Goal: Contribute content

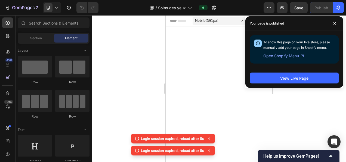
scroll to position [2196, 0]
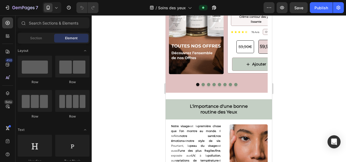
scroll to position [959, 0]
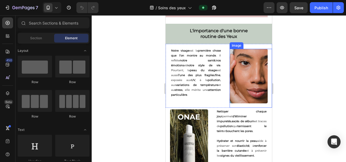
click at [245, 86] on img at bounding box center [249, 76] width 38 height 54
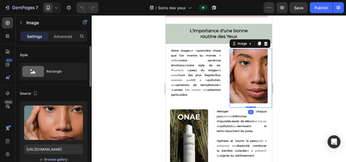
click at [59, 157] on div "Browse gallery" at bounding box center [55, 159] width 23 height 5
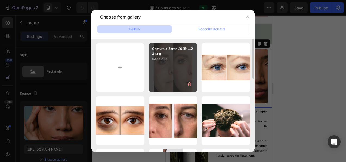
click at [163, 82] on div "Capture d'écran 2025-...23.png 639.49 kb" at bounding box center [173, 67] width 49 height 49
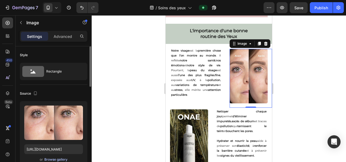
click at [64, 159] on div "Browse gallery" at bounding box center [55, 159] width 23 height 5
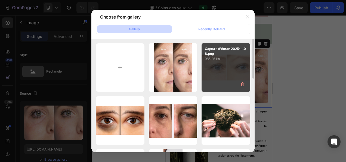
click at [210, 74] on div "Capture d'écran 2025-...08.png 985.25 kb" at bounding box center [226, 67] width 49 height 49
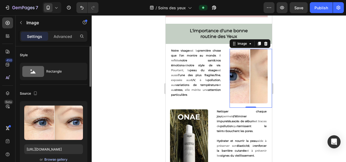
click at [55, 157] on div "Browse gallery" at bounding box center [55, 159] width 23 height 5
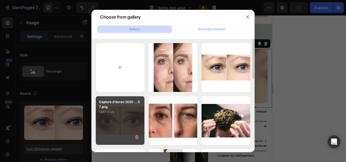
click at [118, 126] on div "Capture d'écran 2025-...57.png 1287.13 kb" at bounding box center [120, 120] width 49 height 49
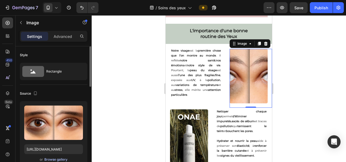
click at [61, 161] on div "Browse gallery" at bounding box center [55, 159] width 23 height 5
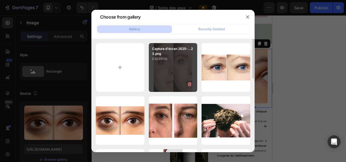
click at [172, 62] on div "Capture d'écran 2025-...23.png 639.49 kb" at bounding box center [173, 67] width 49 height 49
type input "https://cdn.shopify.com/s/files/1/0905/0859/1489/files/gempages_559583098073777…"
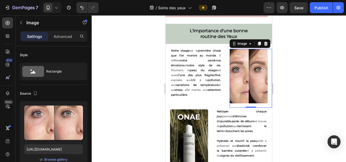
click at [305, 99] on div at bounding box center [219, 88] width 254 height 146
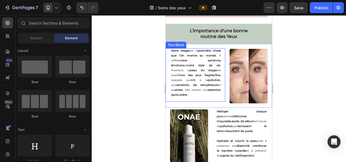
click at [199, 79] on p "Notre visage est la première chose que l’on montre au monde . Il reflète notre …" at bounding box center [196, 72] width 50 height 49
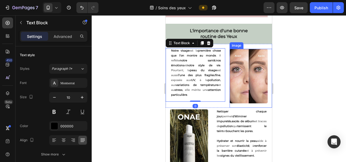
click at [243, 88] on img at bounding box center [249, 76] width 38 height 54
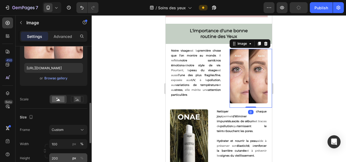
scroll to position [105, 0]
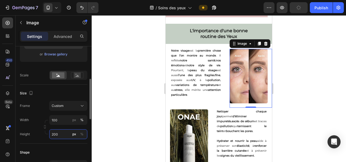
click at [58, 135] on input "200" at bounding box center [68, 134] width 38 height 10
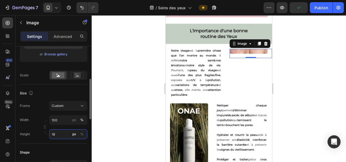
type input "180"
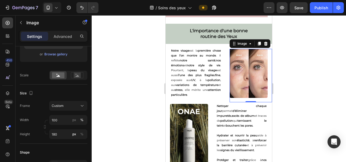
click at [291, 84] on div at bounding box center [219, 88] width 254 height 146
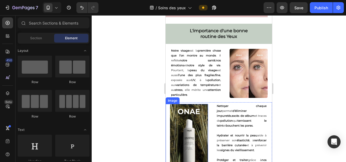
click at [178, 137] on img at bounding box center [189, 147] width 38 height 86
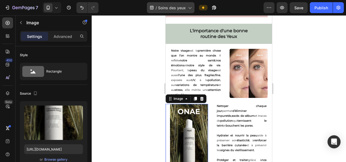
scroll to position [1033, 0]
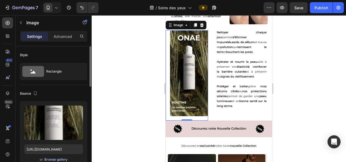
click at [54, 159] on div "Browse gallery" at bounding box center [55, 159] width 23 height 5
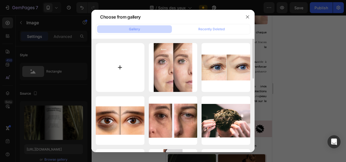
click at [128, 63] on input "file" at bounding box center [120, 67] width 49 height 49
type input "C:\fakepath\-20% sur vos produits avec l’abonnement onaé (23).png"
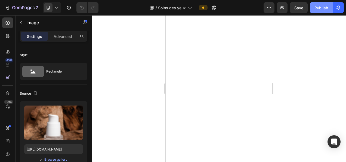
scroll to position [0, 0]
click at [314, 10] on button "Publish" at bounding box center [321, 7] width 23 height 11
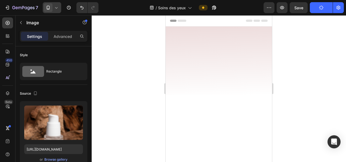
click at [56, 4] on div at bounding box center [52, 7] width 19 height 11
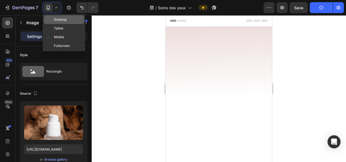
click at [62, 20] on span "Desktop" at bounding box center [60, 19] width 13 height 5
type input "https://cdn.shopify.com/s/files/1/2005/9307/files/image_demo.jpg"
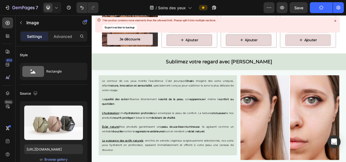
scroll to position [789, 0]
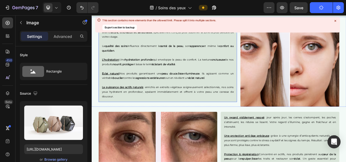
click at [126, 90] on u "Éclat naturel" at bounding box center [116, 90] width 22 height 4
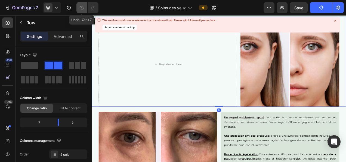
click at [84, 5] on icon "Undo/Redo" at bounding box center [81, 7] width 5 height 5
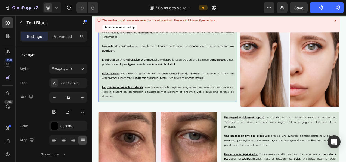
click at [123, 88] on u "Éclat naturel" at bounding box center [116, 90] width 22 height 4
click at [128, 90] on strong "Éclat naturel :" at bounding box center [116, 90] width 23 height 4
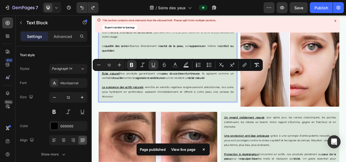
click at [125, 91] on strong "Éclat naturel :" at bounding box center [116, 90] width 23 height 4
click at [154, 62] on icon "Editor contextual toolbar" at bounding box center [153, 64] width 5 height 5
click at [182, 111] on p "La puissance des actifs naturels : enrichis en extraits végétaux soigneusement …" at bounding box center [189, 113] width 169 height 18
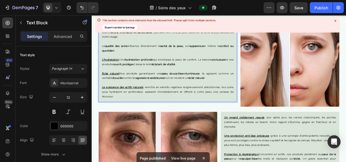
scroll to position [781, 0]
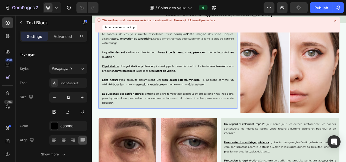
click at [129, 83] on p "L'hydratation : Une hydratation profonde qui enveloppe la peau de confort. La t…" at bounding box center [189, 83] width 169 height 12
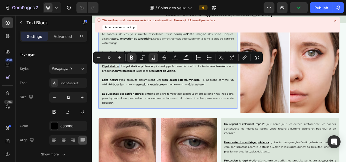
click at [126, 81] on strong "L'hydratation :" at bounding box center [116, 80] width 23 height 4
click at [151, 56] on icon "Editor contextual toolbar" at bounding box center [153, 57] width 5 height 5
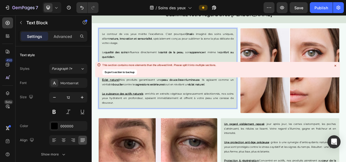
scroll to position [712, 0]
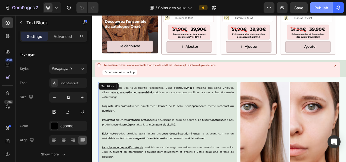
click at [317, 7] on div "Publish" at bounding box center [322, 8] width 14 height 6
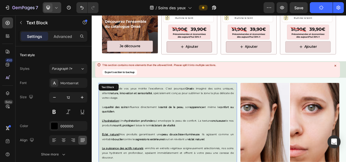
click at [53, 6] on div at bounding box center [52, 7] width 19 height 11
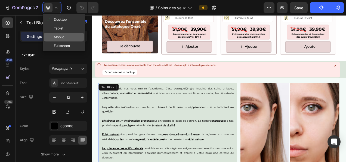
click at [58, 38] on span "Mobile" at bounding box center [59, 36] width 10 height 5
type input "14"
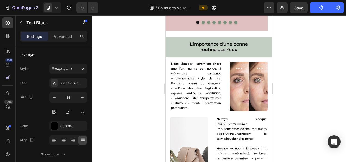
scroll to position [1305, 0]
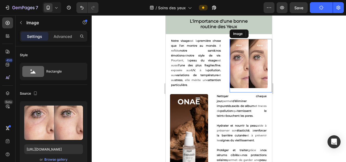
click at [233, 71] on img at bounding box center [249, 63] width 38 height 49
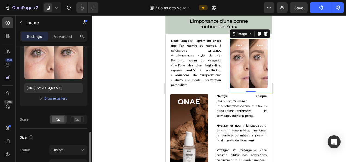
scroll to position [131, 0]
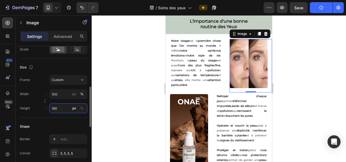
click at [59, 110] on input "180" at bounding box center [68, 108] width 38 height 10
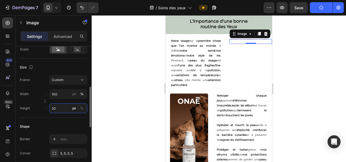
type input "200"
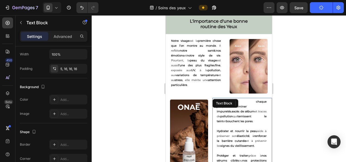
click at [234, 153] on p "Protéger et traiter grâce à nos sérums ciblés ou nos protections solaires perme…" at bounding box center [242, 165] width 50 height 24
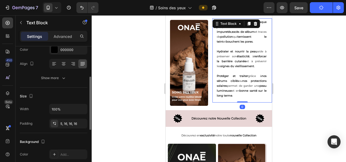
scroll to position [77, 0]
click at [67, 123] on div "5, 16, 16, 16" at bounding box center [68, 123] width 16 height 5
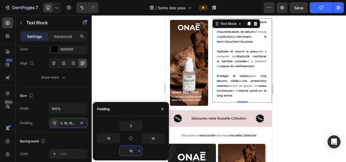
click at [131, 150] on input "16" at bounding box center [131, 151] width 22 height 10
type input "5"
click at [310, 88] on div at bounding box center [219, 88] width 254 height 146
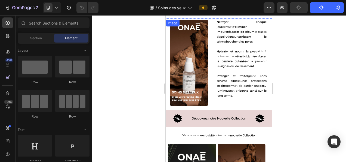
click at [186, 76] on img at bounding box center [189, 63] width 38 height 86
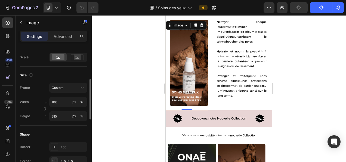
scroll to position [124, 0]
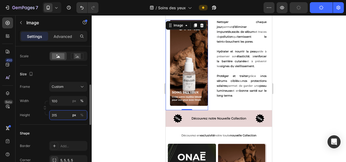
click at [54, 110] on input "315" at bounding box center [68, 115] width 38 height 10
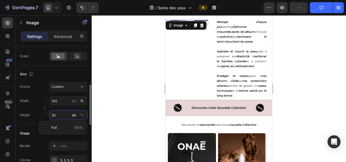
type input "305"
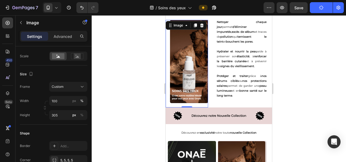
click at [303, 47] on div at bounding box center [219, 88] width 254 height 146
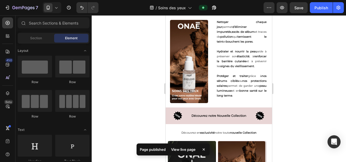
click at [142, 45] on div at bounding box center [219, 88] width 254 height 146
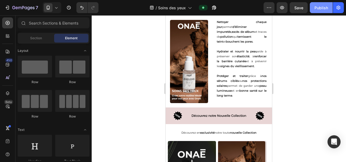
click at [316, 6] on div "Publish" at bounding box center [322, 8] width 14 height 6
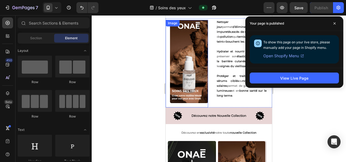
click at [170, 81] on div "Image" at bounding box center [187, 63] width 42 height 87
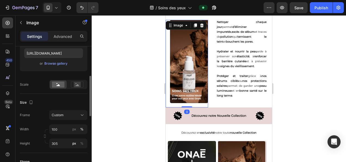
scroll to position [96, 0]
click at [59, 144] on input "305" at bounding box center [68, 143] width 38 height 10
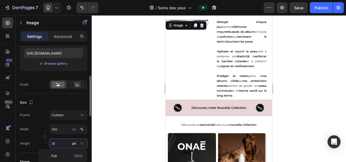
type input "315"
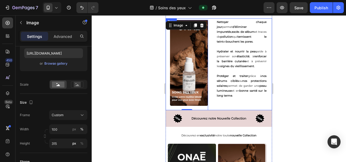
click at [241, 108] on div "Nettoyer chaque jour permet d’éliminer impuretés , excès de sébum et traces de …" at bounding box center [243, 64] width 60 height 92
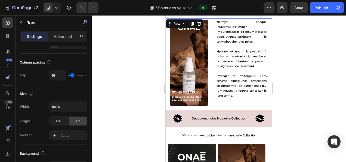
scroll to position [0, 0]
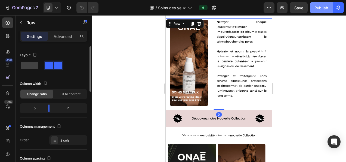
click at [317, 11] on button "Publish" at bounding box center [321, 7] width 23 height 11
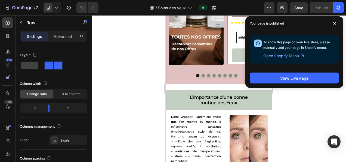
scroll to position [1229, 0]
click at [204, 127] on strong "nos émotions" at bounding box center [196, 128] width 50 height 8
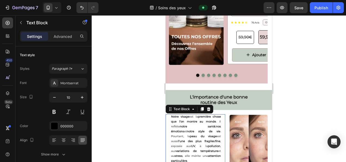
scroll to position [1285, 0]
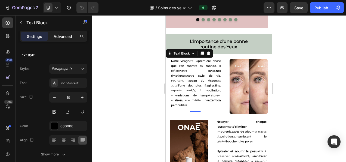
click at [65, 36] on p "Advanced" at bounding box center [63, 36] width 19 height 6
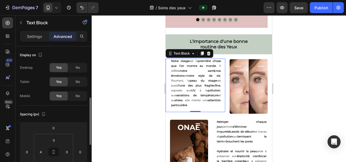
scroll to position [37, 0]
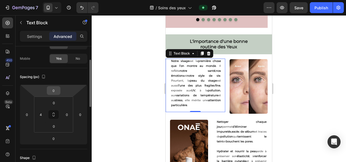
click at [53, 90] on input "0" at bounding box center [53, 90] width 11 height 8
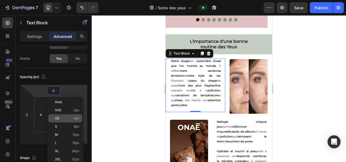
click at [75, 118] on span "4px" at bounding box center [76, 118] width 6 height 4
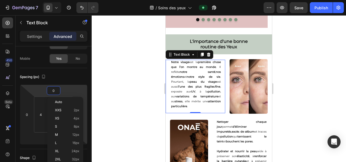
type input "4"
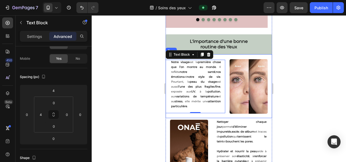
scroll to position [1352, 0]
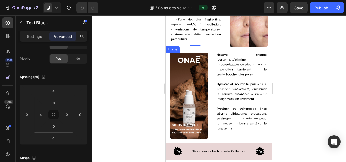
click at [182, 102] on img at bounding box center [189, 96] width 38 height 86
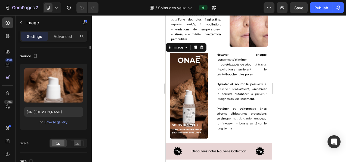
scroll to position [0, 0]
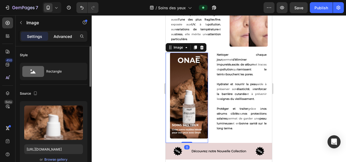
click at [64, 38] on p "Advanced" at bounding box center [63, 36] width 19 height 6
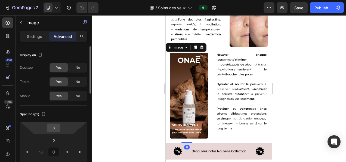
click at [55, 125] on input "6" at bounding box center [53, 128] width 11 height 8
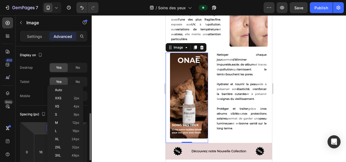
scroll to position [49, 0]
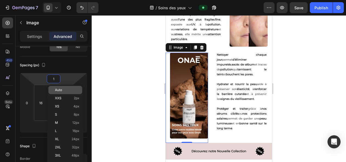
type input "10"
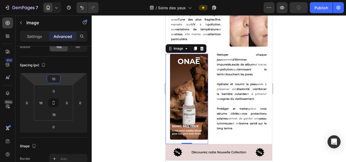
click at [314, 64] on div at bounding box center [219, 88] width 254 height 146
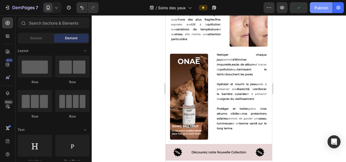
click at [321, 7] on div "Publish" at bounding box center [322, 8] width 14 height 6
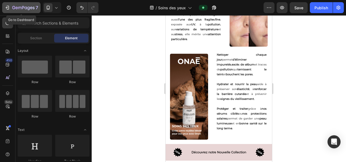
click at [18, 5] on div "7" at bounding box center [25, 7] width 26 height 7
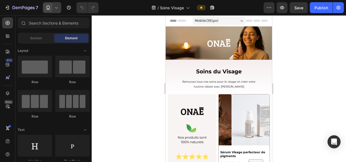
click at [57, 8] on icon at bounding box center [56, 7] width 5 height 5
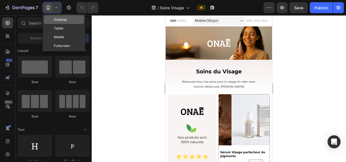
click at [65, 21] on span "Desktop" at bounding box center [60, 19] width 13 height 5
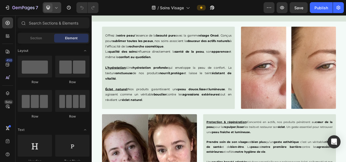
scroll to position [670, 0]
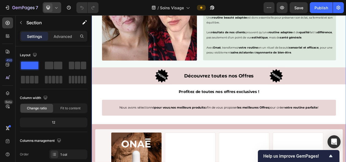
scroll to position [897, 0]
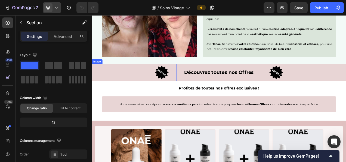
click at [122, 87] on div "Image" at bounding box center [146, 89] width 109 height 22
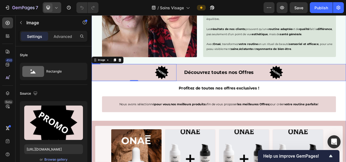
click at [208, 96] on div "Découvrez toutes nos Offres Text Block" at bounding box center [255, 89] width 109 height 22
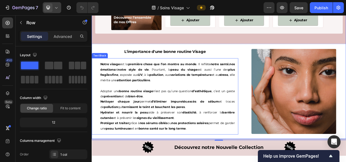
scroll to position [1295, 0]
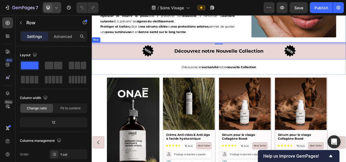
click at [195, 67] on div "Découvrez notre Nouvelle Collection Text Block" at bounding box center [254, 60] width 163 height 19
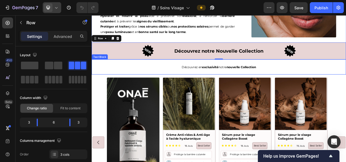
click at [167, 84] on div "Découvrez en exclusivité notre nouvelle Collection" at bounding box center [255, 81] width 327 height 19
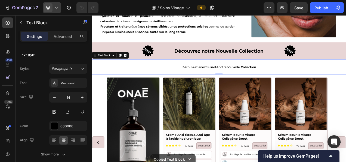
click at [189, 82] on p "Découvrez en exclusivité notre nouvelle Collection" at bounding box center [255, 81] width 318 height 7
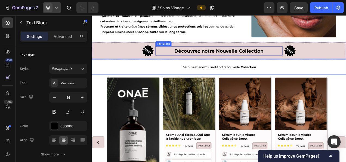
click at [312, 58] on p "Découvrez notre Nouvelle Collection" at bounding box center [255, 61] width 162 height 11
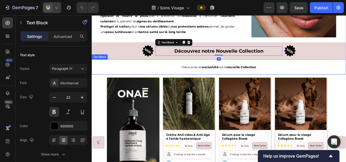
click at [311, 75] on div "Découvrez en exclusivité notre nouvelle Collection" at bounding box center [255, 81] width 327 height 19
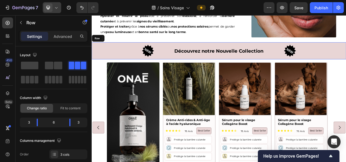
click at [312, 66] on div "Découvrez notre Nouvelle Collection Text Block" at bounding box center [254, 60] width 163 height 19
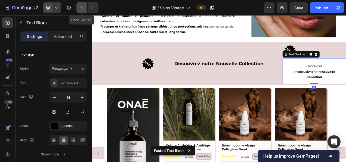
click at [85, 8] on button "Undo/Redo" at bounding box center [81, 7] width 11 height 11
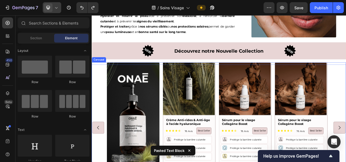
click at [252, 89] on div "Image Product Images Crème Anti-rides & Anti-âge à l'acide hyaluronique Product…" at bounding box center [254, 158] width 287 height 167
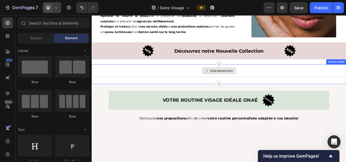
click at [251, 88] on div "Drop element here" at bounding box center [255, 86] width 44 height 9
click at [283, 83] on div "Drop element here" at bounding box center [255, 86] width 327 height 16
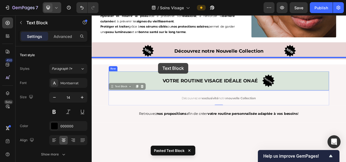
drag, startPoint x: 181, startPoint y: 121, endPoint x: 177, endPoint y: 76, distance: 44.8
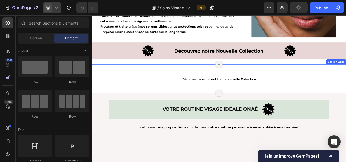
click at [186, 82] on div "Découvrez en exclusivité notre nouvelle Collection Text Block Section 22/25 Pag…" at bounding box center [255, 96] width 327 height 36
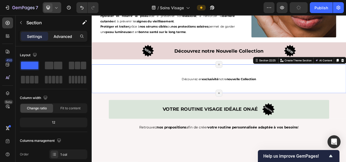
click at [57, 37] on p "Advanced" at bounding box center [63, 36] width 19 height 6
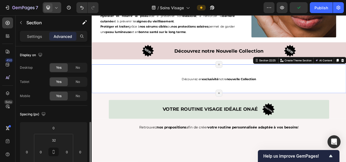
scroll to position [59, 0]
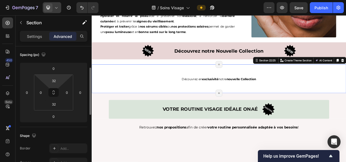
click at [55, 82] on input "32" at bounding box center [53, 80] width 11 height 8
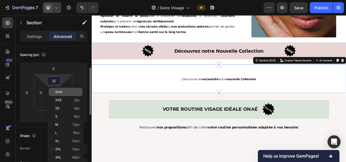
click at [60, 90] on div "Auto" at bounding box center [66, 92] width 34 height 8
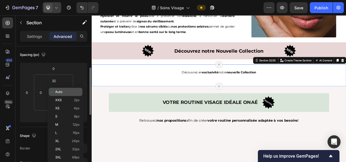
type input "Auto"
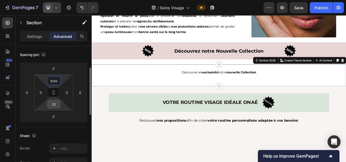
click at [52, 105] on input "32" at bounding box center [53, 104] width 11 height 8
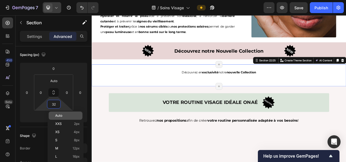
click at [69, 114] on p "Auto" at bounding box center [67, 115] width 24 height 4
type input "Auto"
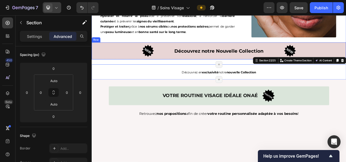
click at [183, 66] on div "Découvrez notre Nouvelle Collection Text Block" at bounding box center [254, 60] width 163 height 19
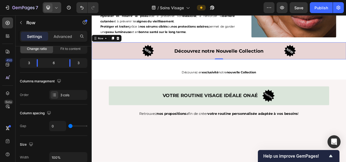
scroll to position [0, 0]
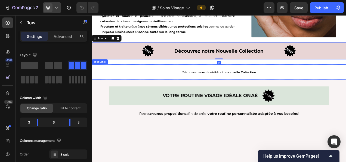
click at [177, 79] on div "Découvrez en exclusivité notre nouvelle Collection" at bounding box center [255, 87] width 327 height 19
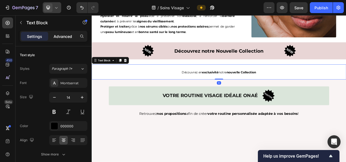
click at [61, 38] on p "Advanced" at bounding box center [63, 36] width 19 height 6
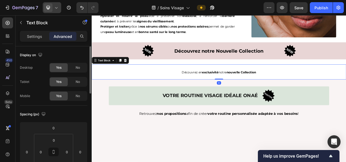
scroll to position [44, 0]
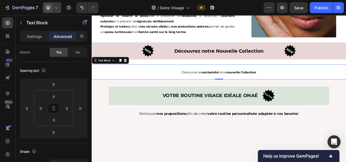
click at [207, 85] on p "Découvrez en exclusivité notre nouvelle Collection" at bounding box center [255, 88] width 318 height 7
click at [223, 87] on p "Découvrez en exclusivité notre nouvelle Collection" at bounding box center [255, 88] width 318 height 7
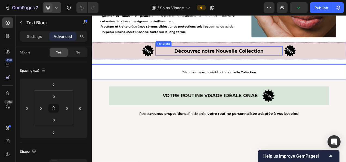
click at [199, 57] on p "Découvrez notre Nouvelle Collection" at bounding box center [255, 61] width 162 height 11
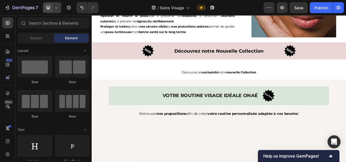
click at [191, 79] on div "Découvrez en exclusivité notre nouvelle Collection" at bounding box center [255, 87] width 327 height 19
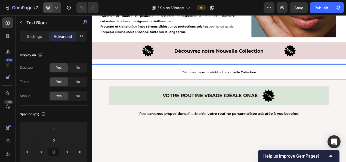
click at [189, 65] on div "Découvrez notre Nouvelle Collection Text Block" at bounding box center [254, 60] width 163 height 19
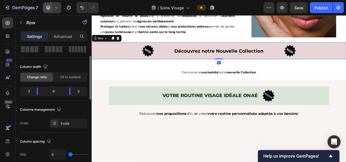
scroll to position [31, 0]
click at [61, 36] on p "Advanced" at bounding box center [63, 36] width 19 height 6
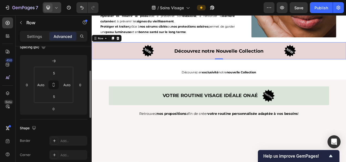
scroll to position [67, 0]
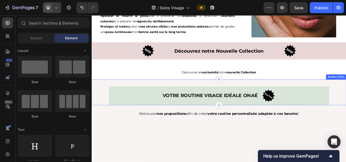
click at [164, 98] on div "Votre routine visage idéale Onaé Heading Image Row Row Section 23/25 Page has r…" at bounding box center [255, 113] width 327 height 33
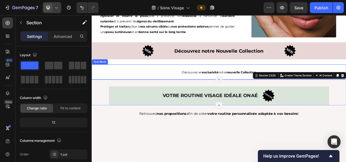
click at [173, 88] on p "Découvrez en exclusivité notre nouvelle Collection" at bounding box center [255, 88] width 318 height 7
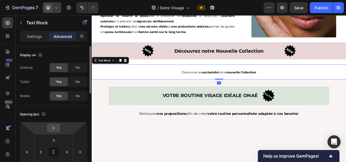
click at [54, 126] on input "0" at bounding box center [53, 128] width 11 height 8
type input "-20"
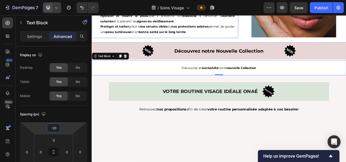
click at [190, 32] on p "Protéger et traiter grâce à nos sérums ciblés ou nos protections solaires perme…" at bounding box center [189, 33] width 173 height 14
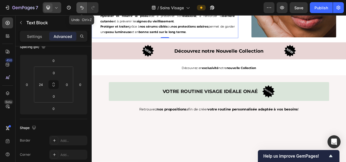
click at [79, 5] on icon "Undo/Redo" at bounding box center [81, 7] width 5 height 5
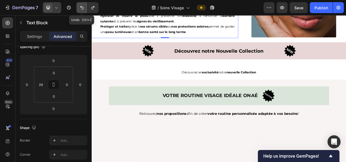
click at [79, 5] on icon "Undo/Redo" at bounding box center [81, 7] width 5 height 5
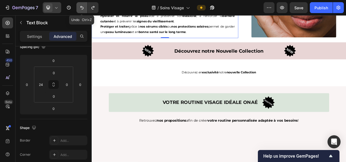
click at [79, 5] on icon "Undo/Redo" at bounding box center [81, 7] width 5 height 5
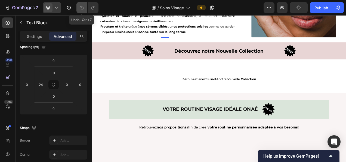
click at [79, 5] on icon "Undo/Redo" at bounding box center [81, 7] width 5 height 5
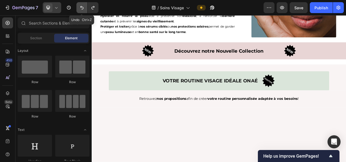
click at [79, 5] on icon "Undo/Redo" at bounding box center [81, 7] width 5 height 5
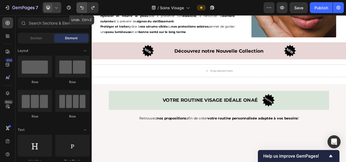
click at [79, 5] on icon "Undo/Redo" at bounding box center [81, 7] width 5 height 5
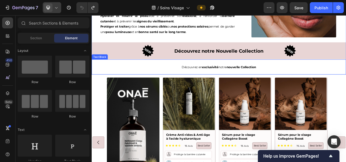
click at [221, 86] on div "Découvrez en exclusivité notre nouvelle Collection" at bounding box center [255, 81] width 327 height 19
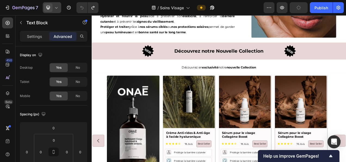
scroll to position [1248, 0]
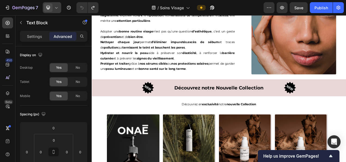
click at [169, 128] on p "Découvrez en exclusivité notre nouvelle Collection" at bounding box center [255, 129] width 318 height 7
click at [237, 122] on div "Découvrez en exclusivité notre nouvelle Collection" at bounding box center [255, 128] width 327 height 19
click at [245, 110] on p "Découvrez notre Nouvelle Collection" at bounding box center [255, 108] width 162 height 11
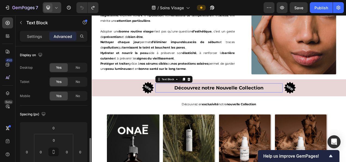
scroll to position [67, 0]
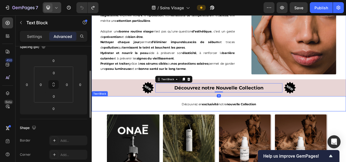
click at [240, 120] on div "Découvrez en exclusivité notre nouvelle Collection" at bounding box center [255, 128] width 327 height 19
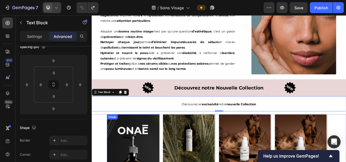
scroll to position [1346, 0]
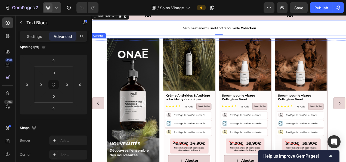
click at [181, 70] on div "Image Product Images Crème Anti-rides & Anti-âge à l'acide hyaluronique Product…" at bounding box center [254, 128] width 287 height 167
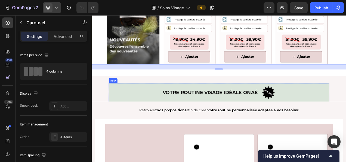
scroll to position [1499, 0]
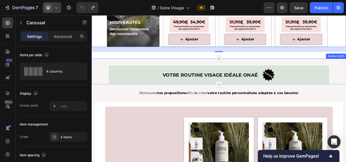
click at [106, 72] on div "Votre routine visage idéale Onaé Heading Image Row Row Section 23/25 Page has r…" at bounding box center [255, 87] width 327 height 33
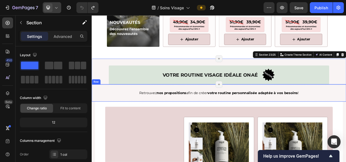
click at [129, 123] on div "Retrouvez nos propositions afin de créer votre routine personnalisée adaptée à …" at bounding box center [255, 115] width 327 height 22
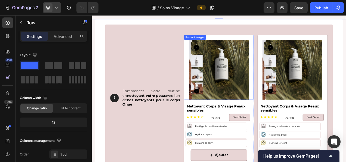
scroll to position [1631, 0]
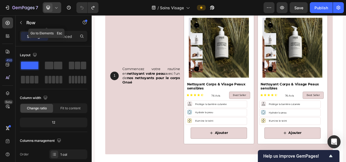
click at [55, 7] on icon at bounding box center [56, 7] width 5 height 5
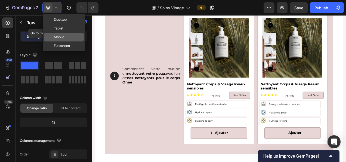
click at [62, 33] on div "Mobile" at bounding box center [64, 37] width 40 height 9
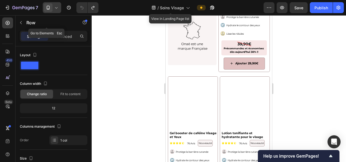
scroll to position [451, 0]
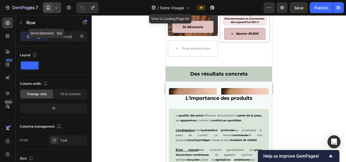
click at [196, 147] on p "Éclat naturel : Nos produits garantissent une peau douce , lisse et lumineuse .…" at bounding box center [219, 157] width 86 height 20
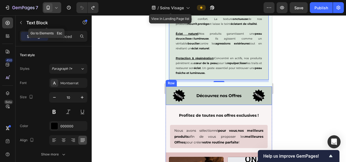
scroll to position [642, 0]
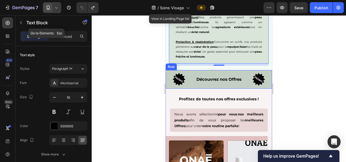
click at [207, 84] on div "Découvrez nos Offres Text Block" at bounding box center [218, 79] width 53 height 16
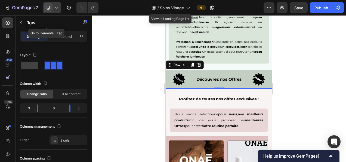
scroll to position [671, 0]
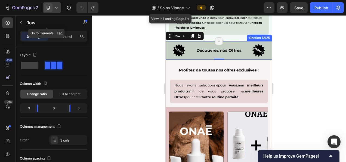
click at [169, 60] on div "Image Découvrez nos Offres Text Block Image Row 0 Profitez de toutes nos offres…" at bounding box center [219, 156] width 106 height 230
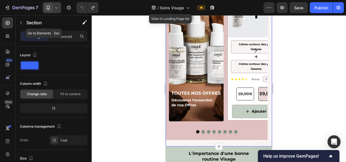
scroll to position [861, 0]
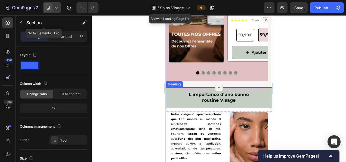
click at [178, 91] on h2 "L'importance d'une bonne routine Visage" at bounding box center [219, 97] width 106 height 20
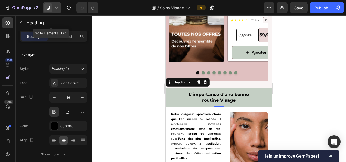
click at [303, 84] on div at bounding box center [219, 88] width 254 height 146
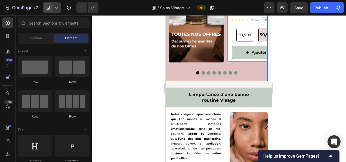
scroll to position [920, 0]
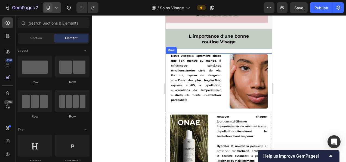
click at [223, 57] on div "Notre visage est la première chose que l’on montre au monde . Il reflète notre …" at bounding box center [219, 82] width 106 height 59
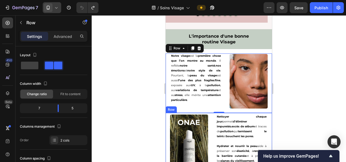
click at [209, 115] on div "Image Nettoyer chaque jour permet d’éliminer impuretés , excès de sébum et trac…" at bounding box center [219, 159] width 106 height 92
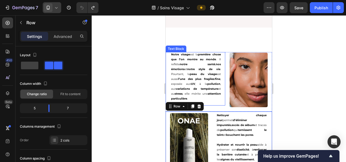
scroll to position [1046, 0]
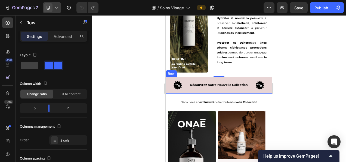
click at [195, 91] on div "Image Découvrez notre Nouvelle Collection Text Block Image Row" at bounding box center [219, 85] width 106 height 17
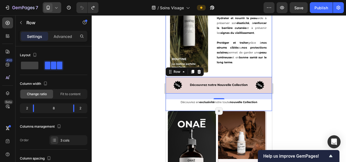
click at [189, 109] on div "Notre visage est la première chose que l’on montre au monde . Il reflète notre …" at bounding box center [219, 18] width 106 height 185
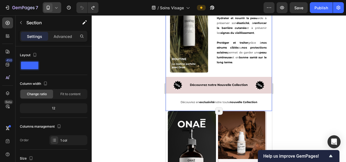
click at [232, 96] on div "Notre visage est la première chose que l’on montre au monde . Il reflète notre …" at bounding box center [219, 18] width 106 height 185
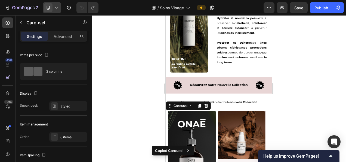
click at [228, 100] on p "Découvrez en exclusivité notre toute nouvelle Collection" at bounding box center [218, 102] width 105 height 5
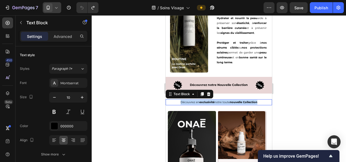
click at [228, 100] on p "Découvrez en exclusivité notre toute nouvelle Collection" at bounding box center [218, 102] width 105 height 5
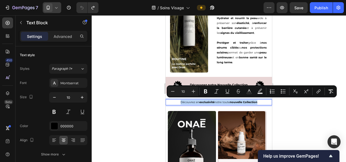
copy p "Découvrez en exclusivité notre toute nouvelle Collection"
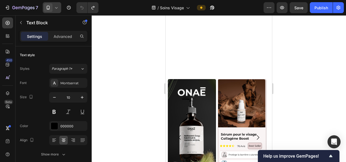
scroll to position [1245, 0]
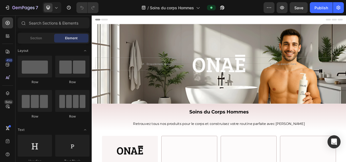
scroll to position [24, 0]
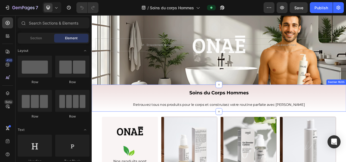
click at [181, 129] on p "Retrouvez tous nos produits pour le corps et construisez votre routine parfaite…" at bounding box center [254, 130] width 325 height 8
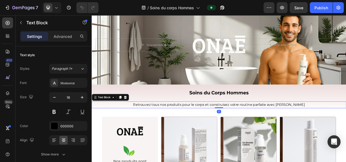
click at [178, 129] on p "Retrouvez tous nos produits pour le corps et construisez votre routine parfaite…" at bounding box center [254, 130] width 325 height 8
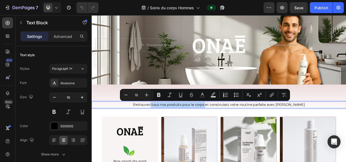
drag, startPoint x: 179, startPoint y: 128, endPoint x: 248, endPoint y: 125, distance: 68.9
click at [248, 126] on p "Retrouvez tous nos produits pour le corps et construisez votre routine parfaite…" at bounding box center [254, 130] width 325 height 8
drag, startPoint x: 159, startPoint y: 94, endPoint x: 194, endPoint y: 47, distance: 58.8
click at [159, 94] on icon "Editor contextual toolbar" at bounding box center [158, 94] width 5 height 5
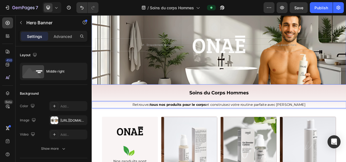
click at [286, 62] on div "Background Image" at bounding box center [255, 53] width 327 height 102
click at [283, 132] on p "Retrouvez tous nos produits pour le corps et construisez votre routine parfaite…" at bounding box center [254, 130] width 325 height 8
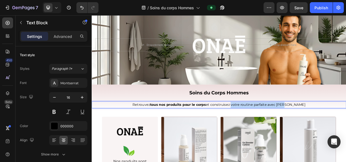
drag, startPoint x: 281, startPoint y: 127, endPoint x: 352, endPoint y: 125, distance: 71.1
click at [346, 126] on p "Retrouvez tous nos produits pour le corps et construisez votre routine parfaite…" at bounding box center [254, 130] width 325 height 8
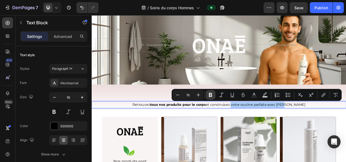
click at [211, 95] on icon "Editor contextual toolbar" at bounding box center [210, 94] width 5 height 5
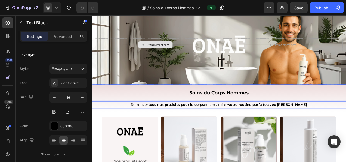
click at [232, 48] on div "Drop element here" at bounding box center [173, 53] width 155 height 16
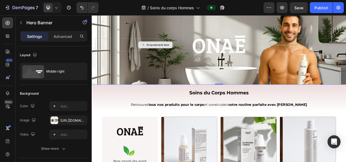
click at [232, 48] on div "Drop element here" at bounding box center [173, 53] width 155 height 16
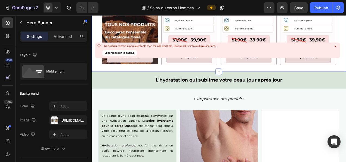
scroll to position [660, 0]
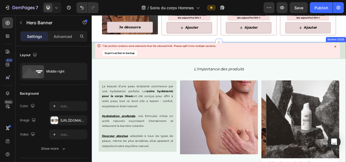
click at [334, 45] on icon at bounding box center [335, 46] width 4 height 4
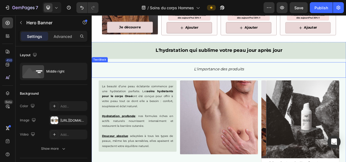
click at [197, 81] on p "L'importance des produits" at bounding box center [255, 84] width 318 height 9
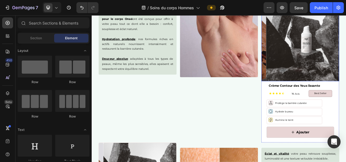
scroll to position [734, 0]
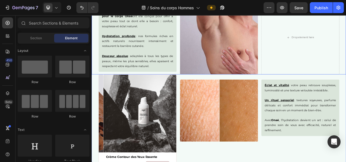
click at [303, 73] on div "La beauté d’une peau éclatante commence par une hydratation parfaite. Les soins…" at bounding box center [255, 43] width 327 height 95
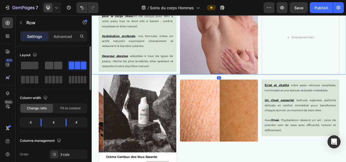
drag, startPoint x: 57, startPoint y: 67, endPoint x: 49, endPoint y: 64, distance: 8.8
click at [57, 67] on span at bounding box center [58, 65] width 8 height 8
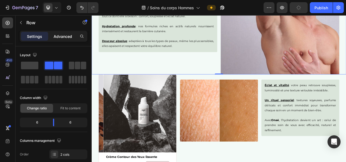
scroll to position [644, 0]
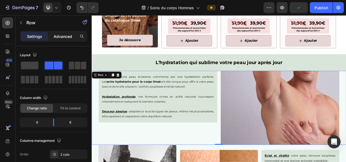
click at [62, 38] on p "Advanced" at bounding box center [63, 36] width 19 height 6
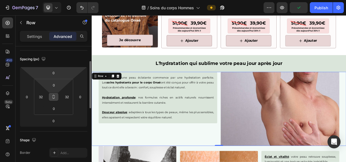
scroll to position [56, 0]
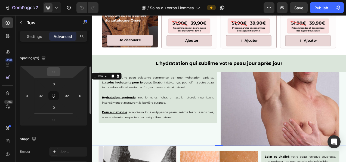
click at [55, 73] on input "0" at bounding box center [53, 71] width 11 height 8
click at [57, 69] on input "0" at bounding box center [53, 71] width 11 height 8
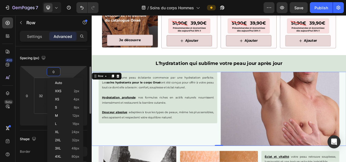
click at [55, 49] on div "Spacing (px) 0 0 0 0 0 32 0 32" at bounding box center [53, 89] width 67 height 81
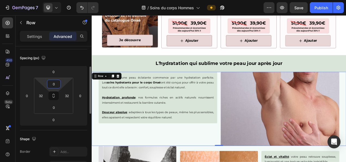
click at [55, 84] on input "0" at bounding box center [53, 84] width 11 height 8
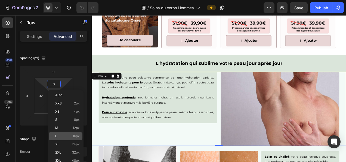
click at [65, 138] on div "L 16px" at bounding box center [66, 136] width 34 height 8
type input "16"
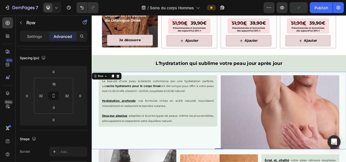
click at [250, 125] on div "La beauté d’une peau éclatante commence par une hydratation parfaite. Les soins…" at bounding box center [176, 125] width 152 height 66
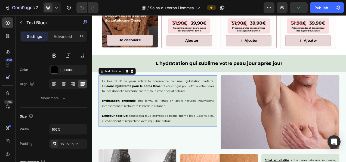
scroll to position [0, 0]
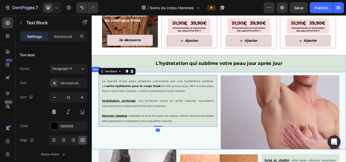
click at [230, 161] on div "La beauté d’une peau éclatante commence par une hydratation parfaite. Les soins…" at bounding box center [176, 139] width 152 height 95
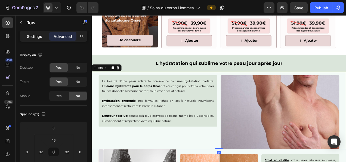
click at [37, 37] on p "Settings" at bounding box center [34, 36] width 15 height 6
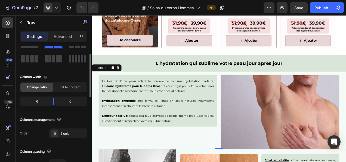
scroll to position [21, 0]
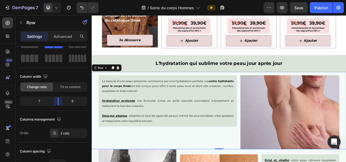
drag, startPoint x: 53, startPoint y: 98, endPoint x: 60, endPoint y: 97, distance: 6.9
click at [60, 0] on body "7 Version history / Soins du corps Hommes Preview Save Publish 450 Beta Section…" at bounding box center [173, 0] width 346 height 0
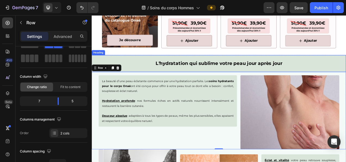
click at [213, 84] on h2 "L'hydratation qui sublime votre peau jour après jour" at bounding box center [255, 76] width 327 height 21
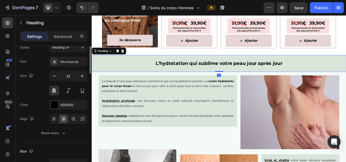
scroll to position [0, 0]
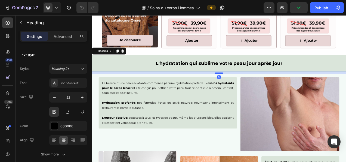
drag, startPoint x: 253, startPoint y: 85, endPoint x: 254, endPoint y: 87, distance: 3.1
click at [254, 88] on div at bounding box center [255, 89] width 11 height 2
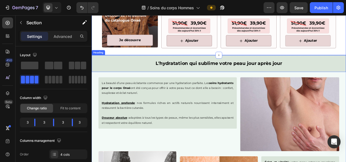
click at [244, 84] on h2 "L'hydratation qui sublime votre peau jour après jour" at bounding box center [255, 76] width 327 height 21
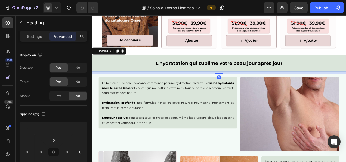
click at [253, 88] on div "9" at bounding box center [255, 89] width 327 height 2
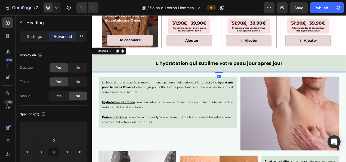
drag, startPoint x: 253, startPoint y: 88, endPoint x: 260, endPoint y: 87, distance: 6.4
click at [260, 88] on div "6" at bounding box center [255, 88] width 327 height 0
type input "6"
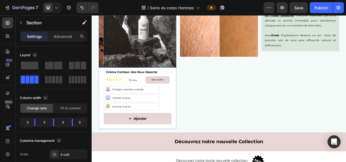
scroll to position [867, 0]
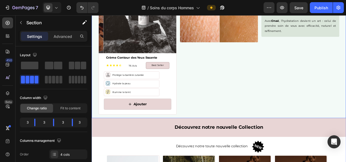
click at [247, 120] on div "Image" at bounding box center [255, 55] width 100 height 183
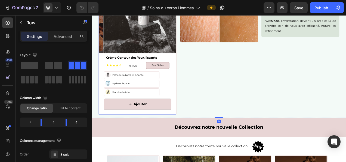
click at [198, 138] on div "Ajouter Add to Cart" at bounding box center [151, 132] width 100 height 20
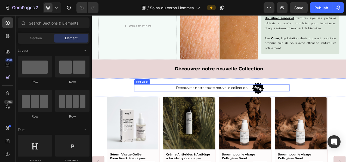
scroll to position [758, 0]
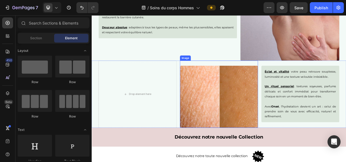
click at [173, 103] on div "Drop element here" at bounding box center [150, 116] width 100 height 86
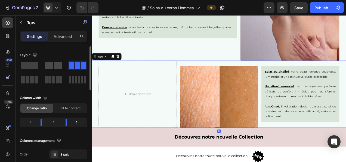
click at [54, 61] on div at bounding box center [53, 65] width 17 height 8
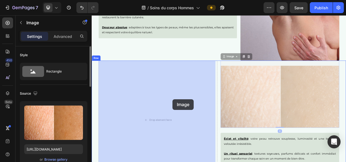
drag, startPoint x: 312, startPoint y: 136, endPoint x: 204, endPoint y: 123, distance: 108.8
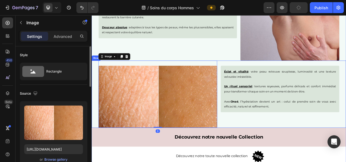
click at [252, 98] on div "Image 0 Éclat et vitalité : votre peau retrouve souplesse, luminosité et une te…" at bounding box center [255, 116] width 327 height 86
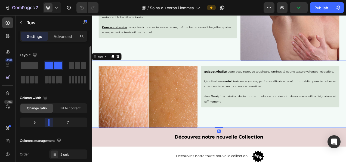
click at [48, 0] on body "7 Version history / Soins du corps Hommes Preview Publish 450 Beta Sections(18)…" at bounding box center [173, 0] width 346 height 0
click at [208, 38] on p "Douceur absolue : adaptées à tous les types de peaux, même les plus sensibles, …" at bounding box center [189, 30] width 169 height 19
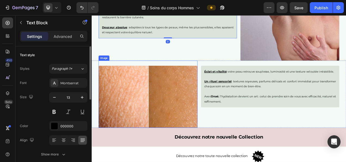
scroll to position [707, 0]
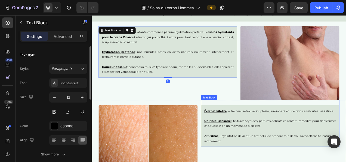
click at [346, 134] on div "Éclat et vitalité : votre peau retrouve souplesse, luminosité et une texture ve…" at bounding box center [321, 156] width 178 height 53
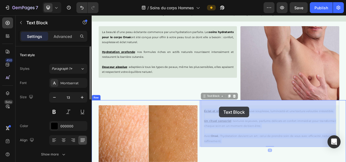
drag, startPoint x: 403, startPoint y: 138, endPoint x: 282, endPoint y: 146, distance: 121.0
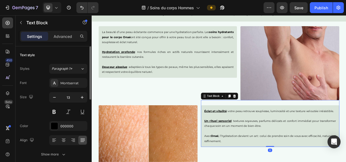
scroll to position [715, 0]
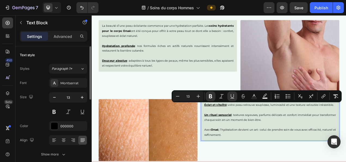
drag, startPoint x: 402, startPoint y: 129, endPoint x: 231, endPoint y: 132, distance: 170.9
click at [232, 132] on div "Éclat et vitalité : votre peau retrouve souplesse, luminosité et une texture ve…" at bounding box center [321, 148] width 178 height 53
copy p "Éclat et vitalité : votre peau retrouve souplesse, luminosité et une texture ve…"
click at [190, 81] on p "Douceur absolue : adaptées à tous les types de peaux, même les plus sensibles, …" at bounding box center [189, 73] width 169 height 19
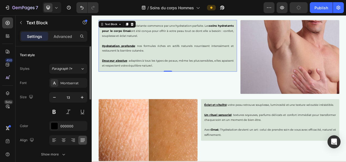
click at [190, 81] on p "Douceur absolue : adaptées à tous les types de peaux, même les plus sensibles, …" at bounding box center [189, 73] width 169 height 19
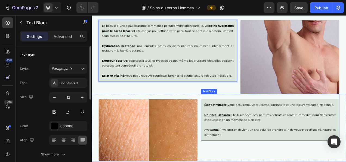
click at [332, 150] on p "Un rituel sensoriel : textures soyeuses, parfums délicats et confort immédiat p…" at bounding box center [320, 142] width 169 height 19
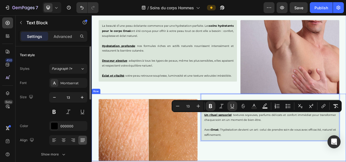
drag, startPoint x: 336, startPoint y: 149, endPoint x: 229, endPoint y: 142, distance: 106.9
click at [229, 142] on div "Image Éclat et vitalité : votre peau retrouve souplesse, luminosité et une text…" at bounding box center [255, 159] width 327 height 86
copy p "Un rituel sensoriel : textures soyeuses, parfums délicats et confort immédiat p…"
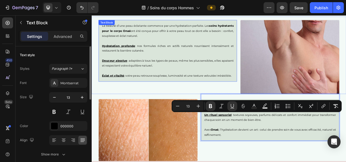
click at [270, 93] on p "Éclat et vitalité : votre peau retrouve souplesse, luminosité et une texture ve…" at bounding box center [189, 92] width 169 height 6
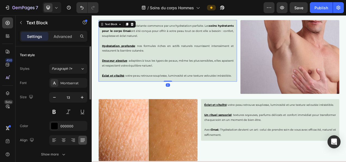
click at [273, 93] on div "La beauté d’une peau éclatante commence par une hydratation parfaite. Les soins…" at bounding box center [189, 60] width 178 height 79
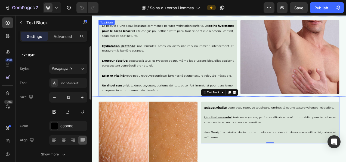
click at [196, 110] on p "Un rituel sensoriel : textures soyeuses, parfums délicats et confort immédiat p…" at bounding box center [189, 108] width 169 height 13
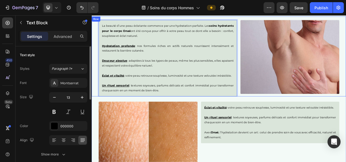
drag, startPoint x: 205, startPoint y: 112, endPoint x: 97, endPoint y: 89, distance: 110.5
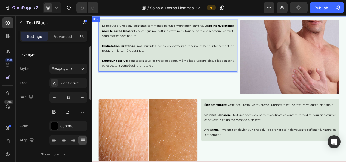
click at [133, 93] on div "La beauté d’une peau éclatante commence par une hydratation parfaite. Les soins…" at bounding box center [189, 68] width 178 height 95
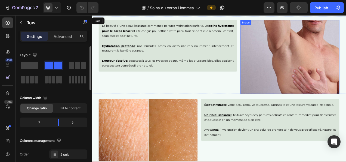
click at [336, 90] on img at bounding box center [345, 68] width 127 height 95
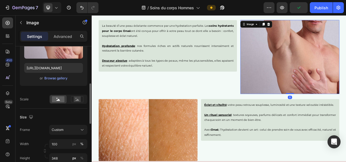
scroll to position [127, 0]
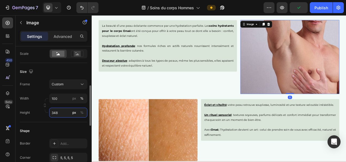
click at [59, 112] on input "348" at bounding box center [68, 112] width 38 height 10
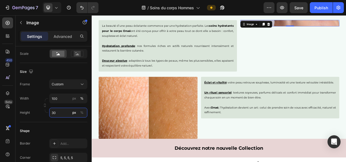
type input "3"
type input "242"
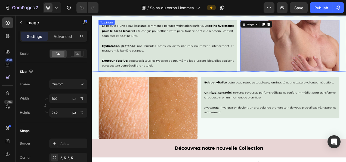
click at [174, 55] on p "Hydratation profonde : nos formules riches en actifs naturels nourrissent inten…" at bounding box center [189, 57] width 169 height 13
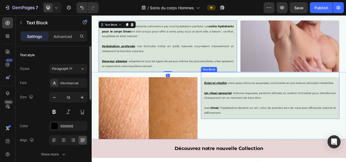
scroll to position [656, 0]
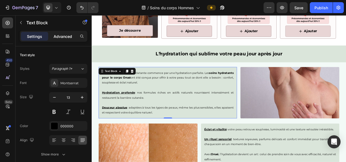
click at [59, 39] on p "Advanced" at bounding box center [63, 36] width 19 height 6
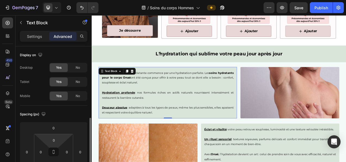
scroll to position [53, 0]
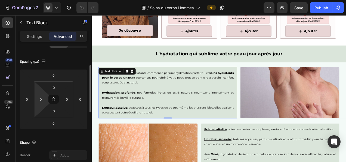
click at [42, 100] on input "0" at bounding box center [41, 99] width 8 height 8
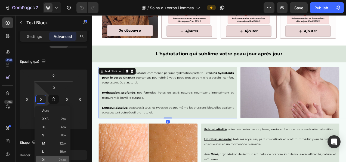
click at [61, 160] on span "24px" at bounding box center [63, 160] width 8 height 4
type input "24"
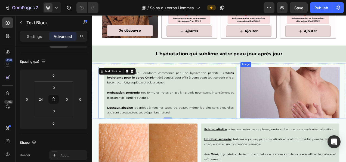
click at [346, 112] on img at bounding box center [345, 114] width 127 height 66
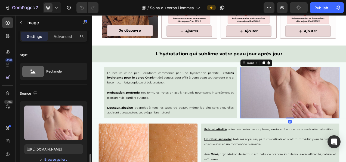
scroll to position [82, 0]
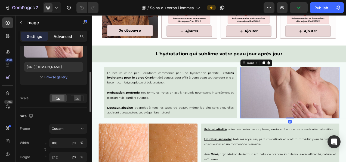
click at [66, 35] on p "Advanced" at bounding box center [63, 36] width 19 height 6
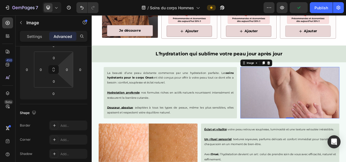
click at [67, 72] on input "0" at bounding box center [67, 69] width 8 height 8
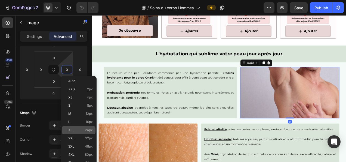
click at [88, 128] on span "24px" at bounding box center [89, 130] width 8 height 4
type input "24"
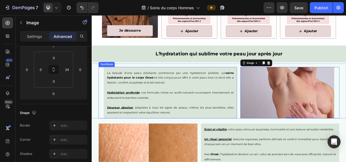
click at [217, 112] on p "Hydratation profonde : nos formules riches en actifs naturels nourrissent inten…" at bounding box center [192, 117] width 162 height 13
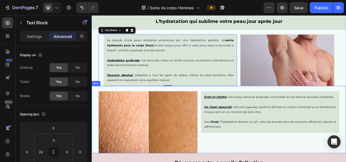
scroll to position [702, 0]
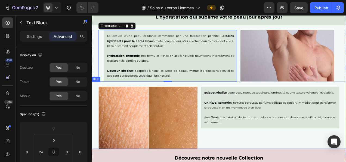
click at [284, 161] on div "Éclat et vitalité : votre peau retrouve souplesse, luminosité et une texture ve…" at bounding box center [321, 143] width 178 height 86
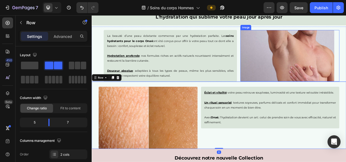
click at [302, 93] on img at bounding box center [342, 67] width 121 height 66
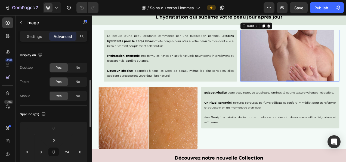
scroll to position [25, 0]
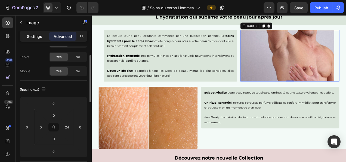
click at [35, 35] on p "Settings" at bounding box center [34, 36] width 15 height 6
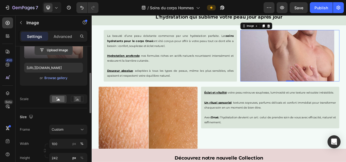
scroll to position [108, 0]
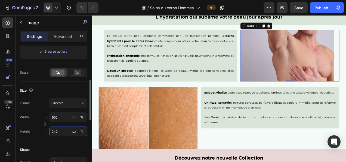
click at [61, 135] on input "242" at bounding box center [68, 131] width 38 height 10
type input "243"
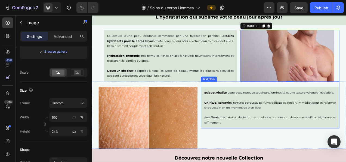
click at [301, 159] on div "Éclat et vitalité : votre peau retrouve souplesse, luminosité et une texture ve…" at bounding box center [321, 133] width 178 height 53
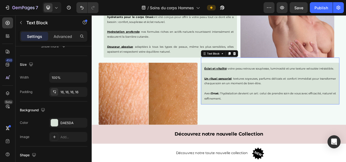
scroll to position [0, 0]
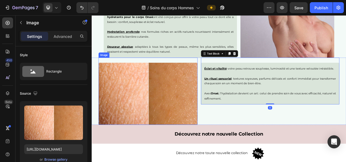
click at [162, 89] on img at bounding box center [163, 115] width 127 height 79
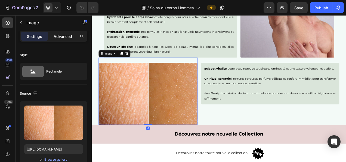
click at [58, 39] on div "Advanced" at bounding box center [62, 36] width 27 height 9
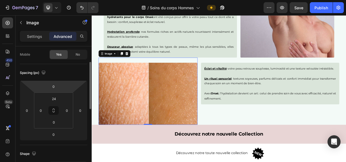
scroll to position [42, 0]
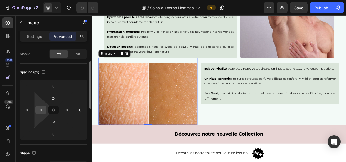
click at [37, 110] on input "0" at bounding box center [41, 110] width 8 height 8
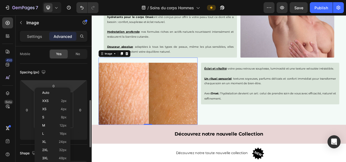
scroll to position [70, 0]
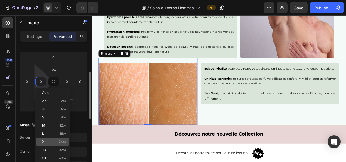
click at [64, 140] on span "24px" at bounding box center [63, 142] width 8 height 4
type input "24"
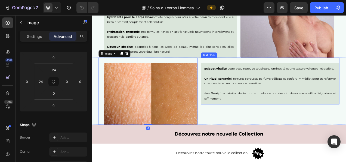
click at [284, 110] on p "Rich Text Editor. Editing area: main" at bounding box center [320, 109] width 169 height 6
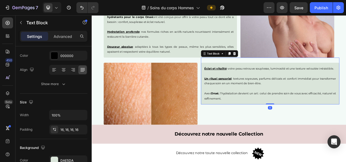
scroll to position [0, 0]
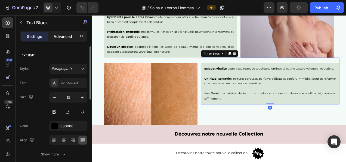
click at [63, 39] on p "Advanced" at bounding box center [63, 36] width 19 height 6
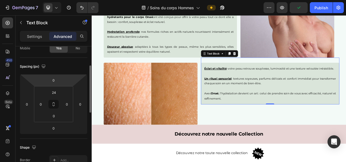
scroll to position [49, 0]
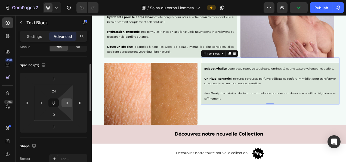
click at [71, 106] on div "0" at bounding box center [66, 102] width 11 height 9
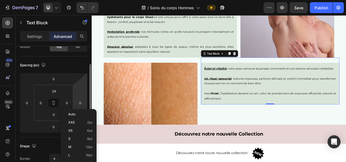
scroll to position [66, 0]
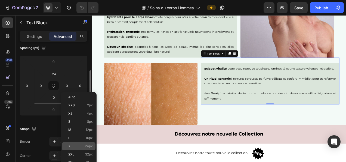
drag, startPoint x: 90, startPoint y: 143, endPoint x: 243, endPoint y: 103, distance: 158.3
click at [90, 143] on div "XL 24px" at bounding box center [79, 146] width 34 height 8
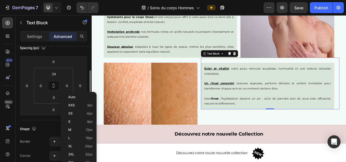
type input "24"
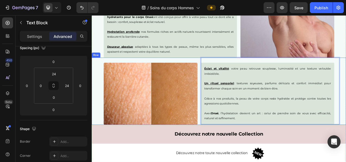
click at [227, 150] on div "Image Éclat et vitalité : votre peau retrouve souplesse, luminosité et une text…" at bounding box center [255, 112] width 327 height 86
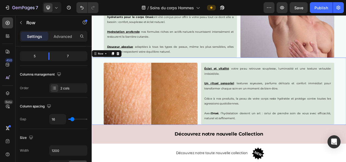
scroll to position [0, 0]
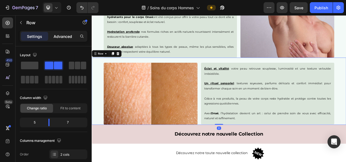
click at [64, 38] on p "Advanced" at bounding box center [63, 36] width 19 height 6
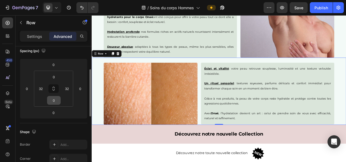
scroll to position [64, 0]
click at [53, 97] on input "0" at bounding box center [53, 100] width 11 height 8
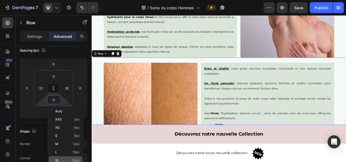
click at [74, 158] on span "24px" at bounding box center [76, 160] width 8 height 4
type input "24"
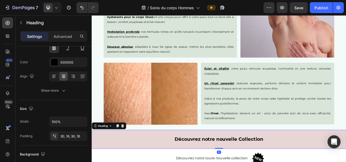
scroll to position [0, 0]
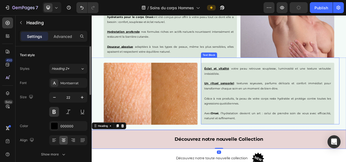
click at [275, 122] on p "Grâce à nos produits, la peau de votre corps reste hydratée et protége contre t…" at bounding box center [317, 125] width 162 height 13
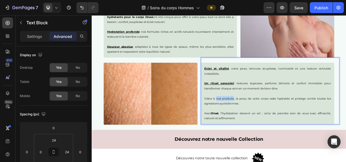
drag, startPoint x: 249, startPoint y: 121, endPoint x: 272, endPoint y: 124, distance: 23.3
click at [272, 124] on p "Grâce à nos produits, la peau de votre corps reste hydratée et protége contre t…" at bounding box center [317, 125] width 162 height 13
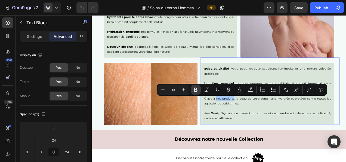
click at [198, 88] on icon "Editor contextual toolbar" at bounding box center [195, 89] width 5 height 5
click at [320, 151] on div "Éclat et vitalité : votre peau retrouve souplesse, luminosité et une texture ve…" at bounding box center [317, 115] width 171 height 79
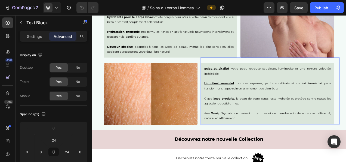
click at [279, 122] on p "Grâce à nos produits , la peau de votre corps reste hydratée et protége contre …" at bounding box center [317, 125] width 162 height 13
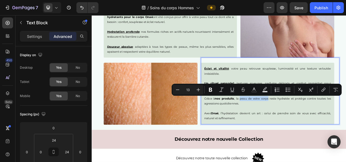
drag, startPoint x: 279, startPoint y: 122, endPoint x: 312, endPoint y: 123, distance: 32.7
click at [312, 123] on p "Grâce à nos produits , la peau de votre corps reste hydratée et protége contre …" at bounding box center [317, 125] width 162 height 13
drag, startPoint x: 210, startPoint y: 89, endPoint x: 219, endPoint y: 127, distance: 38.8
click at [210, 89] on icon "Editor contextual toolbar" at bounding box center [210, 90] width 3 height 4
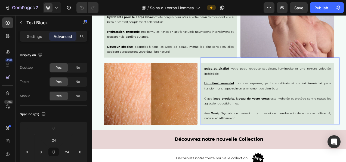
click at [330, 144] on p "Avec Onaé , l’hydratation devient un art : celui de prendre soin de vous avec e…" at bounding box center [317, 144] width 162 height 13
click at [336, 121] on p "Grâce à nos produits , la peau de votre corps reste hydratée et protége contre …" at bounding box center [317, 125] width 162 height 13
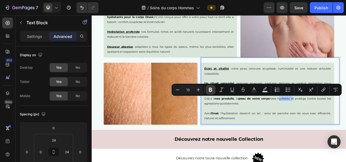
click at [211, 90] on icon "Editor contextual toolbar" at bounding box center [210, 89] width 5 height 5
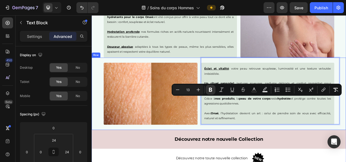
click at [346, 157] on div "Image Éclat et vitalité : votre peau retrouve souplesse, luminosité et une text…" at bounding box center [255, 115] width 327 height 93
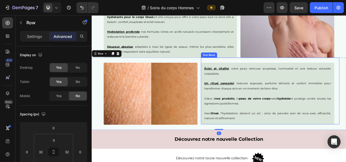
click at [346, 121] on p "Grâce à nos produits , la peau de votre corps reste hydratée et protége contre …" at bounding box center [317, 125] width 162 height 13
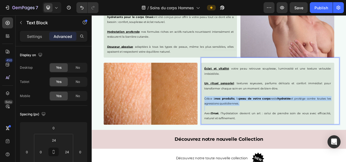
click at [346, 121] on p "Grâce à nos produits , la peau de votre corps reste hydratée et protége contre …" at bounding box center [317, 125] width 162 height 13
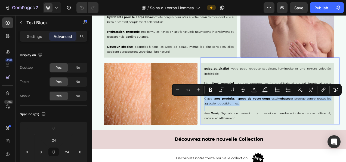
drag, startPoint x: 359, startPoint y: 121, endPoint x: 353, endPoint y: 136, distance: 16.3
click at [346, 122] on p "Grâce à nos produits , la peau de votre corps reste hydratée et protége contre …" at bounding box center [317, 125] width 162 height 13
click at [346, 136] on p "Rich Text Editor. Editing area: main" at bounding box center [317, 134] width 162 height 6
click at [346, 122] on p "Grâce à nos produits , la peau de votre corps reste hydratée et protége contre …" at bounding box center [317, 125] width 162 height 13
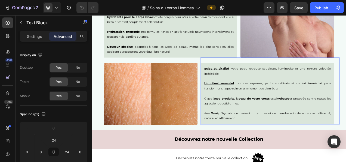
click at [346, 121] on p "Grâce à nos produits , la peau de votre corps reste hydratée et protégée contre…" at bounding box center [317, 125] width 162 height 13
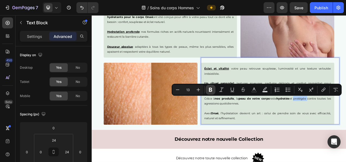
click at [207, 88] on button "Bold" at bounding box center [211, 90] width 10 height 10
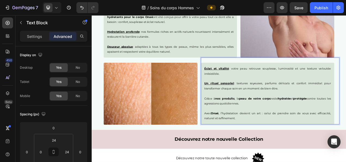
click at [314, 144] on p "Avec Onaé , l’hydratation devient un art : celui de prendre soin de vous avec e…" at bounding box center [317, 144] width 162 height 13
click at [346, 117] on p "Rich Text Editor. Editing area: main" at bounding box center [317, 115] width 162 height 6
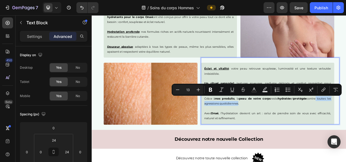
drag, startPoint x: 376, startPoint y: 122, endPoint x: 277, endPoint y: 125, distance: 98.8
click at [277, 125] on p "Grâce à nos produits , la peau de votre corps reste hydratée et protégée contre…" at bounding box center [317, 125] width 162 height 13
click at [211, 90] on icon "Editor contextual toolbar" at bounding box center [210, 89] width 5 height 5
click at [264, 141] on p "Avec Onaé , l’hydratation devient un art : celui de prendre soin de vous avec e…" at bounding box center [317, 144] width 162 height 13
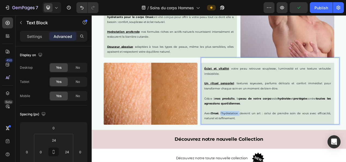
click at [264, 141] on p "Avec Onaé , l’hydratation devient un art : celui de prendre soin de vous avec e…" at bounding box center [317, 144] width 162 height 13
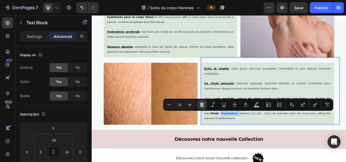
click at [202, 105] on icon "Editor contextual toolbar" at bounding box center [201, 104] width 5 height 5
click at [304, 140] on p "Avec Onaé , l’hydratation devient un art : celui de prendre soin de vous avec e…" at bounding box center [317, 144] width 162 height 13
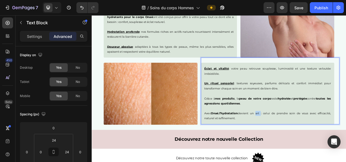
click at [304, 140] on p "Avec Onaé , l’hydratation devient un art : celui de prendre soin de vous avec e…" at bounding box center [317, 144] width 162 height 13
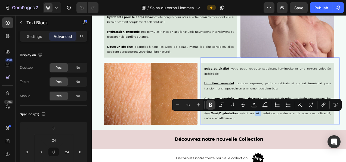
click at [212, 102] on icon "Editor contextual toolbar" at bounding box center [210, 104] width 5 height 5
click at [331, 146] on p "Avec Onaé , l’hydratation devient un art : celui de prendre soin de vous avec e…" at bounding box center [317, 144] width 162 height 13
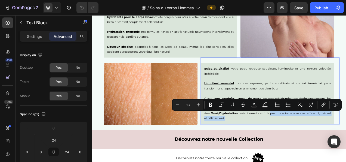
drag, startPoint x: 328, startPoint y: 140, endPoint x: 393, endPoint y: 144, distance: 64.6
click at [346, 144] on p "Avec Onaé , l’hydratation devient un art : celui de prendre soin de vous avec e…" at bounding box center [317, 144] width 162 height 13
click at [211, 104] on icon "Editor contextual toolbar" at bounding box center [210, 104] width 5 height 5
click at [285, 109] on p "Un rituel sensoriel : textures soyeuses, parfums délicats et confort immédiat p…" at bounding box center [317, 102] width 162 height 19
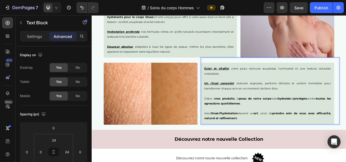
scroll to position [687, 0]
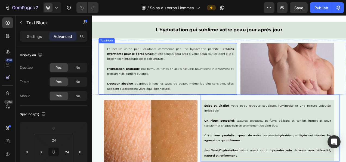
click at [123, 55] on p "La beauté d’une peau éclatante commence par une hydratation parfaite. Les soins…" at bounding box center [192, 64] width 162 height 19
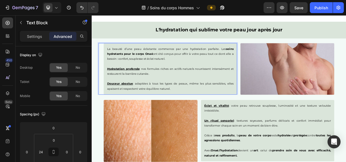
click at [123, 55] on p "La beauté d’une peau éclatante commence par une hydratation parfaite. Les soins…" at bounding box center [192, 64] width 162 height 19
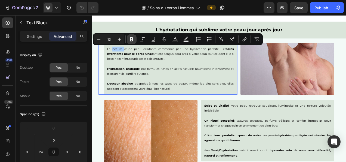
click at [130, 39] on icon "Editor contextual toolbar" at bounding box center [131, 38] width 5 height 5
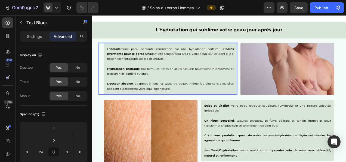
click at [195, 93] on p "Douceur absolue : adaptées à tous les types de peaux, même les plus sensibles, …" at bounding box center [192, 102] width 162 height 19
click at [146, 56] on p "La beauté d’une peau éclatante commence par une hydratation parfaite. Les soins…" at bounding box center [192, 64] width 162 height 19
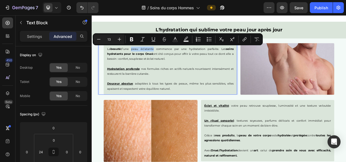
drag, startPoint x: 145, startPoint y: 57, endPoint x: 217, endPoint y: 51, distance: 71.8
click at [173, 56] on p "La beauté d’une peau éclatante commence par une hydratation parfaite. Les soins…" at bounding box center [192, 64] width 162 height 19
click at [126, 36] on div "Minus 13 Plus Bold Italic Underline Strikethrough Text Color Text Background Co…" at bounding box center [178, 39] width 168 height 10
click at [130, 38] on icon "Editor contextual toolbar" at bounding box center [131, 39] width 3 height 4
click at [224, 57] on p "La beauté d’une peau éclatante commence par une hydratation parfaite. Les soins…" at bounding box center [192, 64] width 162 height 19
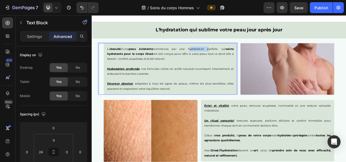
drag, startPoint x: 224, startPoint y: 57, endPoint x: 211, endPoint y: 53, distance: 13.6
click at [224, 57] on p "La beauté d’une peau éclatante commence par une hydratation parfaite. Les soins…" at bounding box center [192, 64] width 162 height 19
click at [213, 56] on p "La beauté d’une peau éclatante commence par une hydratation parfaite. Les soins…" at bounding box center [192, 64] width 162 height 19
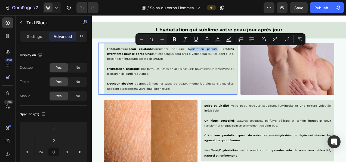
drag, startPoint x: 216, startPoint y: 56, endPoint x: 250, endPoint y: 56, distance: 34.8
click at [250, 56] on p "La beauté d’une peau éclatante commence par une hydratation parfaite. Les soins…" at bounding box center [192, 64] width 162 height 19
click at [176, 41] on icon "Editor contextual toolbar" at bounding box center [174, 38] width 5 height 5
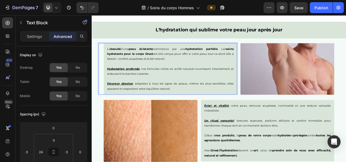
click at [185, 75] on p "Rich Text Editor. Editing area: main" at bounding box center [192, 77] width 162 height 6
click at [218, 63] on p "La beauté d’une peau éclatante commence par une hydratation parfaite . Les soin…" at bounding box center [192, 64] width 162 height 19
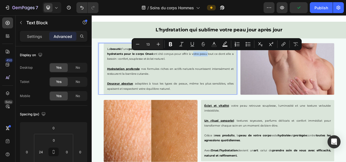
drag, startPoint x: 218, startPoint y: 63, endPoint x: 238, endPoint y: 63, distance: 19.3
click at [238, 63] on p "La beauté d’une peau éclatante commence par une hydratation parfaite . Les soin…" at bounding box center [192, 64] width 162 height 19
click at [173, 41] on button "Bold" at bounding box center [171, 44] width 10 height 10
click at [221, 83] on p "Hydratation profonde : nos formules riches en actifs naturels nourrissent inten…" at bounding box center [192, 87] width 162 height 13
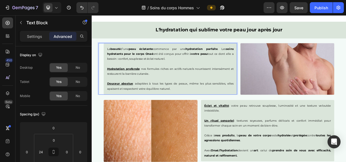
click at [114, 69] on p "La beauté d’une peau éclatante commence par une hydratation parfaite . Les soin…" at bounding box center [192, 64] width 162 height 19
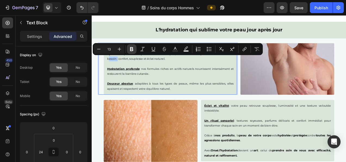
click at [131, 50] on icon "Editor contextual toolbar" at bounding box center [131, 48] width 5 height 5
click at [133, 67] on p "La beauté d’une peau éclatante commence par une hydratation parfaite . Les soin…" at bounding box center [192, 64] width 162 height 19
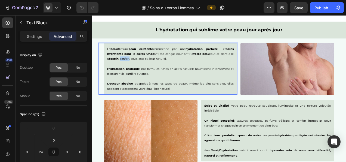
click at [133, 67] on p "La beauté d’une peau éclatante commence par une hydratation parfaite . Les soin…" at bounding box center [192, 64] width 162 height 19
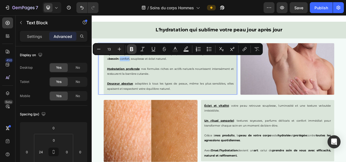
click at [134, 48] on icon "Editor contextual toolbar" at bounding box center [131, 48] width 5 height 5
click at [148, 67] on p "La beauté d’une peau éclatante commence par une hydratation parfaite . Les soin…" at bounding box center [192, 64] width 162 height 19
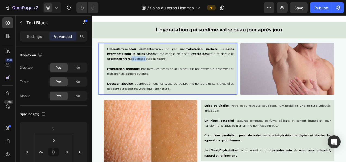
click at [148, 67] on p "La beauté d’une peau éclatante commence par une hydratation parfaite . Les soin…" at bounding box center [192, 64] width 162 height 19
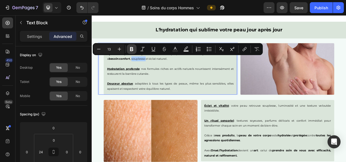
click at [131, 50] on icon "Editor contextual toolbar" at bounding box center [131, 48] width 5 height 5
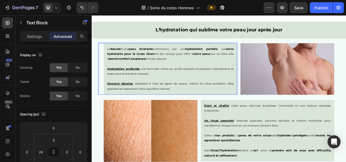
click at [171, 81] on p "Hydratation profonde : nos formules riches en actifs naturels nourrissent inten…" at bounding box center [192, 87] width 162 height 13
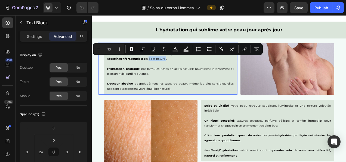
drag, startPoint x: 165, startPoint y: 70, endPoint x: 187, endPoint y: 69, distance: 22.1
click at [187, 69] on p "La beauté d’une peau éclatante commence par une hydratation parfaite . Les soin…" at bounding box center [192, 64] width 162 height 19
click at [131, 48] on icon "Editor contextual toolbar" at bounding box center [131, 49] width 3 height 4
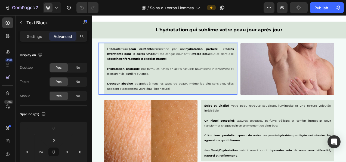
click at [156, 82] on p "Hydratation profonde : nos formules riches en actifs naturels nourrissent inten…" at bounding box center [192, 87] width 162 height 13
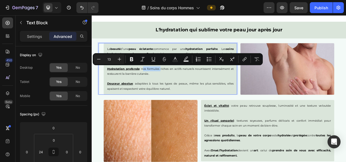
drag, startPoint x: 155, startPoint y: 82, endPoint x: 178, endPoint y: 84, distance: 22.3
click at [178, 84] on p "Hydratation profonde : nos formules riches en actifs naturels nourrissent inten…" at bounding box center [192, 87] width 162 height 13
click at [132, 60] on icon "Editor contextual toolbar" at bounding box center [131, 58] width 5 height 5
click at [198, 87] on p "Hydratation profonde : nos formules riches en actifs naturels nourrissent inten…" at bounding box center [192, 87] width 162 height 13
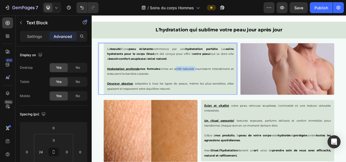
drag, startPoint x: 197, startPoint y: 83, endPoint x: 221, endPoint y: 81, distance: 24.3
click at [221, 81] on p "Hydratation profonde : nos formules riches en actifs naturels nourrissent inten…" at bounding box center [192, 87] width 162 height 13
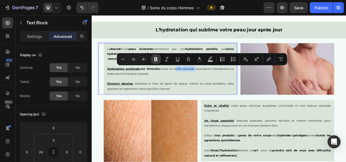
click at [155, 59] on icon "Editor contextual toolbar" at bounding box center [155, 59] width 3 height 4
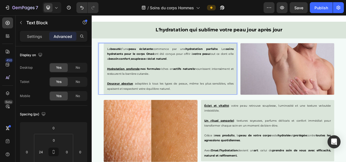
click at [220, 88] on p "Hydratation profonde : nos formules riches en actifs naturels nourrissent inten…" at bounding box center [192, 87] width 162 height 13
click at [127, 88] on p "Hydratation profonde : nos formules riches en actifs naturels nourrissent inten…" at bounding box center [192, 87] width 162 height 13
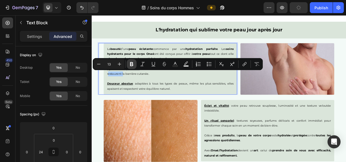
click at [129, 65] on icon "Editor contextual toolbar" at bounding box center [131, 63] width 5 height 5
click at [142, 90] on p "Hydratation profonde : nos formules riches en actifs naturels nourrissent inten…" at bounding box center [192, 87] width 162 height 13
drag, startPoint x: 140, startPoint y: 88, endPoint x: 168, endPoint y: 88, distance: 28.3
click at [168, 88] on p "Hydratation profonde : nos formules riches en actifs naturels nourrissent inten…" at bounding box center [192, 87] width 162 height 13
click at [133, 66] on icon "Editor contextual toolbar" at bounding box center [131, 63] width 5 height 5
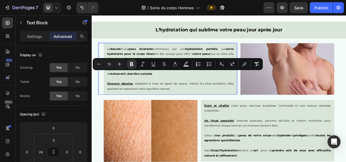
click at [189, 102] on p "Douceur absolue : adaptées à tous les types de peaux, même les plus sensibles, …" at bounding box center [192, 102] width 162 height 19
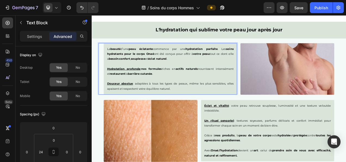
click at [237, 81] on p "Hydratation profonde : nos formules riches en actifs naturels nourrissent inten…" at bounding box center [192, 87] width 162 height 13
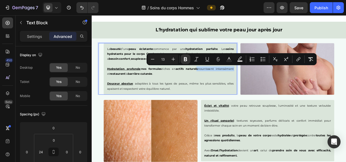
drag, startPoint x: 225, startPoint y: 82, endPoint x: 273, endPoint y: 79, distance: 48.0
click at [273, 79] on div "La beauté d’une peau éclatante commence par une hydratation parfaite . Les soin…" at bounding box center [192, 84] width 171 height 66
click at [184, 58] on icon "Editor contextual toolbar" at bounding box center [185, 58] width 5 height 5
click at [190, 102] on p "Douceur absolue : adaptées à tous les types de peaux, même les plus sensibles, …" at bounding box center [192, 102] width 162 height 19
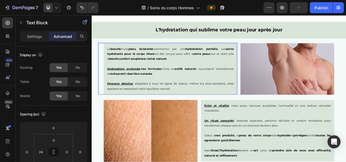
click at [233, 79] on p "Rich Text Editor. Editing area: main" at bounding box center [192, 77] width 162 height 6
drag, startPoint x: 226, startPoint y: 83, endPoint x: 236, endPoint y: 81, distance: 10.6
click at [236, 81] on p "Hydratation profonde : nos formules riches en actifs naturel s nourrissent inte…" at bounding box center [192, 87] width 162 height 13
drag, startPoint x: 219, startPoint y: 81, endPoint x: 272, endPoint y: 81, distance: 53.1
click at [272, 81] on div "La beauté d’une peau éclatante commence par une hydratation parfaite . Les soin…" at bounding box center [192, 84] width 171 height 66
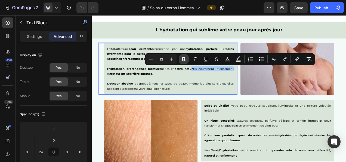
click at [186, 60] on icon "Editor contextual toolbar" at bounding box center [183, 58] width 5 height 5
click at [211, 93] on p "Douceur absolue : adaptées à tous les types de peaux, même les plus sensibles, …" at bounding box center [192, 102] width 162 height 19
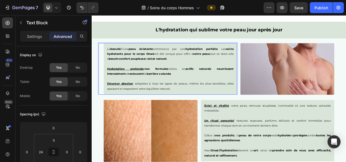
click at [175, 99] on p "⁠⁠⁠⁠⁠⁠⁠ Douceur absolue : adaptées à tous les types de peaux, même les plus sen…" at bounding box center [192, 102] width 162 height 19
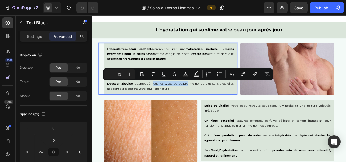
drag, startPoint x: 169, startPoint y: 102, endPoint x: 213, endPoint y: 102, distance: 43.3
click at [213, 102] on p "Douceur absolue : adaptées à tous les types de peaux, même les plus sensibles, …" at bounding box center [192, 102] width 162 height 19
click at [145, 73] on button "Bold" at bounding box center [142, 74] width 10 height 10
click at [220, 103] on p "Douceur absolue : adaptées à tous les types de peaux , même les plus sensibles,…" at bounding box center [192, 102] width 162 height 19
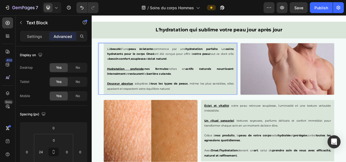
click at [247, 102] on p "Douceur absolue : adaptées à tous les types de peaux , même les plus sensibles,…" at bounding box center [192, 102] width 162 height 19
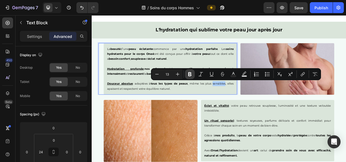
click at [190, 72] on icon "Editor contextual toolbar" at bounding box center [189, 74] width 3 height 4
click at [167, 104] on p "Douceur absolue : adaptées à tous les types de peaux , même les plus sensibles …" at bounding box center [192, 102] width 162 height 19
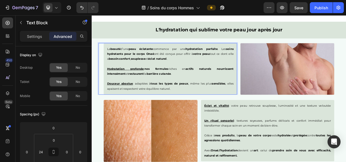
click at [115, 107] on p "Douceur absolue : adaptées à tous les types de peaux , même les plus sensibles …" at bounding box center [192, 102] width 162 height 19
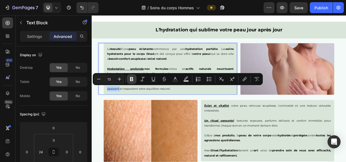
click at [129, 79] on icon "Editor contextual toolbar" at bounding box center [131, 78] width 5 height 5
click at [149, 109] on p "Douceur absolue : adaptées à tous les types de peaux , même les plus sensibles …" at bounding box center [192, 102] width 162 height 19
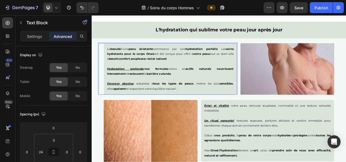
click at [144, 109] on p "Douceur absolue : adaptées à tous les types de peaux , même les plus sensibles …" at bounding box center [192, 102] width 162 height 19
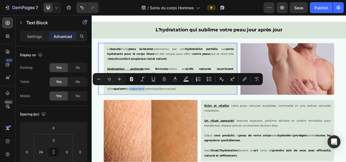
click at [164, 111] on div "La beauté d’une peau éclatante commence par une hydratation parfaite . Les soin…" at bounding box center [192, 84] width 171 height 66
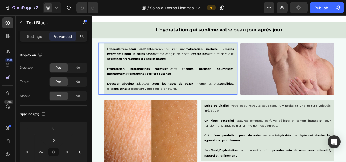
click at [171, 109] on p "Douceur absolue : adaptées à tous les types de peaux , même les plus sensibles …" at bounding box center [192, 102] width 162 height 19
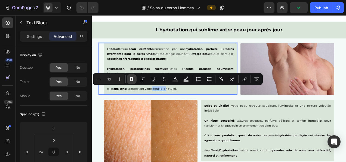
click at [134, 80] on button "Bold" at bounding box center [132, 79] width 10 height 10
click at [141, 108] on p "Douceur absolue : adaptées à tous les types de peaux , même les plus sensibles …" at bounding box center [192, 102] width 162 height 19
click at [129, 78] on icon "Editor contextual toolbar" at bounding box center [131, 78] width 5 height 5
click at [186, 109] on p "Douceur absolue : adaptées à tous les types de peaux , même les plus sensibles …" at bounding box center [192, 102] width 162 height 19
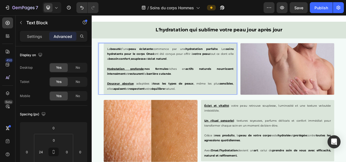
click at [186, 109] on p "Douceur absolue : adaptées à tous les types de peaux , même les plus sensibles …" at bounding box center [192, 102] width 162 height 19
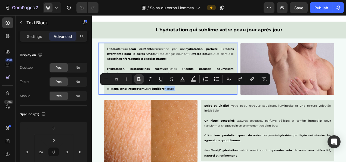
click at [141, 81] on icon "Editor contextual toolbar" at bounding box center [138, 78] width 5 height 5
click at [189, 108] on strong "équilibre naturel" at bounding box center [183, 109] width 31 height 4
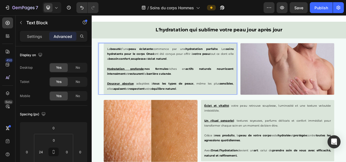
click at [162, 102] on p "Douceur absolue : adaptées à tous les types de peaux , même les plus sensibles …" at bounding box center [192, 102] width 162 height 19
click at [267, 100] on p "Douceur absolue : adaptés à tous les types de peaux , même les plus sensibles ,…" at bounding box center [192, 102] width 162 height 19
click at [118, 107] on p "Douceur absolue : adaptés à tous les types de peaux , même les plus sensibles ,…" at bounding box center [192, 102] width 162 height 19
click at [114, 109] on p "Douceur absolue : adaptés à tous les types de peaux , même les plus sensibles ,…" at bounding box center [192, 102] width 162 height 19
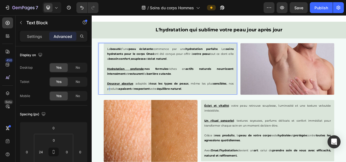
click at [114, 109] on p "Douceur absolue : adaptés à tous les types de peaux , même les plus sensibles ,…" at bounding box center [192, 102] width 162 height 19
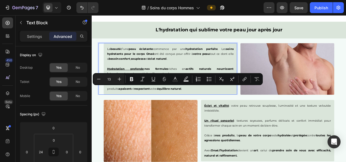
click at [117, 107] on p "Douceur absolue : adaptés à tous les types de peaux , même les plus sensibles ,…" at bounding box center [192, 102] width 162 height 19
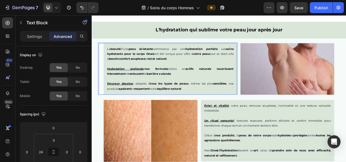
click at [117, 107] on p "Douceur absolue : adaptés à tous les types de peaux , même les plus sensibles ,…" at bounding box center [192, 102] width 162 height 19
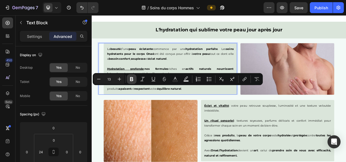
click at [130, 78] on icon "Editor contextual toolbar" at bounding box center [131, 78] width 5 height 5
click at [212, 111] on div "La beauté d’une peau éclatante commence par une hydratation parfaite . Les soin…" at bounding box center [192, 84] width 171 height 66
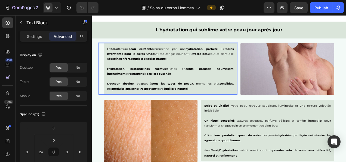
click at [267, 100] on p "Douceur absolue : adaptés à tous les types de peaux , même les plus sensibles ,…" at bounding box center [192, 102] width 162 height 19
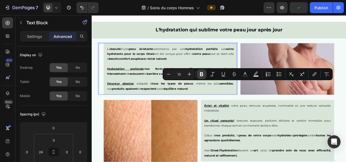
click at [202, 74] on icon "Editor contextual toolbar" at bounding box center [201, 74] width 3 height 4
click at [238, 117] on div "Éclat et vitalité : votre peau retrouve souplesse, luminosité et une texture ve…" at bounding box center [321, 159] width 178 height 85
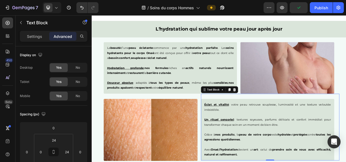
scroll to position [750, 0]
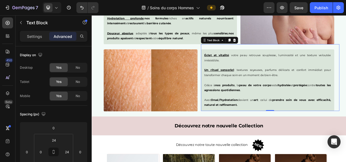
click at [266, 145] on h2 "Découvrez notre nouvelle Collection" at bounding box center [255, 157] width 327 height 24
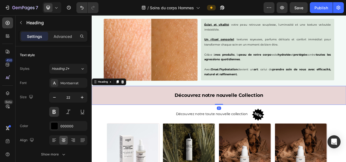
scroll to position [818, 0]
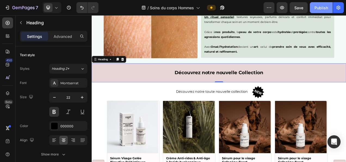
click at [322, 6] on div "Publish" at bounding box center [322, 8] width 14 height 6
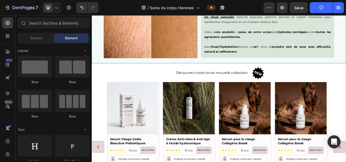
click at [237, 74] on div "Image Éclat et vitalité : votre peau retrouve souplesse, luminosité et une text…" at bounding box center [255, 30] width 327 height 93
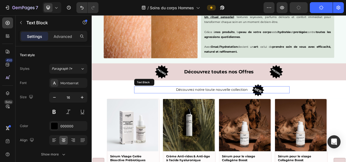
click at [213, 107] on p "Découvrez notre toute nouvelle collection" at bounding box center [246, 111] width 198 height 8
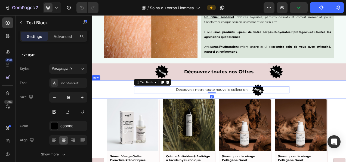
click at [223, 100] on div "Découvrez notre toute nouvelle collection Text Block 0 Image Row" at bounding box center [255, 110] width 327 height 24
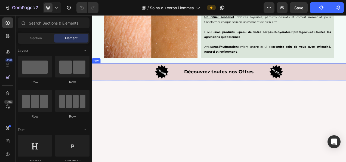
click at [254, 93] on div "Découvrez toutes nos Offres Text Block" at bounding box center [255, 88] width 109 height 22
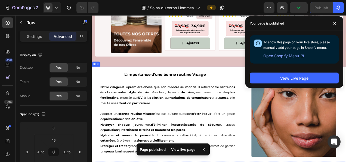
scroll to position [1082, 0]
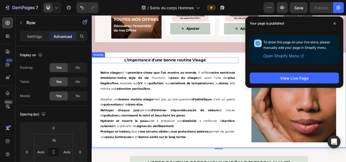
click at [224, 70] on h2 "L'importance d'une bonne routine Visage" at bounding box center [186, 72] width 188 height 7
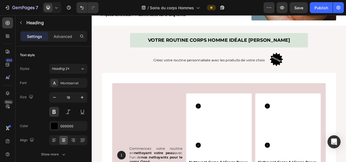
scroll to position [986, 0]
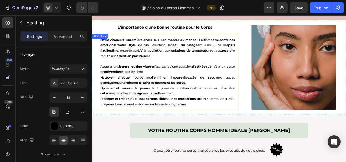
scroll to position [1181, 0]
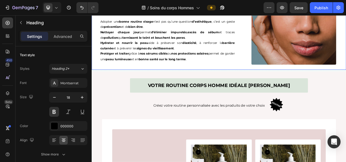
click at [230, 81] on div "L'importance d'une bonne routine pour le Corps Heading Notre visage est la prem…" at bounding box center [186, 24] width 188 height 122
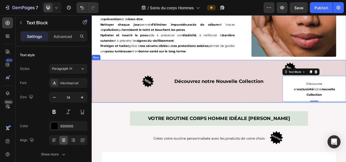
scroll to position [1220, 0]
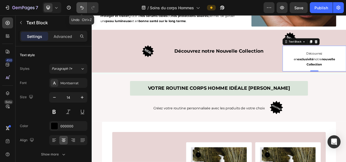
click at [81, 7] on icon "Undo/Redo" at bounding box center [81, 7] width 5 height 5
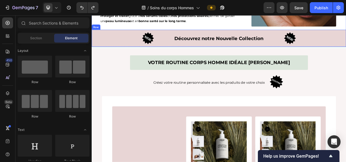
click at [219, 54] on div "Découvrez notre Nouvelle Collection Text Block" at bounding box center [254, 44] width 163 height 19
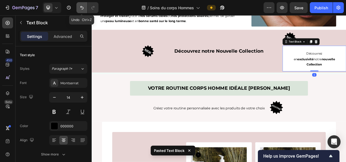
drag, startPoint x: 83, startPoint y: 8, endPoint x: 78, endPoint y: 70, distance: 62.8
click at [83, 8] on icon "Undo/Redo" at bounding box center [81, 7] width 5 height 5
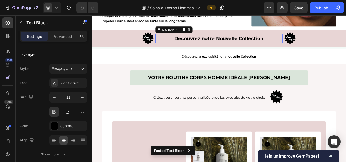
click at [179, 50] on p "Découvrez notre Nouvelle Collection" at bounding box center [255, 44] width 162 height 11
click at [167, 54] on img at bounding box center [163, 44] width 19 height 19
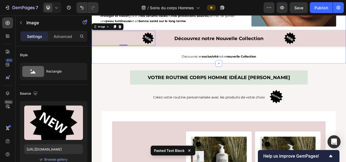
click at [223, 56] on div "Image 0 Découvrez notre Nouvelle Collection Text Block Image Row" at bounding box center [255, 45] width 327 height 22
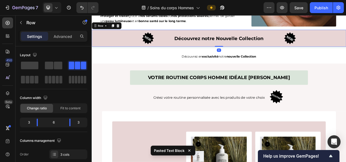
click at [225, 54] on div "Découvrez notre Nouvelle Collection Text Block" at bounding box center [254, 44] width 163 height 19
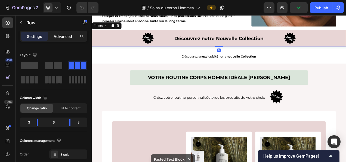
click at [61, 32] on div "Advanced" at bounding box center [62, 36] width 27 height 9
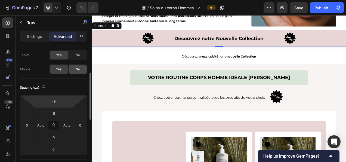
scroll to position [39, 0]
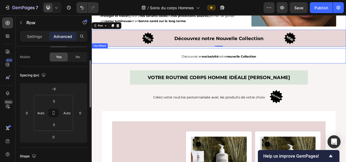
click at [187, 66] on div "Découvrez en exclusivité notre nouvelle Collection" at bounding box center [255, 67] width 327 height 19
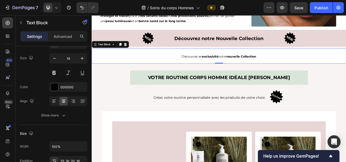
scroll to position [0, 0]
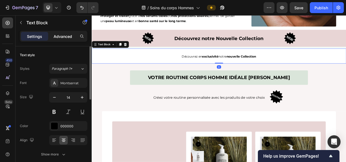
click at [64, 34] on p "Advanced" at bounding box center [63, 36] width 19 height 6
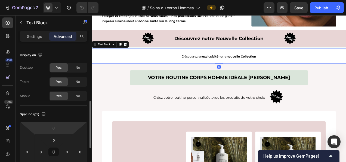
scroll to position [40, 0]
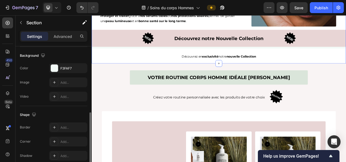
scroll to position [173, 0]
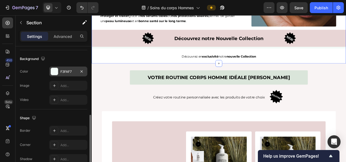
click at [71, 71] on div "F3FAF7" at bounding box center [68, 71] width 16 height 5
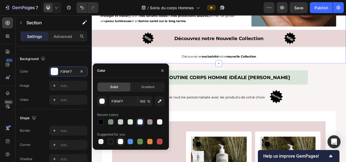
click at [118, 140] on div at bounding box center [120, 140] width 5 height 5
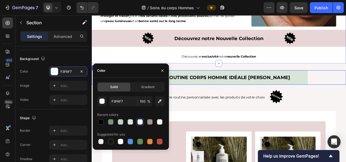
type input "FFFFFF"
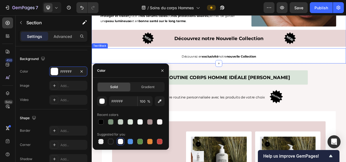
click at [233, 70] on strong "exclusivité" at bounding box center [243, 67] width 21 height 5
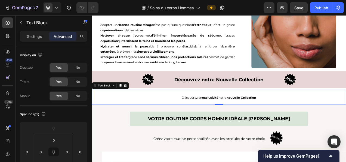
scroll to position [1223, 0]
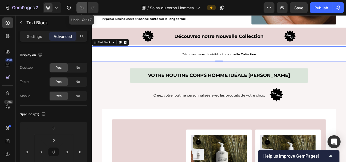
click at [82, 11] on button "Undo/Redo" at bounding box center [81, 7] width 11 height 11
click at [81, 7] on icon "Undo/Redo" at bounding box center [81, 8] width 3 height 4
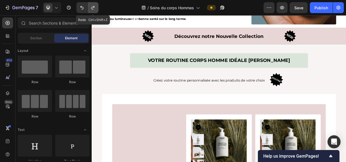
drag, startPoint x: 92, startPoint y: 7, endPoint x: 115, endPoint y: 41, distance: 41.7
click at [92, 7] on icon "Undo/Redo" at bounding box center [92, 8] width 3 height 4
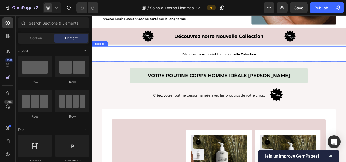
click at [312, 74] on div "Découvrez en exclusivité notre nouvelle Collection" at bounding box center [255, 64] width 327 height 19
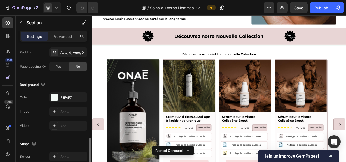
scroll to position [178, 0]
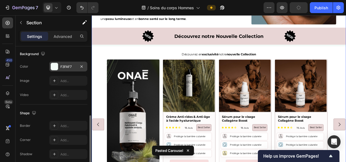
click at [62, 69] on div "F3FAF7" at bounding box center [68, 66] width 38 height 10
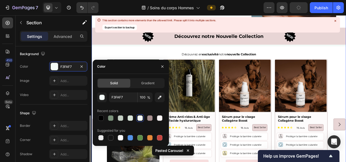
scroll to position [177, 0]
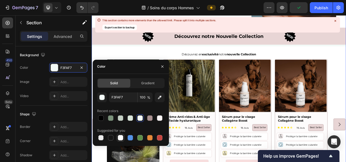
drag, startPoint x: 120, startPoint y: 136, endPoint x: 158, endPoint y: 56, distance: 88.4
click at [120, 136] on div at bounding box center [120, 137] width 5 height 5
type input "FFFFFF"
click at [264, 48] on div "Découvrez notre Nouvelle Collection" at bounding box center [254, 42] width 163 height 12
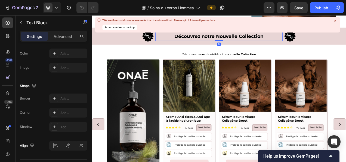
scroll to position [0, 0]
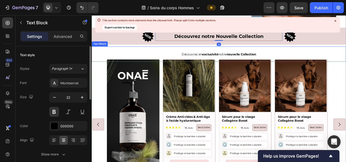
click at [244, 66] on div "Découvrez en exclusivité notre nouvelle Collection" at bounding box center [255, 64] width 327 height 19
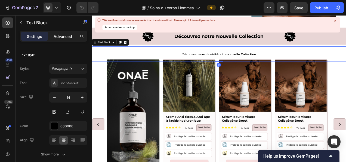
click at [61, 39] on div "Advanced" at bounding box center [62, 36] width 27 height 9
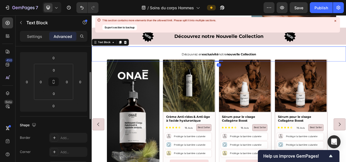
scroll to position [70, 0]
click at [56, 95] on input "0" at bounding box center [53, 93] width 11 height 8
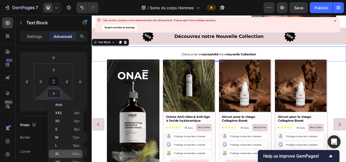
click at [77, 154] on span "24px" at bounding box center [76, 154] width 8 height 4
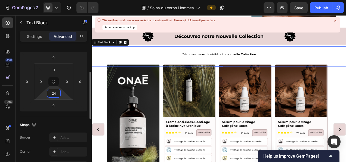
click at [55, 92] on input "24" at bounding box center [53, 93] width 11 height 8
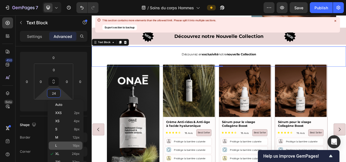
click at [75, 146] on span "16px" at bounding box center [76, 145] width 7 height 4
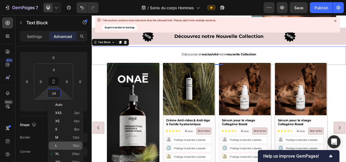
type input "16"
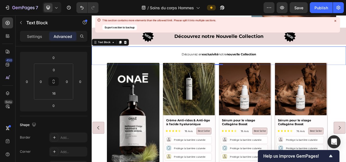
click at [214, 31] on div "This section contains more elements than the allowed limit. Please split it int…" at bounding box center [217, 25] width 245 height 16
click at [218, 25] on div "This section contains more elements than the allowed limit. Please split it int…" at bounding box center [217, 25] width 245 height 16
click at [336, 20] on icon at bounding box center [335, 21] width 2 height 2
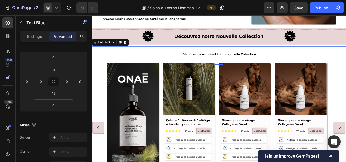
click at [248, 66] on div "Découvrez en exclusivité notre nouvelle Collection" at bounding box center [255, 64] width 327 height 19
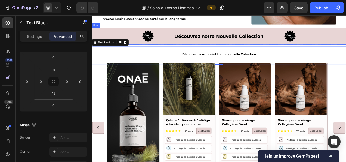
click at [204, 51] on div "Découvrez notre Nouvelle Collection Text Block" at bounding box center [254, 41] width 163 height 19
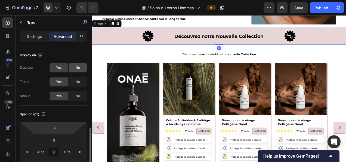
scroll to position [60, 0]
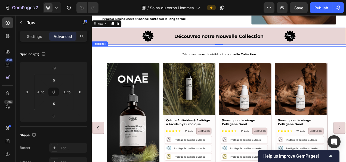
click at [183, 68] on div "Découvrez en exclusivité notre nouvelle Collection" at bounding box center [255, 64] width 327 height 19
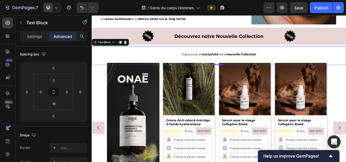
scroll to position [0, 0]
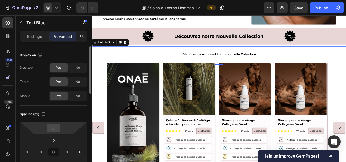
click at [51, 127] on input "0" at bounding box center [53, 128] width 11 height 8
type input "-5"
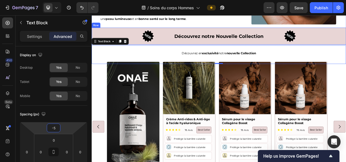
click at [261, 47] on p "Découvrez notre Nouvelle Collection" at bounding box center [255, 42] width 162 height 11
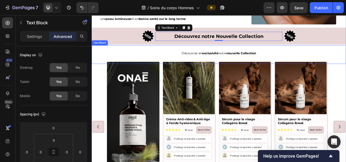
click at [190, 67] on p "Découvrez en exclusivité notre nouvelle Collection" at bounding box center [255, 63] width 318 height 7
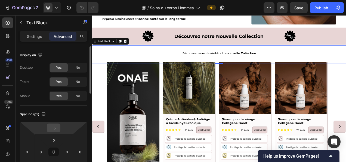
click at [57, 127] on input "-5" at bounding box center [53, 128] width 11 height 8
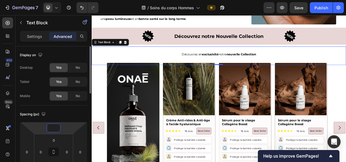
type input "-9"
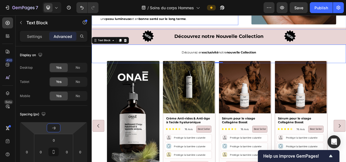
click at [196, 9] on strong "signes du vieillissement" at bounding box center [173, 6] width 48 height 5
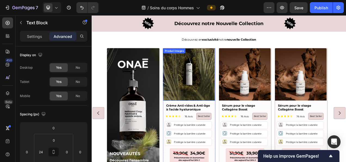
scroll to position [1250, 0]
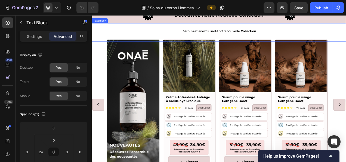
drag, startPoint x: 156, startPoint y: 120, endPoint x: 97, endPoint y: 97, distance: 63.1
click at [195, 39] on p "Découvrez en exclusivité notre nouvelle Collection" at bounding box center [255, 35] width 318 height 7
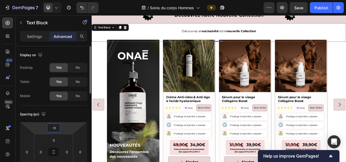
click at [55, 131] on input "-9" at bounding box center [53, 128] width 11 height 8
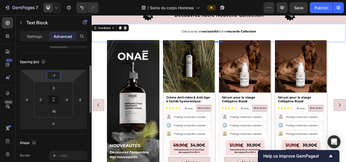
scroll to position [53, 0]
type input "-7"
click at [56, 109] on input "16" at bounding box center [53, 111] width 11 height 8
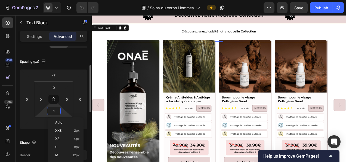
type input "19"
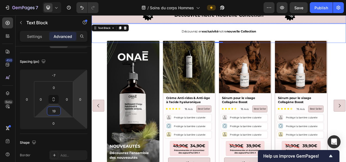
click at [218, 20] on p "Découvrez notre Nouvelle Collection" at bounding box center [255, 15] width 162 height 11
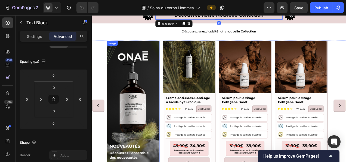
click at [119, 116] on img at bounding box center [144, 131] width 67 height 167
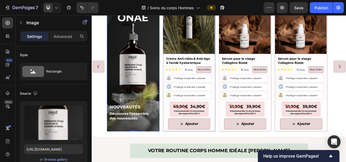
scroll to position [1393, 0]
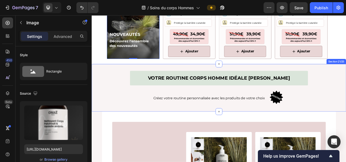
click at [138, 89] on div "Votre routine CORPS HOMME idéale Onaé Heading Row Créez votre routine personnal…" at bounding box center [255, 108] width 327 height 61
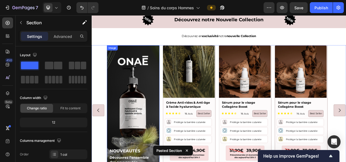
scroll to position [1390, 0]
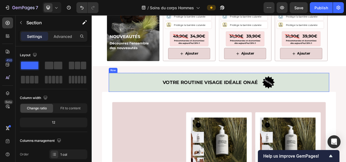
click at [119, 111] on div "Votre routine visage idéale Onaé Heading" at bounding box center [231, 101] width 236 height 20
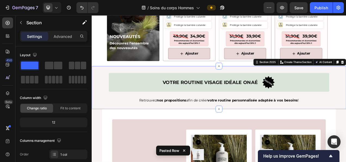
click at [175, 88] on div "Votre routine visage idéale Onaé Heading Image Row Retrouvez nos propositions a…" at bounding box center [255, 107] width 327 height 55
click at [270, 106] on h2 "Votre routine visage idéale Onaé" at bounding box center [243, 101] width 211 height 9
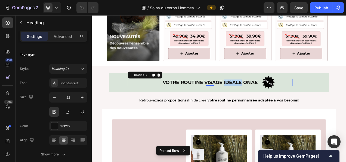
click at [270, 106] on h2 "Votre routine visage idéale Onaé" at bounding box center [243, 101] width 211 height 9
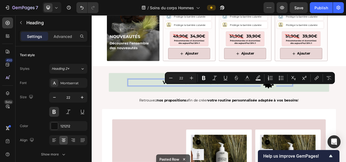
click at [252, 105] on p "Votre routine visage idéale Onaé" at bounding box center [243, 101] width 210 height 8
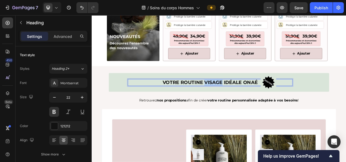
click at [252, 105] on p "Votre routine visage idéale Onaé" at bounding box center [243, 101] width 210 height 8
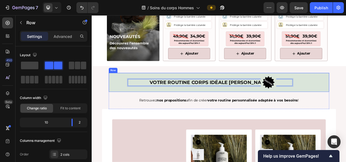
click at [211, 113] on div "Votre routine CORPS idéale Onaé Heading 0 Image Row" at bounding box center [254, 101] width 283 height 24
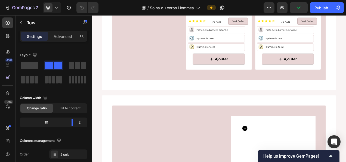
scroll to position [1604, 0]
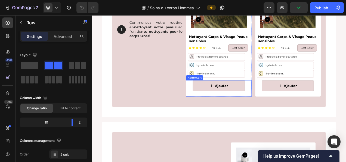
click at [220, 115] on div "Ajouter Add to Cart" at bounding box center [255, 108] width 84 height 21
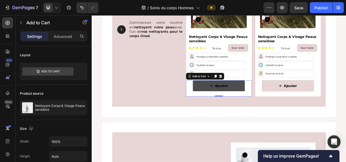
click at [266, 101] on button "Ajouter" at bounding box center [254, 105] width 67 height 14
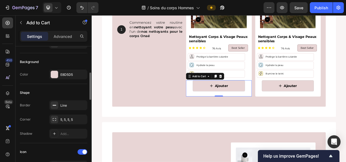
scroll to position [127, 0]
click at [69, 106] on div "Line" at bounding box center [68, 105] width 16 height 5
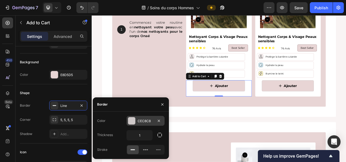
click at [143, 119] on div "CEC8C8" at bounding box center [146, 120] width 16 height 5
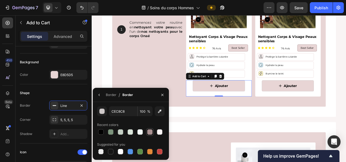
drag, startPoint x: 191, startPoint y: 138, endPoint x: 148, endPoint y: 131, distance: 43.6
click at [148, 131] on div at bounding box center [149, 131] width 5 height 5
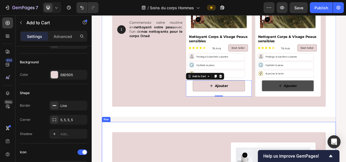
click at [321, 99] on button "Ajouter" at bounding box center [343, 105] width 67 height 14
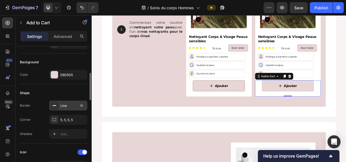
click at [63, 103] on div "Line" at bounding box center [68, 105] width 16 height 5
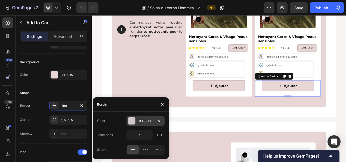
click at [141, 119] on div "CEC8C8" at bounding box center [146, 120] width 16 height 5
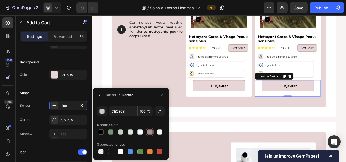
drag, startPoint x: 150, startPoint y: 130, endPoint x: 160, endPoint y: 106, distance: 26.7
click at [150, 130] on div at bounding box center [149, 131] width 5 height 5
type input "A89090"
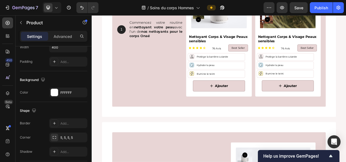
scroll to position [0, 0]
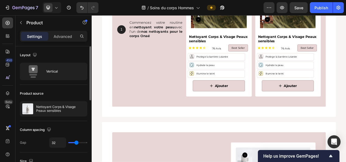
click at [233, 36] on div "Product Images Nettoyant Corps & Visage Peaux sensibles Product Title Icon Icon…" at bounding box center [255, 36] width 84 height 165
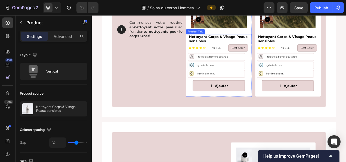
click at [226, 64] on div "Icon Protège la barrière cutanée Text Block Row" at bounding box center [251, 69] width 73 height 10
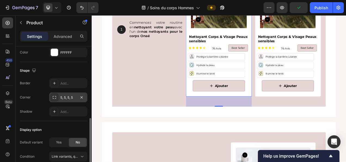
scroll to position [169, 0]
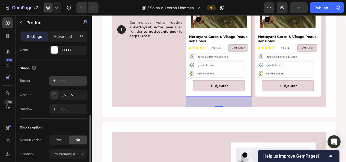
click at [64, 80] on div "Add..." at bounding box center [73, 80] width 26 height 5
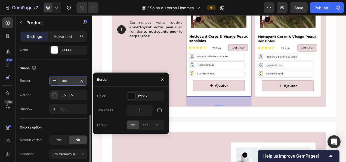
click at [150, 90] on div "Color 121212 Thickness 1 Stroke" at bounding box center [131, 110] width 76 height 47
click at [147, 94] on div "121212" at bounding box center [146, 96] width 16 height 5
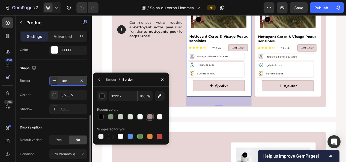
click at [151, 116] on div at bounding box center [149, 116] width 5 height 5
type input "A89090"
click at [327, 37] on div "Product Images Nettoyant Corps & Visage Peaux sensibles Product Title Icon Icon…" at bounding box center [343, 36] width 84 height 165
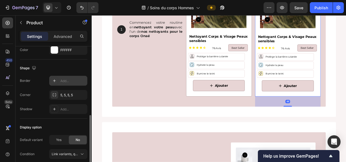
drag, startPoint x: 65, startPoint y: 76, endPoint x: 79, endPoint y: 83, distance: 15.9
click at [64, 76] on div "Add..." at bounding box center [68, 81] width 38 height 10
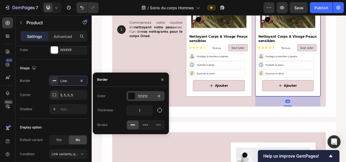
click at [147, 97] on div "121212" at bounding box center [146, 96] width 16 height 5
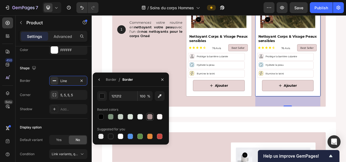
click at [149, 114] on div at bounding box center [149, 116] width 5 height 5
type input "A89090"
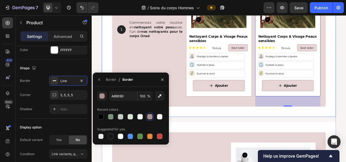
click at [244, 132] on div "1 Text Block Hero Banner Commencez votre routine en nettoyant votre peau avec l…" at bounding box center [255, 36] width 300 height 217
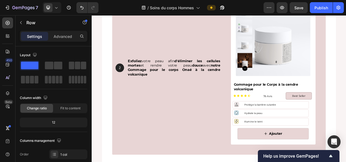
scroll to position [1827, 0]
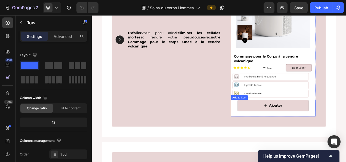
click at [276, 140] on div "Ajouter Add to Cart" at bounding box center [324, 134] width 109 height 21
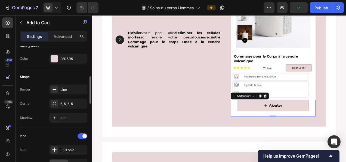
scroll to position [143, 0]
click at [63, 85] on div "Line" at bounding box center [68, 89] width 38 height 10
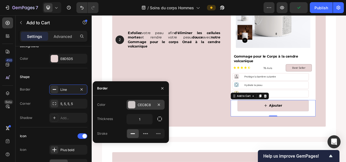
click at [142, 104] on div "CEC8C8" at bounding box center [146, 104] width 16 height 5
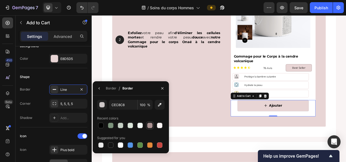
drag, startPoint x: 147, startPoint y: 124, endPoint x: 215, endPoint y: 36, distance: 111.2
click at [147, 124] on div at bounding box center [149, 124] width 5 height 5
type input "A89090"
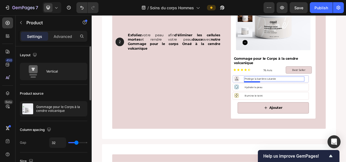
scroll to position [1827, 0]
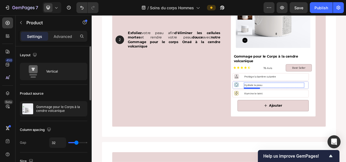
click at [300, 100] on div "Icon Hydrate la peau Text Block Row" at bounding box center [321, 105] width 98 height 10
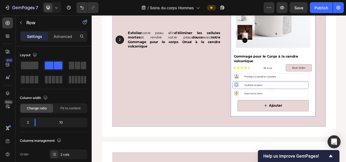
click at [305, 59] on div "Product Images" at bounding box center [324, 8] width 109 height 107
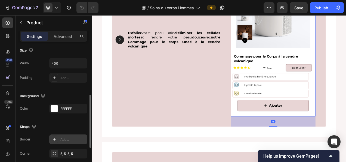
scroll to position [134, 0]
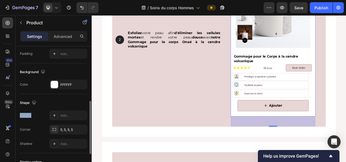
click at [64, 108] on div "Shape Border Add... Corner 5, 5, 5, 5 Shadow Add..." at bounding box center [53, 123] width 67 height 59
drag, startPoint x: 64, startPoint y: 108, endPoint x: 64, endPoint y: 111, distance: 2.8
click at [64, 111] on div "Add..." at bounding box center [68, 115] width 38 height 10
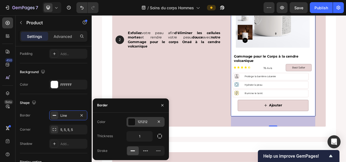
click at [140, 122] on div "121212" at bounding box center [146, 121] width 16 height 5
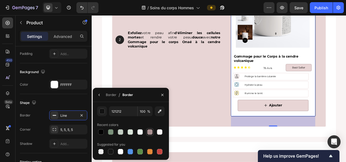
click at [150, 129] on div at bounding box center [149, 131] width 5 height 5
type input "A89090"
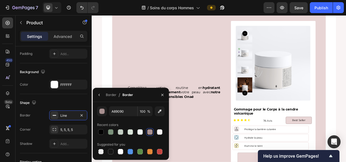
scroll to position [2017, 0]
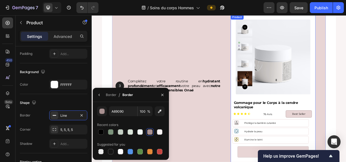
click at [270, 115] on div "Product Images" at bounding box center [324, 67] width 109 height 107
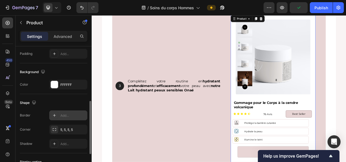
click at [64, 116] on div "Add..." at bounding box center [73, 115] width 26 height 5
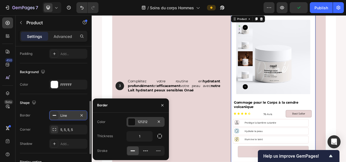
click at [144, 120] on div "121212" at bounding box center [146, 121] width 16 height 5
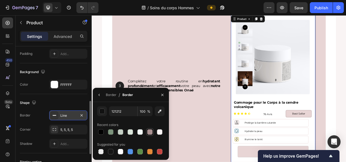
drag, startPoint x: 149, startPoint y: 128, endPoint x: 123, endPoint y: 152, distance: 34.7
click at [149, 128] on div at bounding box center [150, 131] width 7 height 7
type input "A89090"
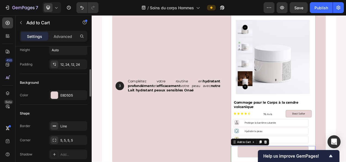
scroll to position [107, 0]
click at [69, 93] on div "E8D5D5" at bounding box center [68, 94] width 16 height 5
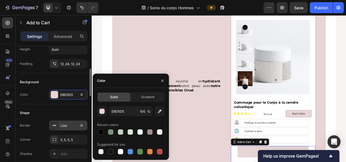
click at [66, 120] on div "Line" at bounding box center [68, 125] width 38 height 10
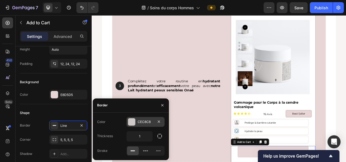
click at [149, 125] on div "CEC8C8" at bounding box center [146, 122] width 38 height 10
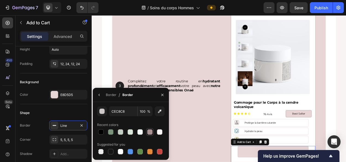
drag, startPoint x: 150, startPoint y: 133, endPoint x: 110, endPoint y: 137, distance: 40.4
click at [150, 133] on div at bounding box center [149, 131] width 5 height 5
type input "A89090"
click at [230, 136] on div "Complétez votre routine en hydratant profondément et efficacement votre peau av…" at bounding box center [197, 105] width 120 height 209
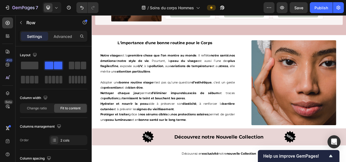
scroll to position [1080, 0]
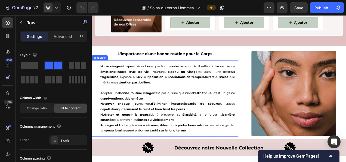
click at [190, 105] on p "Notre visage est la première chose que l’on montre au monde . Il reflète notre …" at bounding box center [189, 90] width 173 height 27
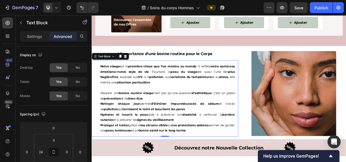
click at [193, 105] on p "Notre visage est la première chose que l’on montre au monde . Il reflète notre …" at bounding box center [189, 90] width 173 height 27
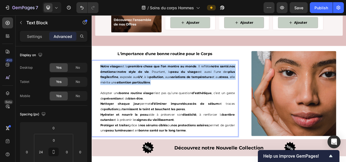
drag, startPoint x: 198, startPoint y: 109, endPoint x: 99, endPoint y: 90, distance: 100.7
click at [99, 90] on div "Notre visage est la première chose que l’on montre au monde . Il reflète notre …" at bounding box center [188, 122] width 181 height 98
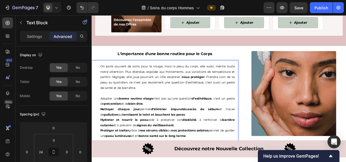
click at [210, 146] on p "Nettoyer chaque jour permet d’éliminer impuretés , excès de sébum et traces de …" at bounding box center [189, 139] width 173 height 14
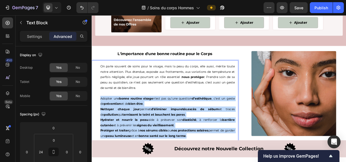
drag, startPoint x: 236, startPoint y: 178, endPoint x: 97, endPoint y: 130, distance: 147.6
click at [97, 130] on div "On parle souvent de soins pour le visage, mais la peau du corps, elle aussi, mé…" at bounding box center [186, 125] width 188 height 105
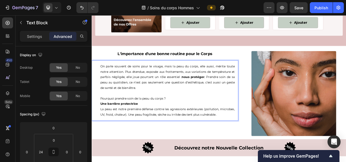
click at [193, 125] on p "Pourquoi prendre soin de la peau du corps ?" at bounding box center [189, 121] width 173 height 7
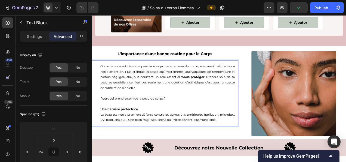
click at [163, 143] on p "Une barrière protectrice La peau est notre première défense contre les agressio…" at bounding box center [189, 142] width 173 height 21
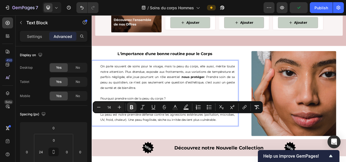
drag, startPoint x: 157, startPoint y: 143, endPoint x: 98, endPoint y: 143, distance: 59.0
click at [98, 143] on div "On parle souvent de soins pour le visage, mais la peau du corps, elle aussi, mé…" at bounding box center [186, 115] width 188 height 84
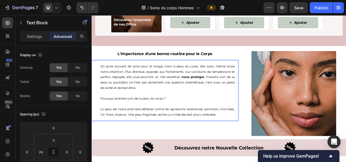
click at [275, 150] on div "On parle souvent de soins pour le visage, mais la peau du corps, elle aussi, mé…" at bounding box center [188, 111] width 181 height 77
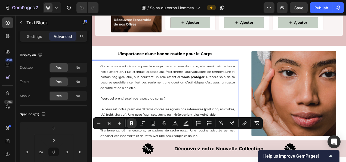
drag, startPoint x: 149, startPoint y: 165, endPoint x: 98, endPoint y: 164, distance: 50.6
click at [98, 161] on div "On parle souvent de soins pour le visage, mais la peau du corps, elle aussi, mé…" at bounding box center [188, 125] width 181 height 105
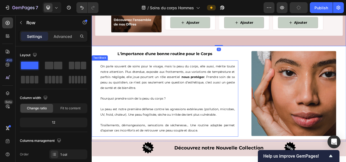
scroll to position [1108, 0]
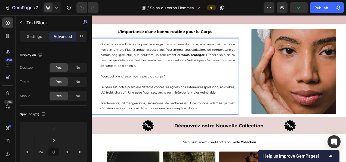
click at [110, 97] on p "Pourquoi prendre soin de la peau du corps ?" at bounding box center [189, 93] width 173 height 7
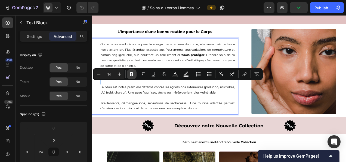
click at [132, 72] on icon "Editor contextual toolbar" at bounding box center [131, 74] width 3 height 4
click at [170, 126] on p "Tiraillements, démangeaisons, sensations de sécheresse… Une routine adaptée per…" at bounding box center [189, 128] width 173 height 21
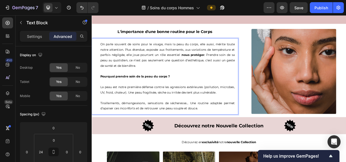
scroll to position [1129, 0]
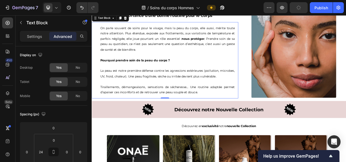
click at [234, 118] on p "⁠⁠⁠⁠⁠⁠⁠ Tiraillements, démangeaisons, sensations de sécheresse… Une routine ada…" at bounding box center [189, 107] width 173 height 21
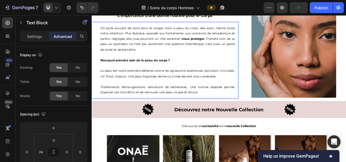
click at [234, 118] on p "Tiraillements, démangeaisons, sensations de sécheresse… Une routine adaptée per…" at bounding box center [189, 107] width 173 height 21
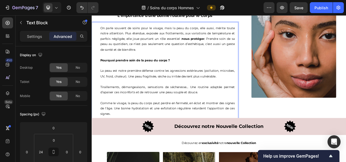
click at [173, 108] on p "Tiraillements, démangeaisons, sensations de sécheresse… Une routine adaptée per…" at bounding box center [189, 107] width 173 height 21
click at [220, 69] on p "Rich Text Editor. Editing area: main" at bounding box center [189, 66] width 173 height 7
click at [330, 121] on img at bounding box center [351, 66] width 109 height 109
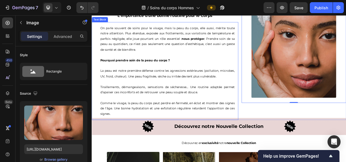
scroll to position [1084, 0]
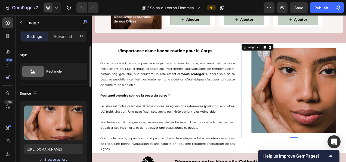
click at [56, 157] on div "Browse gallery" at bounding box center [55, 159] width 23 height 5
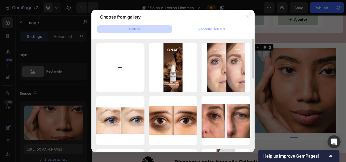
click at [117, 72] on input "file" at bounding box center [120, 67] width 49 height 49
type input "C:\fakepath\concept-soins-du-corps-homme-bel-homme-sexy-haut-du-corps-nu-dans-s…"
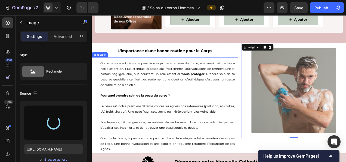
type input "https://cdn.shopify.com/s/files/1/0905/0859/1489/files/gempages_559583098073777…"
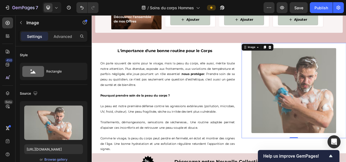
click at [346, 123] on img at bounding box center [351, 111] width 109 height 109
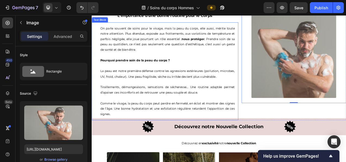
click at [190, 75] on strong "Pourquoi prendre soin de la peau du corps ?" at bounding box center [147, 72] width 89 height 5
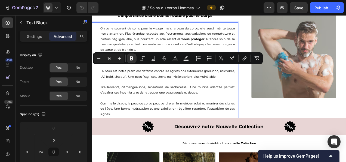
drag, startPoint x: 196, startPoint y: 84, endPoint x: 98, endPoint y: 80, distance: 98.3
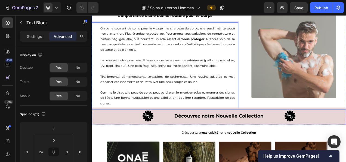
click at [326, 136] on div "Image" at bounding box center [351, 71] width 134 height 130
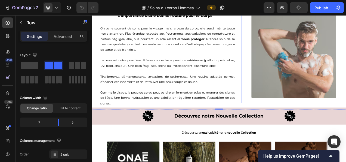
click at [306, 117] on img at bounding box center [351, 66] width 109 height 109
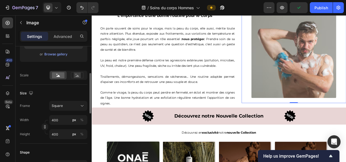
scroll to position [106, 0]
click at [60, 134] on input "400" at bounding box center [68, 133] width 38 height 10
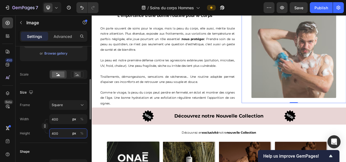
type input "4"
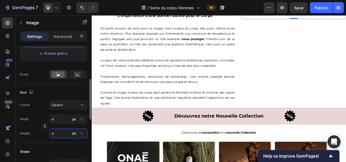
type input "42"
type input "420"
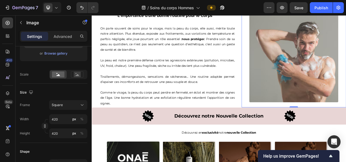
click at [134, 84] on p "La peau est notre première défense contre les agressions extérieures (pollution…" at bounding box center [189, 73] width 173 height 21
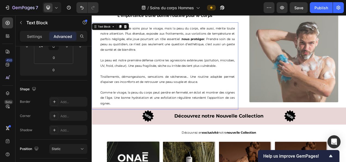
click at [142, 41] on p "On parle souvent de soins pour le visage, mais la peau du corps, elle aussi, mé…" at bounding box center [189, 46] width 173 height 34
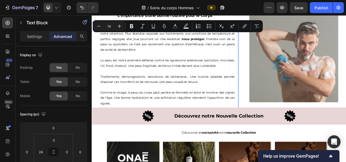
drag, startPoint x: 143, startPoint y: 41, endPoint x: 182, endPoint y: 41, distance: 38.4
click at [182, 41] on p "On parle souvent de soins pour le visage, mais la peau du corps, elle aussi, mé…" at bounding box center [189, 46] width 173 height 34
click at [131, 25] on icon "Editor contextual toolbar" at bounding box center [131, 26] width 3 height 4
click at [197, 63] on p "On parle souvent de soins pour le visage , mais la peau du corps, elle aussi, m…" at bounding box center [189, 46] width 173 height 34
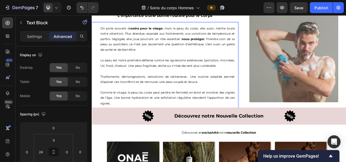
click at [203, 40] on p "On parle souvent de soins pour le visage , mais la peau du corps, elle aussi, m…" at bounding box center [189, 46] width 173 height 34
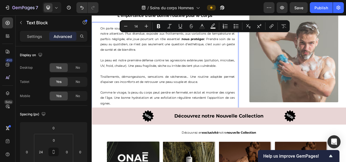
click at [227, 39] on p "On parle souvent de soins pour le visage , mais la peau du corps, elle aussi, m…" at bounding box center [189, 46] width 173 height 34
click at [160, 27] on icon "Editor contextual toolbar" at bounding box center [158, 26] width 3 height 4
click at [231, 78] on p "La peau est notre première défense contre les agressions extérieures (pollution…" at bounding box center [189, 73] width 173 height 21
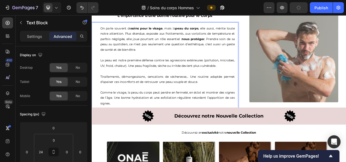
click at [103, 47] on p "On parle souvent de soins pour le visage , mais la peau du corps , elle aussi, …" at bounding box center [189, 46] width 173 height 34
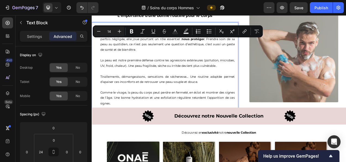
drag, startPoint x: 102, startPoint y: 48, endPoint x: 131, endPoint y: 47, distance: 29.4
click at [131, 47] on div "On parle souvent de soins pour le visage , mais la peau du corps , elle aussi, …" at bounding box center [188, 80] width 181 height 112
click at [137, 32] on div "Minus 14 Plus Bold Italic Underline Strikethrough Text Color Text Background Co…" at bounding box center [178, 31] width 168 height 10
click at [132, 31] on icon "Editor contextual toolbar" at bounding box center [131, 31] width 5 height 5
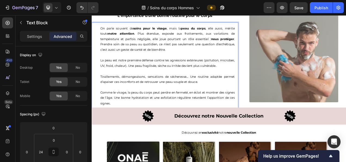
click at [149, 55] on p "On parle souvent de soins pour le visage , mais la peau du corps , elle aussi, …" at bounding box center [189, 46] width 173 height 34
click at [151, 47] on p "On parle souvent de soins pour le visage , mais la peau du corps , elle aussi, …" at bounding box center [189, 46] width 173 height 34
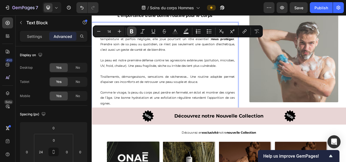
click at [129, 30] on icon "Editor contextual toolbar" at bounding box center [131, 31] width 5 height 5
click at [174, 58] on p "On parle souvent de soins pour le visage , mais la peau du corps , elle aussi, …" at bounding box center [189, 46] width 173 height 34
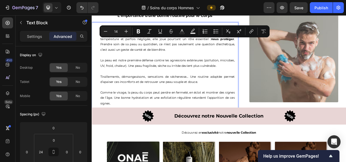
drag, startPoint x: 164, startPoint y: 45, endPoint x: 212, endPoint y: 47, distance: 47.4
click at [212, 47] on p "On parle souvent de soins pour le visage , mais la peau du corps , elle aussi, …" at bounding box center [189, 46] width 173 height 34
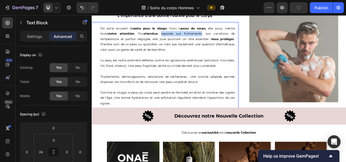
click at [189, 74] on p "La peau est notre première défense contre les agressions extérieures (pollution…" at bounding box center [189, 73] width 173 height 21
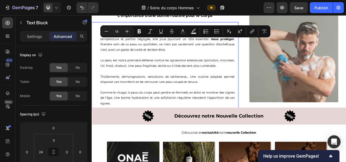
drag, startPoint x: 164, startPoint y: 47, endPoint x: 211, endPoint y: 46, distance: 47.4
click at [211, 46] on p "On parle souvent de soins pour le visage , mais la peau du corps , elle aussi, …" at bounding box center [189, 46] width 173 height 34
click at [140, 33] on icon "Editor contextual toolbar" at bounding box center [139, 31] width 3 height 4
click at [223, 93] on p "Tiraillements, démangeaisons, sensations de sécheresse… Une routine adaptée per…" at bounding box center [189, 93] width 173 height 21
click at [224, 45] on p "On parle souvent de soins pour le visage , mais la peau du corps , elle aussi, …" at bounding box center [189, 46] width 173 height 34
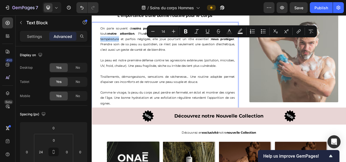
drag, startPoint x: 223, startPoint y: 46, endPoint x: 275, endPoint y: 47, distance: 51.4
click at [275, 47] on div "On parle souvent de soins pour le visage , mais la peau du corps , elle aussi, …" at bounding box center [188, 80] width 181 height 112
click at [188, 32] on icon "Editor contextual toolbar" at bounding box center [185, 31] width 5 height 5
click at [145, 59] on p "On parle souvent de soins pour le visage , mais la peau du corps , elle aussi, …" at bounding box center [189, 46] width 173 height 34
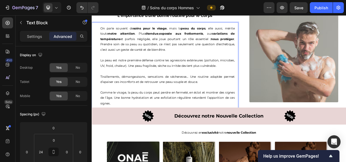
click at [152, 52] on p "On parle souvent de soins pour le visage , mais la peau du corps , elle aussi, …" at bounding box center [189, 46] width 173 height 34
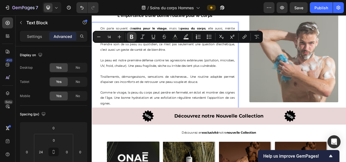
click at [133, 39] on icon "Editor contextual toolbar" at bounding box center [131, 37] width 3 height 4
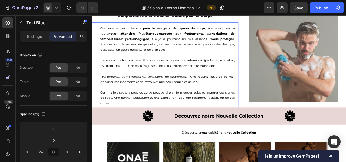
click at [193, 84] on p "La peau est notre première défense contre les agressions extérieures (pollution…" at bounding box center [189, 73] width 173 height 21
click at [205, 54] on p "On parle souvent de soins pour le visage , mais la peau du corps , elle aussi, …" at bounding box center [189, 46] width 173 height 34
drag, startPoint x: 214, startPoint y: 53, endPoint x: 228, endPoint y: 54, distance: 14.2
click at [228, 54] on p "On parle souvent de soins pour le visage , mais la peau du corps , elle aussi, …" at bounding box center [189, 46] width 173 height 34
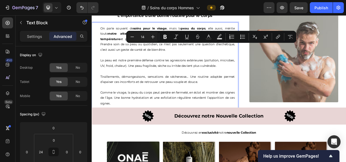
click at [212, 55] on p "On parle souvent de soins pour le visage , mais la peau du corps , elle aussi, …" at bounding box center [189, 46] width 173 height 34
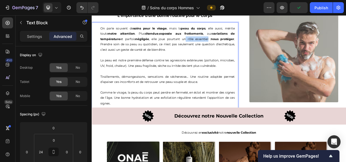
drag, startPoint x: 212, startPoint y: 55, endPoint x: 239, endPoint y: 53, distance: 27.3
click at [239, 53] on p "On parle souvent de soins pour le visage , mais la peau du corps , elle aussi, …" at bounding box center [189, 46] width 173 height 34
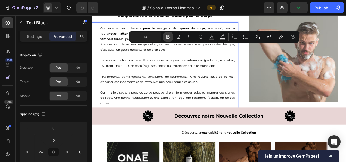
click at [170, 38] on icon "Editor contextual toolbar" at bounding box center [167, 36] width 5 height 5
click at [164, 82] on p "La peau est notre première défense contre les agressions extérieures (pollution…" at bounding box center [189, 73] width 173 height 21
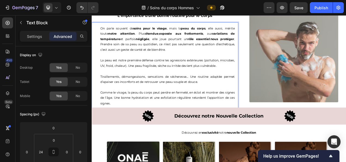
click at [133, 62] on p "On parle souvent de soins pour le visage , mais la peau du corps , elle aussi, …" at bounding box center [189, 46] width 173 height 34
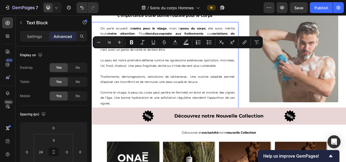
drag, startPoint x: 133, startPoint y: 61, endPoint x: 175, endPoint y: 58, distance: 41.7
click at [175, 58] on p "On parle souvent de soins pour le visage , mais la peau du corps , elle aussi, …" at bounding box center [189, 46] width 173 height 34
click at [131, 43] on icon "Editor contextual toolbar" at bounding box center [131, 41] width 5 height 5
click at [205, 99] on p "Tiraillements, démangeaisons, sensations de sécheresse… Une routine adaptée per…" at bounding box center [189, 93] width 173 height 21
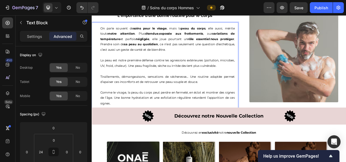
click at [112, 63] on p "On parle souvent de soins pour le visage , mais la peau du corps , elle aussi, …" at bounding box center [189, 46] width 173 height 34
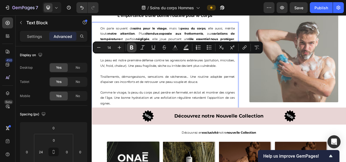
click at [130, 47] on icon "Editor contextual toolbar" at bounding box center [131, 47] width 5 height 5
click at [166, 102] on p "Tiraillements, démangeaisons, sensations de sécheresse… Une routine adaptée per…" at bounding box center [189, 93] width 173 height 21
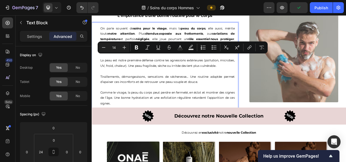
drag, startPoint x: 156, startPoint y: 68, endPoint x: 213, endPoint y: 69, distance: 56.9
click at [213, 63] on p "On parle souvent de soins pour le visage , mais la peau du corps , elle aussi, …" at bounding box center [189, 46] width 173 height 34
click at [138, 48] on icon "Editor contextual toolbar" at bounding box center [136, 47] width 3 height 4
click at [151, 104] on p "Tiraillements, démangeaisons, sensations de sécheresse… Une routine adaptée per…" at bounding box center [189, 93] width 173 height 21
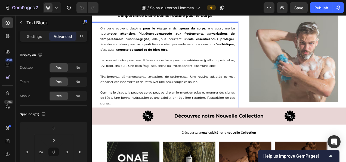
click at [116, 81] on p "La peau est notre première défense contre les agressions extérieures (pollution…" at bounding box center [189, 73] width 173 height 21
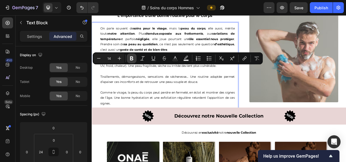
click at [131, 57] on icon "Editor contextual toolbar" at bounding box center [131, 58] width 3 height 4
click at [141, 84] on p "La peau est notre première défense contre les agressions extérieures (pollution…" at bounding box center [189, 73] width 173 height 21
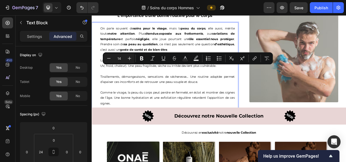
drag, startPoint x: 131, startPoint y: 80, endPoint x: 250, endPoint y: 80, distance: 119.2
click at [250, 80] on p "La peau est notre première défense contre les agressions extérieures (pollution…" at bounding box center [189, 73] width 173 height 21
click at [141, 57] on icon "Editor contextual toolbar" at bounding box center [141, 58] width 5 height 5
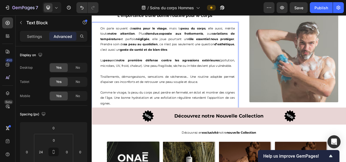
click at [166, 111] on p "Rich Text Editor. Editing area: main" at bounding box center [189, 107] width 173 height 7
click at [166, 84] on p "La peau est notre première défense contre les agressions extérieures (pollution…" at bounding box center [189, 73] width 173 height 21
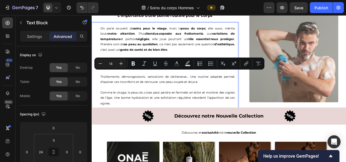
drag, startPoint x: 166, startPoint y: 87, endPoint x: 194, endPoint y: 89, distance: 28.1
click at [194, 84] on p "La peau est notre première défense contre les agressions extérieures (pollution…" at bounding box center [189, 73] width 173 height 21
click at [131, 63] on icon "Editor contextual toolbar" at bounding box center [133, 63] width 5 height 5
click at [191, 111] on p "Rich Text Editor. Editing area: main" at bounding box center [189, 107] width 173 height 7
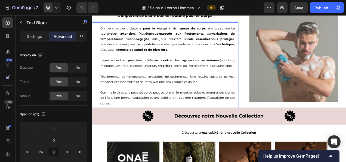
click at [218, 84] on p "La peau est notre première défense contre les agressions extérieures (pollution…" at bounding box center [189, 73] width 173 height 21
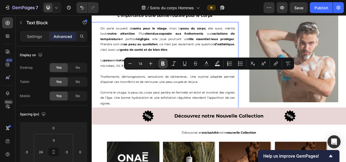
click at [161, 62] on icon "Editor contextual toolbar" at bounding box center [162, 63] width 5 height 5
click at [239, 84] on p "La peau est notre première défense contre les agressions extérieures (pollution…" at bounding box center [189, 73] width 173 height 21
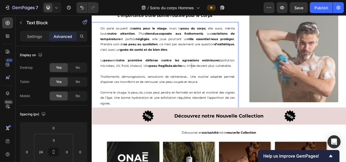
click at [239, 84] on p "La peau est notre première défense contre les agressions extérieures (pollution…" at bounding box center [189, 73] width 173 height 21
click at [234, 84] on p "La peau est notre première défense contre les agressions extérieures (pollution…" at bounding box center [189, 73] width 173 height 21
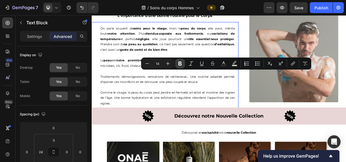
click at [178, 64] on icon "Editor contextual toolbar" at bounding box center [179, 63] width 5 height 5
click at [110, 84] on p "La peau est notre première défense contre les agressions extérieures (pollution…" at bounding box center [189, 73] width 173 height 21
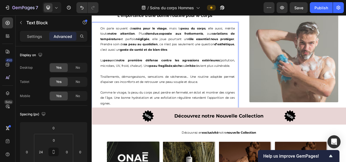
click at [110, 84] on p "La peau est notre première défense contre les agressions extérieures (pollution…" at bounding box center [189, 73] width 173 height 21
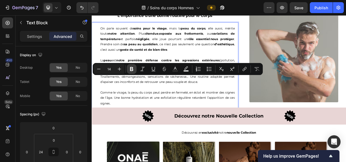
click at [128, 65] on button "Bold" at bounding box center [132, 69] width 10 height 10
click at [115, 104] on p "Tiraillements, démangeaisons, sensations de sécheresse… Une routine adaptée per…" at bounding box center [189, 93] width 173 height 21
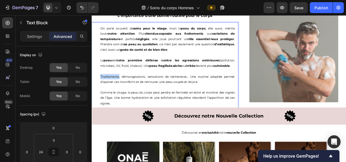
click at [115, 104] on p "Tiraillements, démangeaisons, sensations de sécheresse… Une routine adaptée per…" at bounding box center [189, 93] width 173 height 21
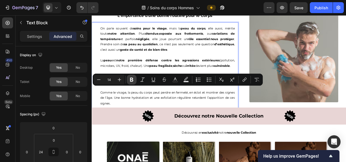
click at [132, 80] on icon "Editor contextual toolbar" at bounding box center [131, 79] width 5 height 5
click at [141, 104] on p "Tiraillements , démangeaisons, sensations de sécheresse… Une routine adaptée pe…" at bounding box center [189, 93] width 173 height 21
click at [132, 79] on icon "Editor contextual toolbar" at bounding box center [131, 80] width 3 height 4
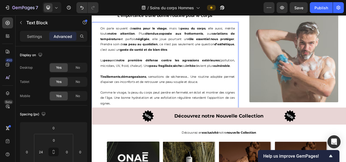
click at [174, 104] on p "Tiraillements , démangeaisons , sensations de sécheresse… Une routine adaptée p…" at bounding box center [189, 93] width 173 height 21
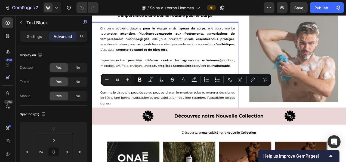
drag, startPoint x: 164, startPoint y: 106, endPoint x: 214, endPoint y: 106, distance: 50.1
click at [214, 104] on p "Tiraillements , démangeaisons , sensations de sécheresse… Une routine adaptée p…" at bounding box center [189, 93] width 173 height 21
click at [138, 80] on icon "Editor contextual toolbar" at bounding box center [139, 80] width 3 height 4
click at [222, 131] on p "Comme le visage, la peau du corps peut perdre en fermeté, en éclat et montrer d…" at bounding box center [189, 121] width 173 height 21
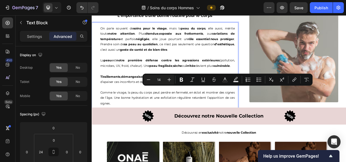
drag, startPoint x: 227, startPoint y: 108, endPoint x: 258, endPoint y: 109, distance: 30.5
click at [258, 104] on p "Tiraillements , démangeaisons , sensations de sécheresse … Une routine adaptée …" at bounding box center [189, 93] width 173 height 21
click at [181, 80] on icon "Editor contextual toolbar" at bounding box center [181, 79] width 5 height 5
click at [130, 104] on p "Tiraillements , démangeaisons , sensations de sécheresse … Une routine adaptée …" at bounding box center [189, 93] width 173 height 21
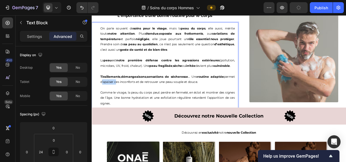
click at [132, 111] on p "Rich Text Editor. Editing area: main" at bounding box center [189, 107] width 173 height 7
click at [129, 104] on p "Tiraillements , démangeaisons , sensations de sécheresse … Une routine adaptée …" at bounding box center [189, 93] width 173 height 21
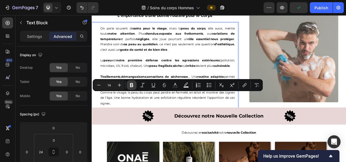
click at [131, 83] on icon "Editor contextual toolbar" at bounding box center [131, 84] width 5 height 5
click at [149, 104] on p "Tiraillements , démangeaisons , sensations de sécheresse … Une routine adaptée …" at bounding box center [189, 93] width 173 height 21
click at [132, 86] on icon "Editor contextual toolbar" at bounding box center [131, 84] width 5 height 5
click at [211, 104] on p "Tiraillements , démangeaisons , sensations de sécheresse … Une routine adaptée …" at bounding box center [189, 93] width 173 height 21
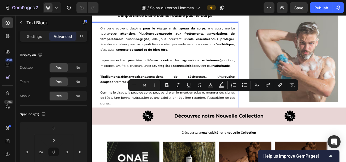
drag, startPoint x: 203, startPoint y: 115, endPoint x: 244, endPoint y: 116, distance: 40.8
click at [244, 104] on p "Tiraillements , démangeaisons , sensations de sécheresse … Une routine adaptée …" at bounding box center [189, 93] width 173 height 21
click at [165, 83] on icon "Editor contextual toolbar" at bounding box center [166, 84] width 5 height 5
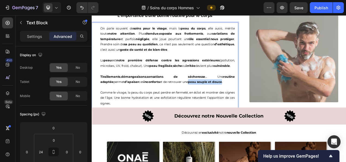
click at [130, 130] on p "Comme le visage, la peau du corps peut perdre en fermeté, en éclat et montrer d…" at bounding box center [189, 121] width 173 height 21
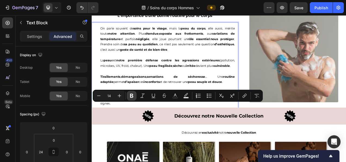
click at [134, 96] on icon "Editor contextual toolbar" at bounding box center [131, 95] width 5 height 5
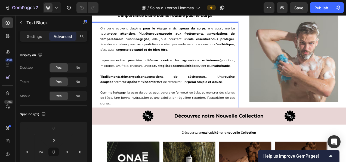
click at [150, 131] on p "Comme le visage , la peau du corps peut perdre en fermeté, en éclat et montrer …" at bounding box center [189, 121] width 173 height 21
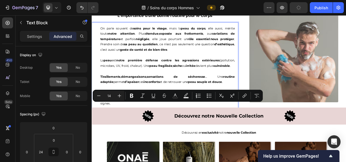
drag, startPoint x: 145, startPoint y: 128, endPoint x: 176, endPoint y: 128, distance: 30.8
click at [176, 128] on p "Comme le visage , la peau du corps peut perdre en fermeté, en éclat et montrer …" at bounding box center [189, 121] width 173 height 21
click at [132, 97] on icon "Editor contextual toolbar" at bounding box center [131, 96] width 3 height 4
click at [201, 131] on p "Comme le visage , la peau du corps peut perdre en fermeté, en éclat et montrer …" at bounding box center [189, 121] width 173 height 21
click at [211, 130] on p "Comme le visage , la peau du corps peut perdre en fermeté, en éclat et montrer …" at bounding box center [189, 121] width 173 height 21
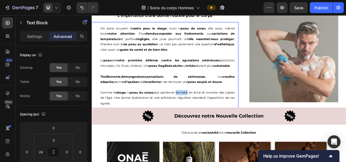
click at [211, 130] on p "Comme le visage , la peau du corps peut perdre en fermeté, en éclat et montrer …" at bounding box center [189, 121] width 173 height 21
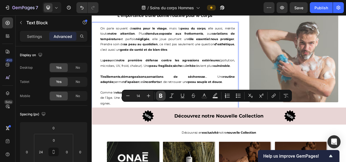
click at [160, 94] on icon "Editor contextual toolbar" at bounding box center [160, 96] width 3 height 4
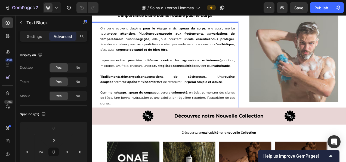
click at [235, 127] on p "Comme le visage , la peau du corps peut perdre en fermeté , en éclat et montrer…" at bounding box center [189, 121] width 173 height 21
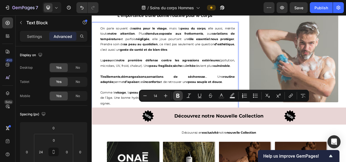
click at [175, 96] on icon "Editor contextual toolbar" at bounding box center [177, 95] width 5 height 5
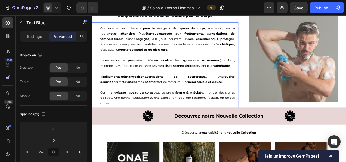
click at [118, 131] on p "Comme le visage , la peau du corps peut perdre en fermeté , en éclat et montrer…" at bounding box center [189, 121] width 173 height 21
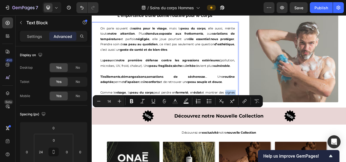
drag, startPoint x: 103, startPoint y: 138, endPoint x: 131, endPoint y: 137, distance: 27.5
click at [131, 131] on p "Comme le visage , la peau du corps peut perdre en fermeté , en éclat et montrer…" at bounding box center [189, 121] width 173 height 21
click at [129, 102] on button "Bold" at bounding box center [132, 101] width 10 height 10
click at [155, 131] on p "Comme le visage , la peau du corps peut perdre en fermeté , en éclat et montrer…" at bounding box center [189, 121] width 173 height 21
click at [164, 131] on p "Comme le visage , la peau du corps peut perdre en fermeté , en éclat et montrer…" at bounding box center [189, 121] width 173 height 21
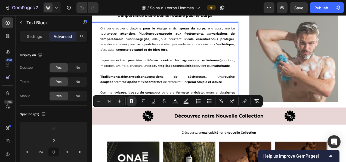
click at [164, 131] on p "Comme le visage , la peau du corps peut perdre en fermeté , en éclat et montrer…" at bounding box center [189, 121] width 173 height 21
click at [131, 102] on icon "Editor contextual toolbar" at bounding box center [131, 101] width 3 height 4
click at [217, 131] on p "Comme le visage , la peau du corps peut perdre en fermeté , en éclat et montrer…" at bounding box center [189, 121] width 173 height 21
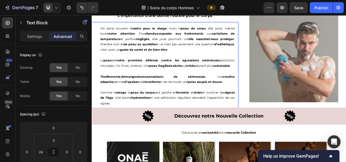
click at [239, 131] on p "Comme le visage , la peau du corps peut perdre en fermeté , en éclat et montrer…" at bounding box center [189, 121] width 173 height 21
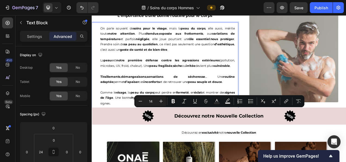
drag, startPoint x: 253, startPoint y: 135, endPoint x: 211, endPoint y: 136, distance: 41.4
click at [211, 131] on p "Comme le visage , la peau du corps peut perdre en fermeté , en éclat et montrer…" at bounding box center [189, 121] width 173 height 21
click at [173, 100] on icon "Editor contextual toolbar" at bounding box center [173, 101] width 3 height 4
click at [111, 131] on p "Comme le visage , la peau du corps peut perdre en fermeté , en éclat et montrer…" at bounding box center [189, 121] width 173 height 21
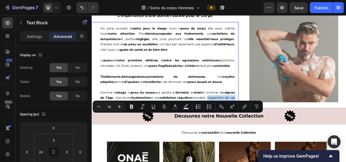
drag, startPoint x: 100, startPoint y: 144, endPoint x: 150, endPoint y: 147, distance: 49.9
click at [150, 136] on div "On parle souvent de soins pour le visage , mais la peau du corps , elle aussi, …" at bounding box center [188, 80] width 181 height 112
click at [132, 109] on button "Bold" at bounding box center [132, 106] width 10 height 10
click at [164, 84] on p "La peau est notre première défense contre les agressions extérieures (pollution…" at bounding box center [189, 73] width 173 height 21
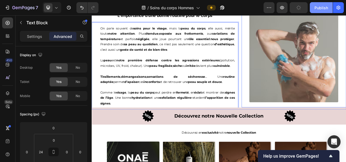
click at [318, 7] on div "Publish" at bounding box center [322, 8] width 14 height 6
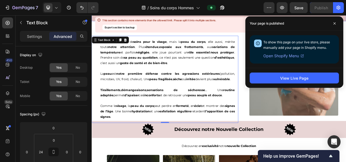
scroll to position [1136, 0]
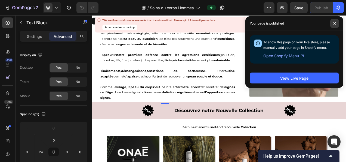
click at [333, 23] on icon at bounding box center [334, 23] width 3 height 3
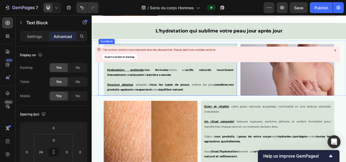
scroll to position [655, 0]
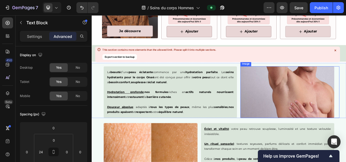
click at [325, 122] on img at bounding box center [342, 114] width 121 height 66
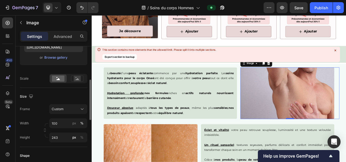
scroll to position [103, 0]
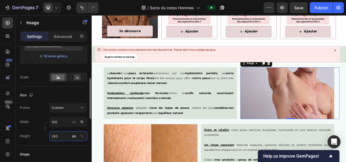
click at [62, 137] on input "243" at bounding box center [68, 136] width 38 height 10
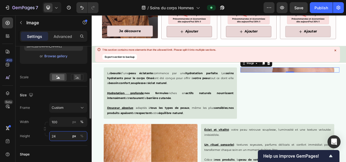
type input "243"
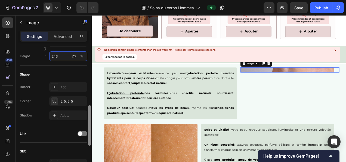
scroll to position [185, 0]
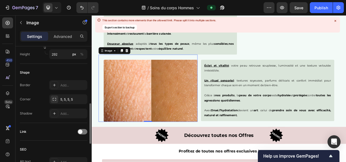
scroll to position [156, 0]
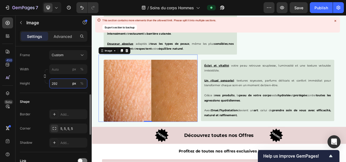
click at [58, 84] on input "292" at bounding box center [68, 83] width 38 height 10
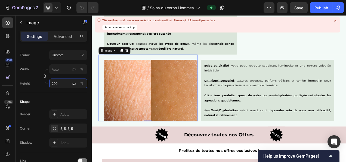
type input "290"
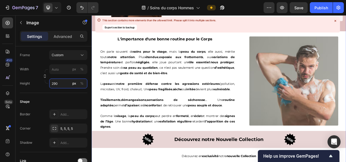
scroll to position [1107, 0]
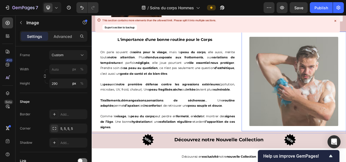
click at [313, 89] on img at bounding box center [351, 100] width 114 height 114
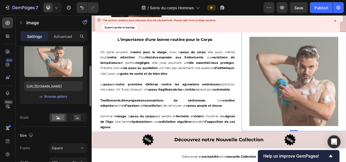
scroll to position [67, 0]
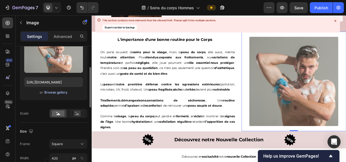
click at [53, 90] on div "Browse gallery" at bounding box center [55, 92] width 23 height 5
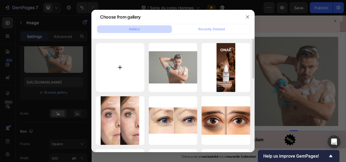
click at [113, 60] on input "file" at bounding box center [120, 67] width 49 height 49
type input "C:\fakepath\jeune-homme-torse-nu-humide-aide-gel-douche-tout-ayant-bain-mousse-…"
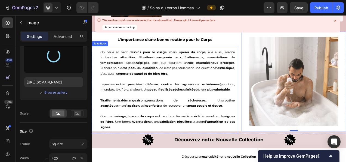
type input "https://cdn.shopify.com/s/files/1/0905/0859/1489/files/gempages_559583098073777…"
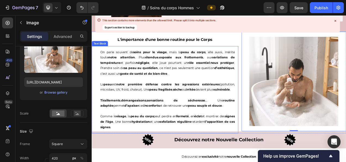
click at [229, 153] on p "Comme le visage , la peau du corps peut perdre en fermeté , en éclat et montrer…" at bounding box center [189, 151] width 173 height 21
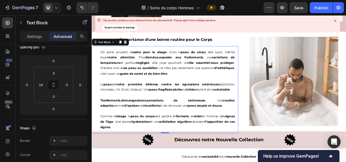
scroll to position [0, 0]
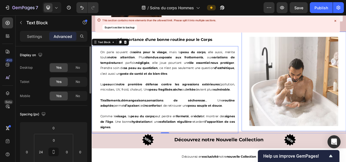
click at [313, 139] on img at bounding box center [351, 100] width 114 height 114
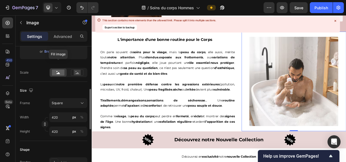
scroll to position [121, 0]
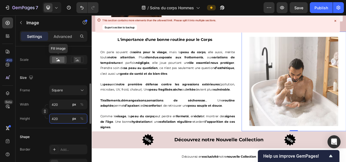
click at [60, 115] on input "420" at bounding box center [68, 118] width 38 height 10
type input "4"
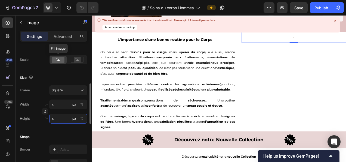
type input "43"
type input "430"
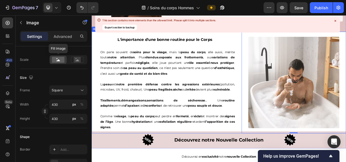
click at [278, 161] on div "L'importance d'une bonne routine pour le Corps Heading On parle souvent de soin…" at bounding box center [255, 101] width 327 height 130
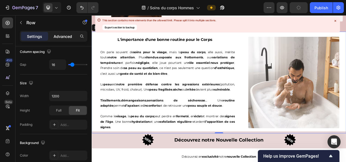
click at [63, 39] on div "Advanced" at bounding box center [62, 36] width 27 height 9
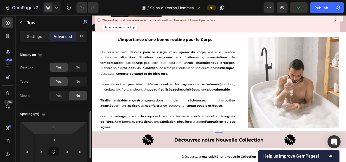
scroll to position [49, 0]
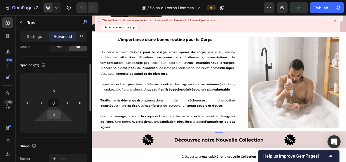
click at [54, 112] on input "0" at bounding box center [53, 114] width 11 height 8
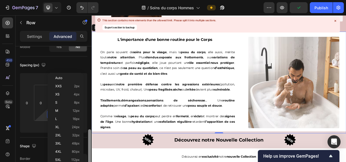
scroll to position [97, 0]
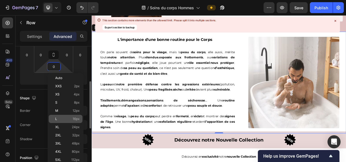
click at [72, 120] on p "L 16px" at bounding box center [67, 119] width 24 height 4
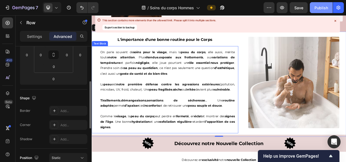
type input "16"
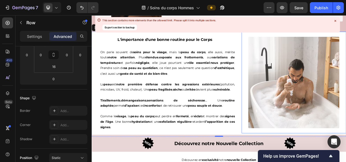
click at [344, 111] on img at bounding box center [351, 101] width 117 height 117
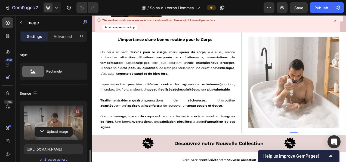
scroll to position [79, 0]
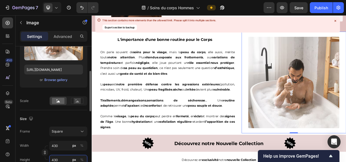
click at [56, 158] on input "430" at bounding box center [68, 160] width 38 height 10
type input "4"
type input "44"
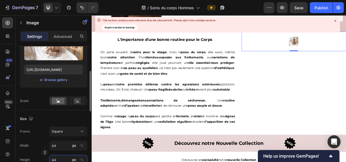
type input "440"
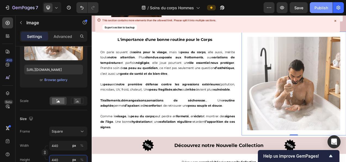
type input "440"
click at [315, 7] on button "Publish" at bounding box center [321, 7] width 23 height 11
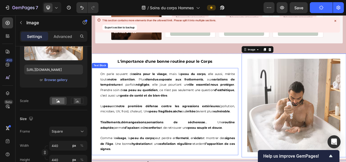
scroll to position [1125, 0]
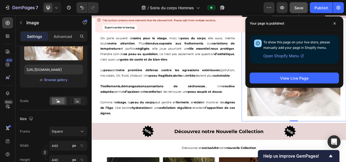
click at [295, 8] on span "Save" at bounding box center [298, 7] width 9 height 5
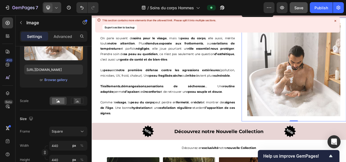
click at [58, 5] on icon at bounding box center [56, 7] width 5 height 5
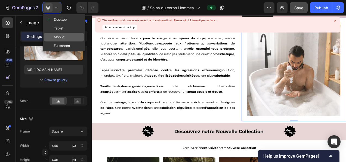
click at [62, 38] on span "Mobile" at bounding box center [59, 36] width 10 height 5
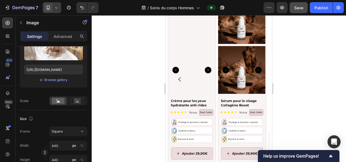
scroll to position [1197, 0]
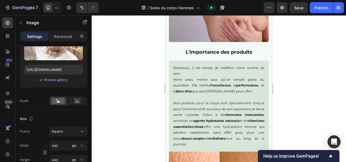
scroll to position [586, 0]
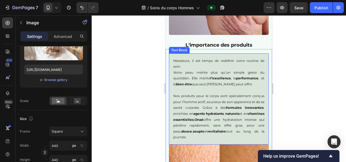
click at [211, 104] on p "Nos produits pour le corps sont spécialement conçus pour l’homme actif, soucieu…" at bounding box center [218, 116] width 91 height 47
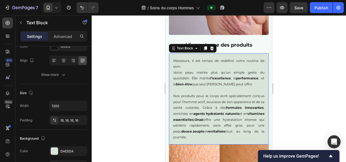
scroll to position [0, 0]
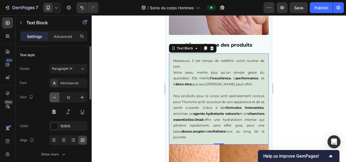
click at [54, 97] on icon "button" at bounding box center [54, 97] width 3 height 1
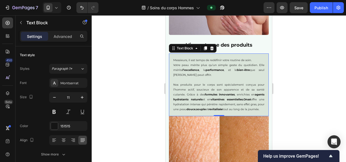
type input "10"
click at [297, 72] on div at bounding box center [219, 88] width 254 height 146
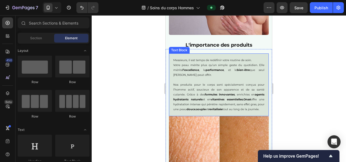
click at [187, 63] on p "Messieurs, il est temps de redéfinir votre routine de soin. Votre peau mérite p…" at bounding box center [218, 68] width 91 height 20
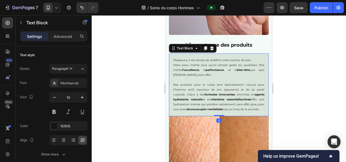
click at [208, 60] on p "Messieurs, il est temps de redéfinir votre routine de soin. Votre peau mérite p…" at bounding box center [218, 68] width 91 height 20
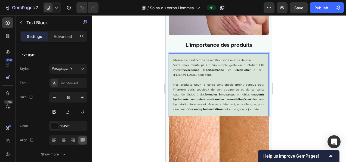
click at [228, 61] on p "Messieurs, il est temps de redéfinir votre routine de soin. Votre peau mérite p…" at bounding box center [218, 68] width 91 height 20
click at [178, 60] on p "Messieurs, il est temps de redéfinir votre routine de soin. Votre peau mérite p…" at bounding box center [218, 68] width 91 height 20
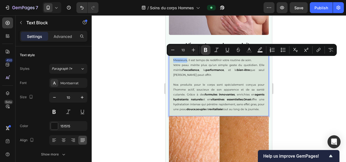
click at [204, 48] on icon "Editor contextual toolbar" at bounding box center [205, 49] width 5 height 5
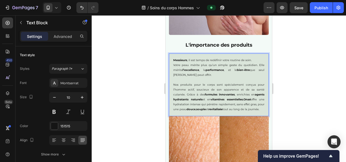
click at [224, 62] on p "Messieurs , il est temps de redéfinir votre routine de soin. Votre peau mérite …" at bounding box center [218, 68] width 91 height 20
drag, startPoint x: 208, startPoint y: 59, endPoint x: 213, endPoint y: 59, distance: 4.9
click at [213, 59] on p "Messieurs , il est temps de redéfinir votre routine de soin. Votre peau mérite …" at bounding box center [218, 68] width 91 height 20
drag, startPoint x: 211, startPoint y: 60, endPoint x: 216, endPoint y: 59, distance: 4.9
click at [215, 59] on p "Messieurs , il est temps de redéfinir votre routine de soin. Votre peau mérite …" at bounding box center [218, 68] width 91 height 20
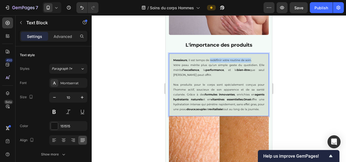
drag, startPoint x: 210, startPoint y: 60, endPoint x: 249, endPoint y: 60, distance: 39.7
click at [249, 60] on p "Messieurs , il est temps de redéfinir votre routine de soin. Votre peau mérite …" at bounding box center [218, 68] width 91 height 20
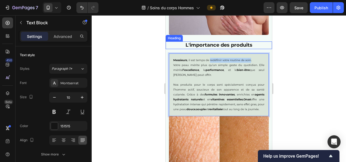
click at [247, 46] on h2 "L'importance des produits" at bounding box center [219, 44] width 106 height 7
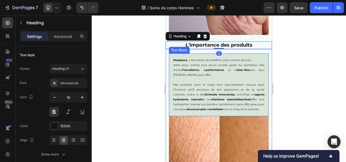
click at [227, 59] on p "Messieurs , il est temps de redéfinir votre routine de soin. Votre peau mérite …" at bounding box center [218, 68] width 91 height 20
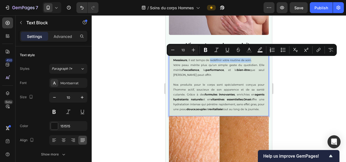
drag, startPoint x: 209, startPoint y: 60, endPoint x: 249, endPoint y: 60, distance: 39.7
click at [249, 60] on p "Messieurs , il est temps de redéfinir votre routine de soin. Votre peau mérite …" at bounding box center [218, 68] width 91 height 20
click at [206, 51] on icon "Editor contextual toolbar" at bounding box center [205, 49] width 5 height 5
drag, startPoint x: 150, startPoint y: 71, endPoint x: 30, endPoint y: 47, distance: 122.0
click at [150, 71] on div at bounding box center [219, 88] width 254 height 146
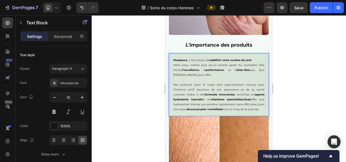
click at [186, 67] on p "Messieurs , il est temps de redéfinir votre routine de soin . Votre peau mérite…" at bounding box center [218, 68] width 91 height 20
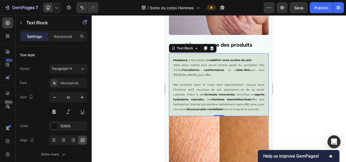
click at [172, 61] on div "Messieurs , il est temps de redéfinir votre routine de soin . Votre peau mérite…" at bounding box center [219, 84] width 100 height 63
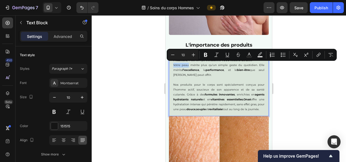
drag, startPoint x: 172, startPoint y: 64, endPoint x: 189, endPoint y: 65, distance: 16.6
click at [189, 65] on div "Messieurs , il est temps de redéfinir votre routine de soin . Votre peau mérite…" at bounding box center [219, 84] width 100 height 63
drag, startPoint x: 207, startPoint y: 53, endPoint x: 84, endPoint y: 66, distance: 124.5
click at [207, 53] on icon "Editor contextual toolbar" at bounding box center [205, 54] width 5 height 5
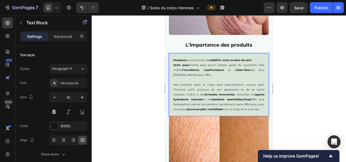
click at [287, 79] on div at bounding box center [219, 88] width 254 height 146
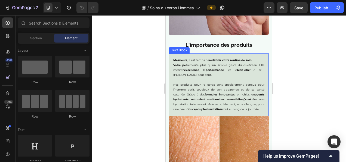
click at [176, 75] on p "Messieurs , il est temps de redéfinir votre routine de soin . Votre peau mérite…" at bounding box center [218, 68] width 91 height 20
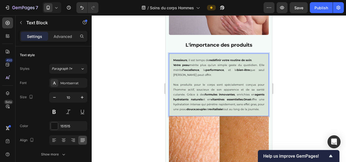
click at [176, 75] on p "Messieurs , il est temps de redéfinir votre routine de soin . Votre peau mérite…" at bounding box center [218, 68] width 91 height 20
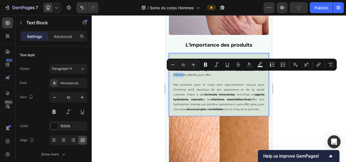
click at [206, 64] on icon "Editor contextual toolbar" at bounding box center [205, 64] width 5 height 5
click at [125, 81] on div at bounding box center [219, 88] width 254 height 146
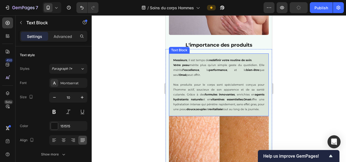
click at [189, 75] on p "Messieurs , il est temps de redéfinir votre routine de soin . Votre peau mérite…" at bounding box center [218, 68] width 91 height 20
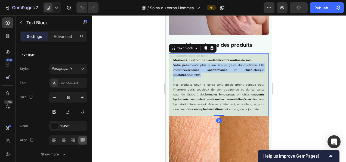
click at [189, 75] on p "Messieurs , il est temps de redéfinir votre routine de soin . Votre peau mérite…" at bounding box center [218, 68] width 91 height 20
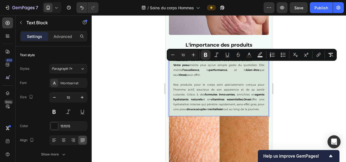
click at [204, 89] on p "Nos produits pour le corps sont spécialement conçus pour l’homme actif, soucieu…" at bounding box center [218, 96] width 91 height 29
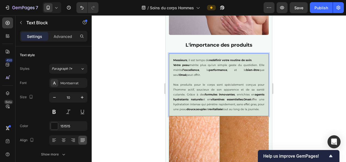
click at [192, 75] on p "Messieurs , il est temps de redéfinir votre routine de soin . Votre peau mérite…" at bounding box center [218, 68] width 91 height 20
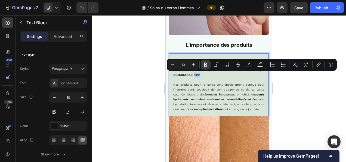
click at [202, 63] on button "Bold" at bounding box center [206, 65] width 10 height 10
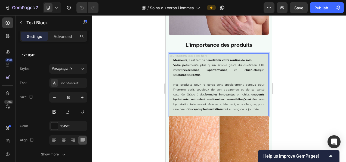
click at [127, 86] on div at bounding box center [219, 88] width 254 height 146
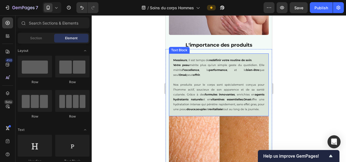
click at [174, 83] on p "Nos produits pour le corps sont spécialement conçus pour l’homme actif, soucieu…" at bounding box center [218, 96] width 91 height 29
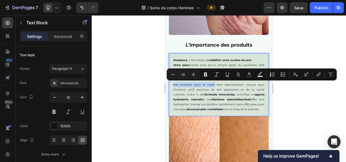
drag, startPoint x: 173, startPoint y: 84, endPoint x: 213, endPoint y: 84, distance: 39.5
click at [205, 76] on icon "Editor contextual toolbar" at bounding box center [205, 74] width 3 height 4
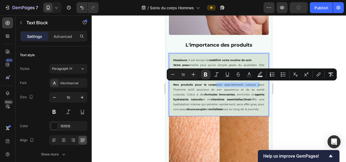
drag, startPoint x: 313, startPoint y: 124, endPoint x: 69, endPoint y: 69, distance: 250.4
click at [313, 124] on div at bounding box center [219, 88] width 254 height 146
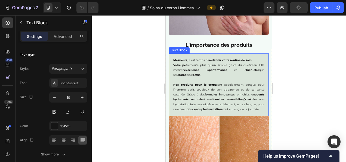
click at [231, 85] on p "Nos produits pour le corps sont spécialement conçus pour l’homme actif, soucieu…" at bounding box center [218, 96] width 91 height 29
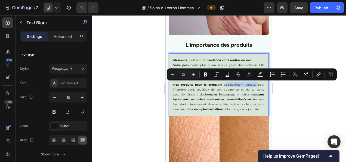
drag, startPoint x: 223, startPoint y: 85, endPoint x: 253, endPoint y: 84, distance: 30.5
click at [253, 84] on p "Nos produits pour le corps sont spécialement conçus pour l’homme actif, soucieu…" at bounding box center [218, 96] width 91 height 29
drag, startPoint x: 205, startPoint y: 73, endPoint x: 30, endPoint y: 90, distance: 175.5
click at [205, 73] on icon "Editor contextual toolbar" at bounding box center [205, 74] width 3 height 4
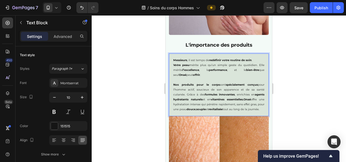
click at [119, 100] on div at bounding box center [219, 88] width 254 height 146
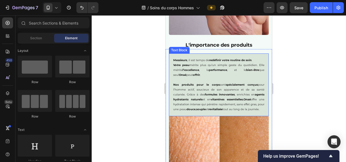
drag, startPoint x: 202, startPoint y: 90, endPoint x: 211, endPoint y: 89, distance: 8.5
click at [202, 90] on p "Nos produits pour le corps sont spécialement conçus pour l’homme actif, soucieu…" at bounding box center [218, 96] width 91 height 29
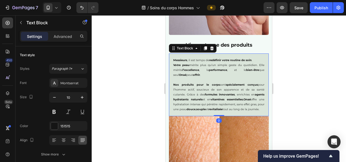
click at [227, 89] on p "Nos produits pour le corps sont spécialement conçus pour l’homme actif, soucieu…" at bounding box center [218, 96] width 91 height 29
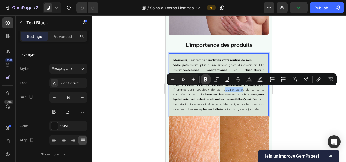
click at [205, 78] on icon "Editor contextual toolbar" at bounding box center [205, 79] width 3 height 4
drag, startPoint x: 297, startPoint y: 104, endPoint x: 91, endPoint y: 75, distance: 208.2
click at [297, 104] on div at bounding box center [219, 88] width 254 height 146
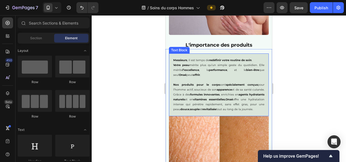
click at [256, 89] on p "Nos produits pour le corps sont spécialement conçus pour l’homme actif, soucieu…" at bounding box center [218, 96] width 91 height 29
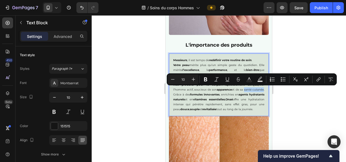
drag, startPoint x: 253, startPoint y: 89, endPoint x: 184, endPoint y: 96, distance: 69.7
click at [184, 96] on p "Nos produits pour le corps sont spécialement conçus pour l’homme actif, soucieu…" at bounding box center [218, 96] width 91 height 29
click at [205, 77] on icon "Editor contextual toolbar" at bounding box center [205, 79] width 3 height 4
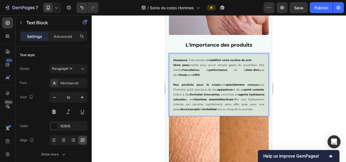
click at [313, 100] on div at bounding box center [219, 88] width 254 height 146
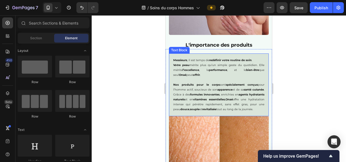
scroll to position [607, 0]
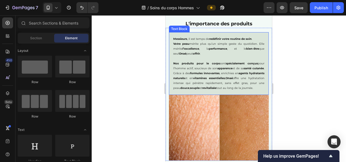
click at [192, 84] on p "Nos produits pour le corps sont spécialement conçus pour l’homme actif, soucieu…" at bounding box center [218, 75] width 91 height 29
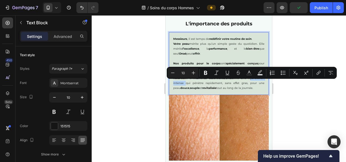
drag, startPoint x: 180, startPoint y: 83, endPoint x: 208, endPoint y: 83, distance: 27.8
click at [208, 83] on p "Nos produits pour le corps sont spécialement conçus pour l’homme actif, soucieu…" at bounding box center [218, 75] width 91 height 29
click at [205, 72] on icon "Editor contextual toolbar" at bounding box center [205, 73] width 3 height 4
drag, startPoint x: 311, startPoint y: 111, endPoint x: 63, endPoint y: 60, distance: 253.4
click at [311, 111] on div at bounding box center [219, 88] width 254 height 146
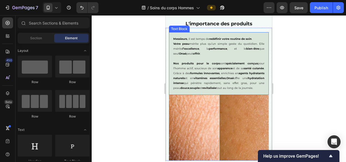
click at [233, 83] on p "Nos produits pour le corps sont spécialement conçus pour l’homme actif, soucieu…" at bounding box center [218, 75] width 91 height 29
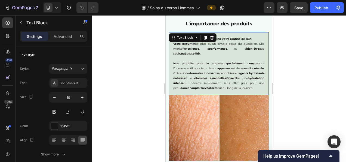
click at [233, 83] on p "Nos produits pour le corps sont spécialement conçus pour l’homme actif, soucieu…" at bounding box center [218, 75] width 91 height 29
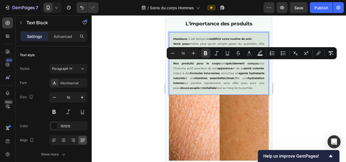
click at [233, 83] on p "Nos produits pour le corps sont spécialement conçus pour l’homme actif, soucieu…" at bounding box center [218, 75] width 91 height 29
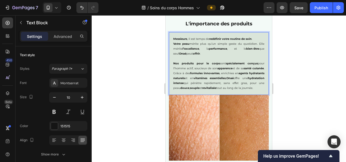
click at [233, 82] on p "Nos produits pour le corps sont spécialement conçus pour l’homme actif, soucieu…" at bounding box center [218, 75] width 91 height 29
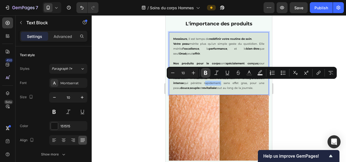
click at [204, 71] on icon "Editor contextual toolbar" at bounding box center [205, 72] width 5 height 5
click at [292, 90] on div at bounding box center [219, 88] width 254 height 146
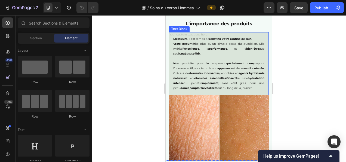
click at [248, 82] on p "Nos produits pour le corps sont spécialement conçus pour l’homme actif, soucieu…" at bounding box center [218, 75] width 91 height 29
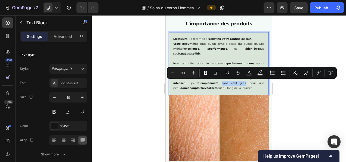
drag, startPoint x: 247, startPoint y: 82, endPoint x: 370, endPoint y: 87, distance: 123.3
click at [179, 89] on p "Nos produits pour le corps sont spécialement conçus pour l’homme actif, soucieu…" at bounding box center [218, 75] width 91 height 29
click at [205, 71] on icon "Editor contextual toolbar" at bounding box center [205, 73] width 3 height 4
click at [308, 110] on div at bounding box center [219, 88] width 254 height 146
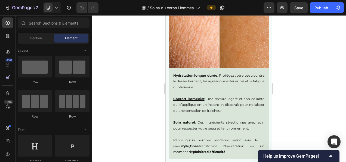
scroll to position [739, 0]
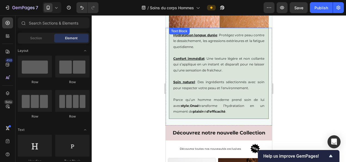
click at [212, 72] on p "Confort immédiat : Une texture légère et non collante qui s’applique en un inst…" at bounding box center [218, 61] width 91 height 23
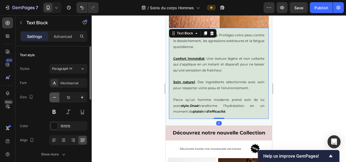
click at [54, 96] on icon "button" at bounding box center [54, 96] width 5 height 5
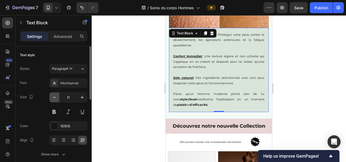
click at [54, 96] on icon "button" at bounding box center [54, 96] width 5 height 5
type input "10"
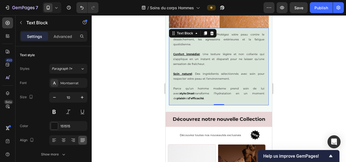
click at [297, 62] on div at bounding box center [219, 88] width 254 height 146
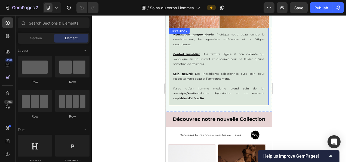
click at [223, 39] on p "Hydratation longue durée : Protégez votre peau contre le dessèchement, les agre…" at bounding box center [218, 39] width 91 height 15
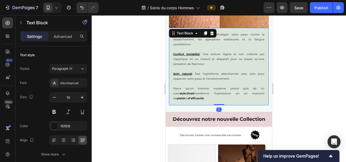
click at [219, 38] on p "Hydratation longue durée : Protégez votre peau contre le dessèchement, les agre…" at bounding box center [218, 39] width 91 height 15
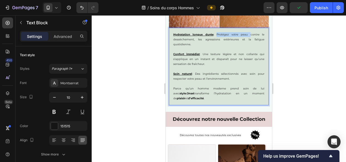
drag, startPoint x: 215, startPoint y: 35, endPoint x: 245, endPoint y: 36, distance: 30.2
click at [245, 36] on p "Hydratation longue durée : Protégez votre peau contre le dessèchement, les agre…" at bounding box center [218, 39] width 91 height 15
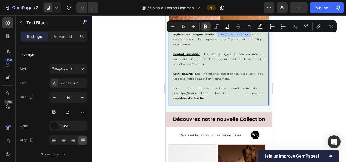
click at [207, 28] on icon "Editor contextual toolbar" at bounding box center [205, 26] width 5 height 5
click at [144, 59] on div at bounding box center [219, 88] width 254 height 146
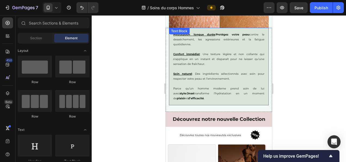
click at [178, 41] on p "Hydratation longue durée : Protégez votre peau contre le dessèchement, les agre…" at bounding box center [218, 39] width 91 height 15
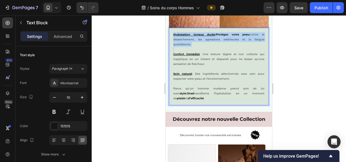
click at [178, 41] on p "Hydratation longue durée : Protégez votre peau contre le dessèchement, les agre…" at bounding box center [218, 39] width 91 height 15
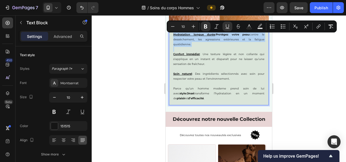
click at [178, 41] on p "Hydratation longue durée : Protégez votre peau contre le dessèchement, les agre…" at bounding box center [218, 39] width 91 height 15
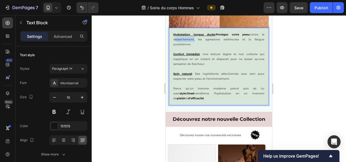
click at [178, 41] on p "Hydratation longue durée : Protégez votre peau contre le dessèchement, les agre…" at bounding box center [218, 39] width 91 height 15
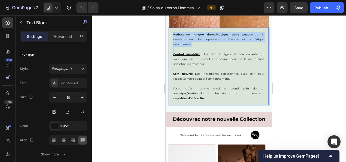
click at [178, 41] on p "Hydratation longue durée : Protégez votre peau contre le dessèchement, les agre…" at bounding box center [218, 39] width 91 height 15
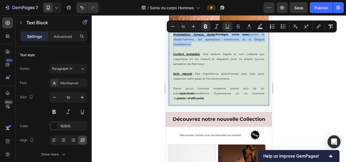
click at [178, 41] on p "Hydratation longue durée : Protégez votre peau contre le dessèchement, les agre…" at bounding box center [218, 39] width 91 height 15
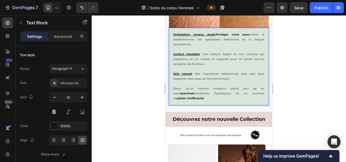
click at [192, 63] on p "Confort immédiat : Une texture légère et non collante qui s’applique en un inst…" at bounding box center [218, 57] width 91 height 20
click at [179, 42] on p "Hydratation longue durée : Protégez votre peau contre le dessèchement, les agre…" at bounding box center [218, 39] width 91 height 15
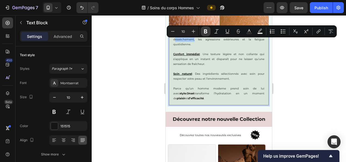
drag, startPoint x: 47, startPoint y: 28, endPoint x: 202, endPoint y: 30, distance: 155.4
click at [202, 30] on button "Bold" at bounding box center [206, 31] width 10 height 10
drag, startPoint x: 205, startPoint y: 42, endPoint x: 237, endPoint y: 41, distance: 32.4
click at [237, 41] on p "Hydratation longue durée : Protégez votre peau contre le dessèchement , les agr…" at bounding box center [218, 39] width 91 height 15
drag, startPoint x: 206, startPoint y: 29, endPoint x: 84, endPoint y: 44, distance: 122.5
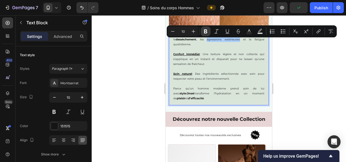
click at [206, 29] on icon "Editor contextual toolbar" at bounding box center [205, 31] width 3 height 4
click at [285, 67] on div at bounding box center [219, 88] width 254 height 146
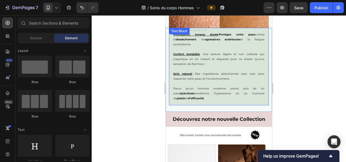
click at [251, 41] on p "Hydratation longue durée : Protégez votre peau contre le dessèchement , les agr…" at bounding box center [218, 39] width 91 height 15
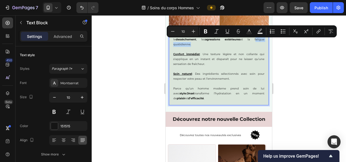
drag, startPoint x: 250, startPoint y: 41, endPoint x: 189, endPoint y: 47, distance: 61.2
click at [189, 47] on p "Hydratation longue durée : Protégez votre peau contre le dessèchement , les agr…" at bounding box center [218, 39] width 91 height 15
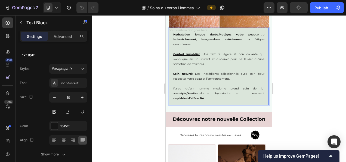
click at [190, 45] on p "Hydratation longue durée : Protégez votre peau contre le dessèchement , les agr…" at bounding box center [218, 39] width 91 height 15
click at [250, 41] on p "Hydratation longue durée : Protégez votre peau contre le dessèchement , les agr…" at bounding box center [218, 39] width 91 height 15
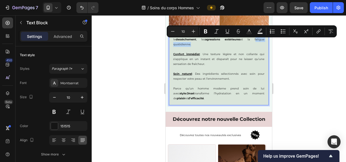
drag, startPoint x: 250, startPoint y: 41, endPoint x: 188, endPoint y: 46, distance: 62.3
click at [188, 46] on p "Hydratation longue durée : Protégez votre peau contre le dessèchement , les agr…" at bounding box center [218, 39] width 91 height 15
click at [206, 32] on icon "Editor contextual toolbar" at bounding box center [205, 31] width 5 height 5
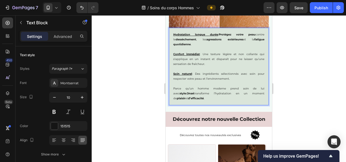
click at [214, 57] on p "Confort immédiat : Une texture légère et non collante qui s’applique en un inst…" at bounding box center [218, 57] width 91 height 20
click at [120, 51] on div at bounding box center [219, 88] width 254 height 146
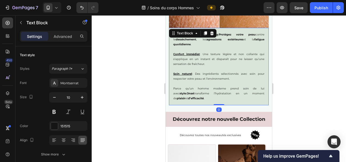
drag, startPoint x: 210, startPoint y: 56, endPoint x: 215, endPoint y: 57, distance: 5.0
click at [218, 57] on p "Confort immédiat : Une texture légère et non collante qui s’applique en un inst…" at bounding box center [218, 57] width 91 height 20
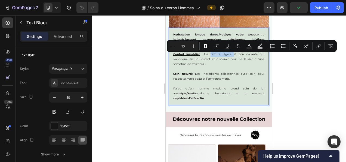
drag, startPoint x: 210, startPoint y: 56, endPoint x: 231, endPoint y: 55, distance: 21.2
click at [231, 55] on p "Confort immédiat : Une texture légère et non collante qui s’applique en un inst…" at bounding box center [218, 57] width 91 height 20
click at [206, 46] on icon "Editor contextual toolbar" at bounding box center [205, 46] width 3 height 4
click at [313, 97] on div at bounding box center [219, 88] width 254 height 146
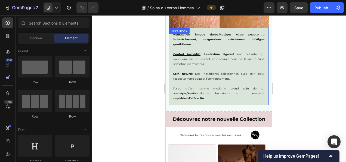
click at [237, 56] on p "Confort immédiat : Une texture légère et non collante qui s’applique en un inst…" at bounding box center [218, 57] width 91 height 20
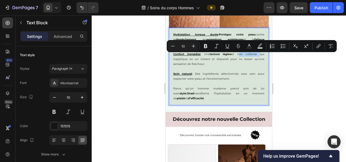
drag, startPoint x: 236, startPoint y: 57, endPoint x: 254, endPoint y: 56, distance: 18.0
click at [254, 56] on p "Confort immédiat : Une texture légère et non collante qui s’applique en un inst…" at bounding box center [218, 57] width 91 height 20
click at [202, 44] on button "Bold" at bounding box center [206, 46] width 10 height 10
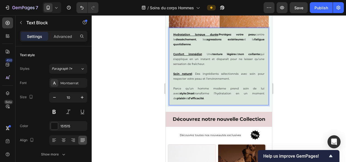
click at [142, 77] on div at bounding box center [219, 88] width 254 height 146
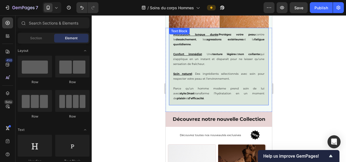
click at [194, 60] on p "Confort immédiat : Une texture légère et non collante qui s’applique en un inst…" at bounding box center [218, 57] width 91 height 20
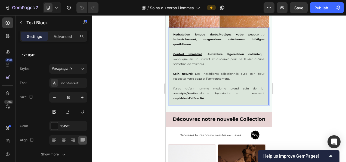
click at [194, 61] on p "Confort immédiat : Une texture légère et non collante qui s’applique en un inst…" at bounding box center [218, 57] width 91 height 20
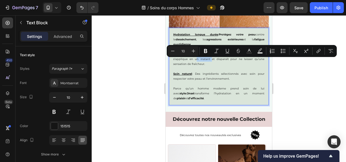
drag, startPoint x: 194, startPoint y: 61, endPoint x: 207, endPoint y: 61, distance: 13.3
click at [207, 61] on p "Confort immédiat : Une texture légère et non collante qui s’applique en un inst…" at bounding box center [218, 57] width 91 height 20
drag, startPoint x: 206, startPoint y: 50, endPoint x: 283, endPoint y: 68, distance: 79.6
click at [206, 50] on icon "Editor contextual toolbar" at bounding box center [205, 50] width 5 height 5
drag, startPoint x: 283, startPoint y: 68, endPoint x: 11, endPoint y: 53, distance: 272.8
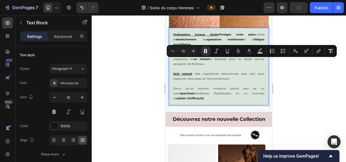
click at [283, 68] on div at bounding box center [219, 88] width 254 height 146
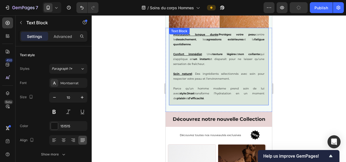
click at [175, 66] on p "Confort immédiat : Une texture légère et non collante qui s’applique en un inst…" at bounding box center [218, 57] width 91 height 20
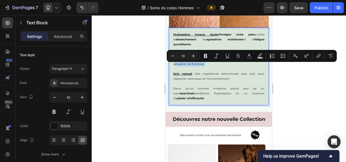
drag, startPoint x: 174, startPoint y: 66, endPoint x: 203, endPoint y: 66, distance: 29.4
click at [203, 66] on p "Confort immédiat : Une texture légère et non collante qui s’applique en un inst…" at bounding box center [218, 57] width 91 height 20
drag, startPoint x: 207, startPoint y: 58, endPoint x: 6, endPoint y: 59, distance: 200.8
click at [207, 58] on icon "Editor contextual toolbar" at bounding box center [205, 56] width 3 height 4
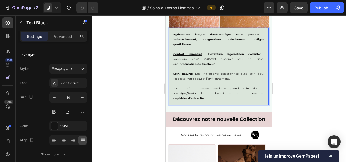
click at [140, 90] on div at bounding box center [219, 88] width 254 height 146
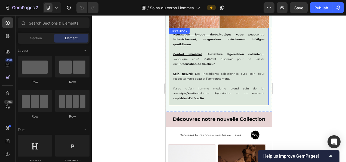
click at [247, 76] on p "Soin naturel : Des ingrédients sélectionnés avec soin pour respecter votre peau…" at bounding box center [218, 76] width 91 height 10
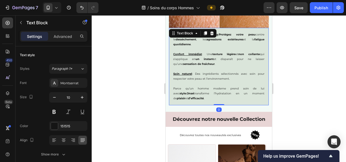
click at [247, 76] on p "Soin naturel : Des ingrédients sélectionnés avec soin pour respecter votre peau…" at bounding box center [218, 76] width 91 height 10
drag, startPoint x: 247, startPoint y: 76, endPoint x: 238, endPoint y: 72, distance: 9.9
click at [247, 76] on p "Soin naturel : Des ingrédients sélectionnés avec soin pour respecter votre peau…" at bounding box center [218, 76] width 91 height 10
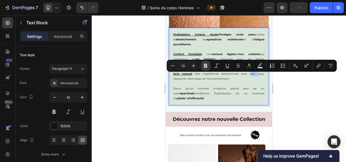
drag, startPoint x: 204, startPoint y: 63, endPoint x: 13, endPoint y: 64, distance: 190.7
click at [204, 63] on icon "Editor contextual toolbar" at bounding box center [205, 65] width 5 height 5
click at [142, 81] on div at bounding box center [219, 88] width 254 height 146
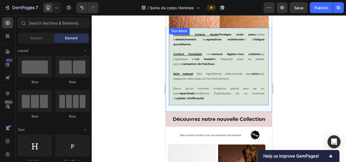
click at [177, 79] on p "Soin naturel : Des ingrédients sélectionnés avec soin pour respecter votre peau…" at bounding box center [218, 76] width 91 height 10
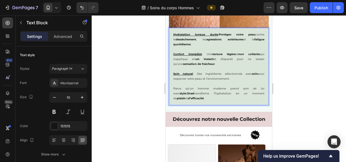
click at [183, 79] on p "Soin naturel : Des ingrédients sélectionnés avec soin pour respecter votre peau…" at bounding box center [218, 76] width 91 height 10
click at [175, 80] on p "Soin naturel : Des ingrédients sélectionnés avec soin pour respecter votre peau…" at bounding box center [218, 76] width 91 height 10
click at [173, 81] on div "Hydratation longue durée : Protégez votre peau contre le dessèchement , les agr…" at bounding box center [219, 66] width 100 height 77
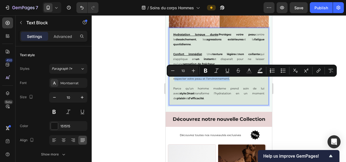
drag, startPoint x: 173, startPoint y: 81, endPoint x: 228, endPoint y: 81, distance: 54.7
click at [228, 81] on div "Hydratation longue durée : Protégez votre peau contre le dessèchement , les agr…" at bounding box center [219, 66] width 100 height 77
click at [206, 71] on icon "Editor contextual toolbar" at bounding box center [205, 70] width 5 height 5
click at [137, 98] on div at bounding box center [219, 88] width 254 height 146
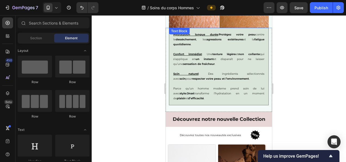
click at [197, 86] on p "Rich Text Editor. Editing area: main" at bounding box center [218, 83] width 91 height 5
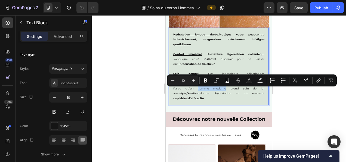
drag, startPoint x: 192, startPoint y: 89, endPoint x: 217, endPoint y: 90, distance: 25.3
click at [217, 90] on p "Parce qu’un homme moderne prend soin de lui avec style , Onaé transforme l’hydr…" at bounding box center [218, 93] width 91 height 15
click at [207, 82] on icon "Editor contextual toolbar" at bounding box center [205, 80] width 5 height 5
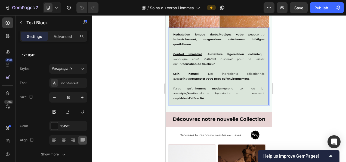
click at [306, 114] on div at bounding box center [219, 88] width 254 height 146
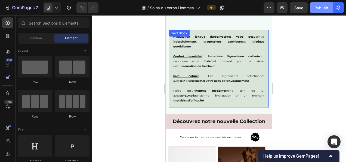
scroll to position [793, 0]
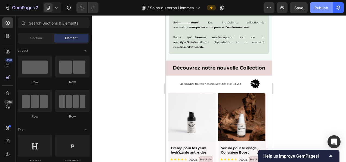
click at [321, 8] on div "Publish" at bounding box center [322, 8] width 14 height 6
click at [209, 73] on h2 "Découvrez notre nouvelle Collection" at bounding box center [219, 67] width 106 height 15
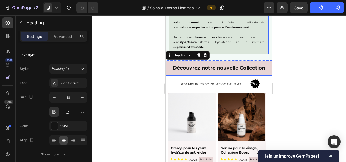
click at [210, 50] on div "Hydratation longue durée : Protégez votre peau contre le dessèchement , les agr…" at bounding box center [219, 15] width 100 height 77
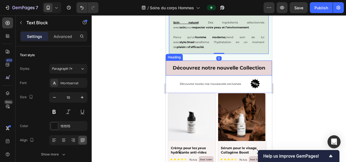
click at [216, 75] on h2 "Découvrez notre nouvelle Collection" at bounding box center [219, 67] width 106 height 15
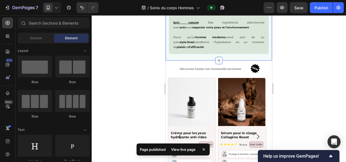
click at [219, 57] on div at bounding box center [219, 61] width 8 height 8
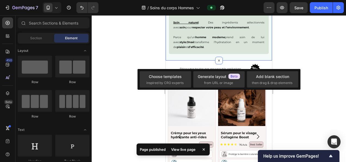
click at [230, 57] on div "Hydratation longue durée : Protégez votre peau contre le dessèchement , les agr…" at bounding box center [219, 19] width 106 height 84
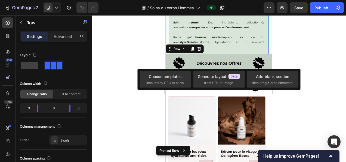
click at [218, 36] on p "Parce qu’un homme moderne prend soin de lui avec style , Onaé transforme l’hydr…" at bounding box center [218, 42] width 91 height 15
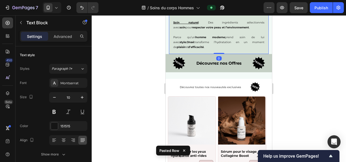
scroll to position [807, 0]
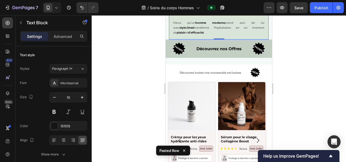
click at [328, 69] on div at bounding box center [219, 88] width 254 height 146
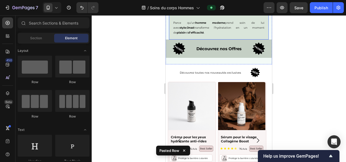
click at [218, 34] on p "Parce qu’un homme moderne prend soin de lui avec style , Onaé transforme l’hydr…" at bounding box center [218, 27] width 91 height 15
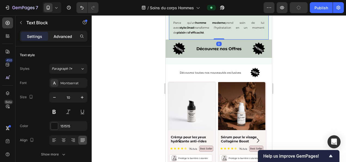
click at [60, 38] on p "Advanced" at bounding box center [63, 36] width 19 height 6
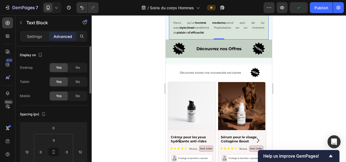
scroll to position [83, 0]
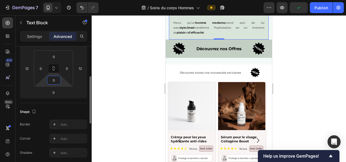
click at [54, 78] on input "0" at bounding box center [53, 80] width 11 height 8
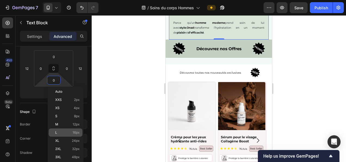
click at [75, 134] on span "16px" at bounding box center [76, 132] width 7 height 4
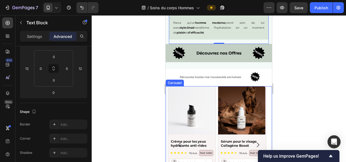
type input "16"
click at [315, 66] on div at bounding box center [219, 88] width 254 height 146
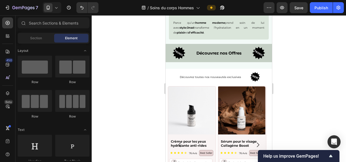
click at [186, 59] on div "Image" at bounding box center [179, 53] width 27 height 16
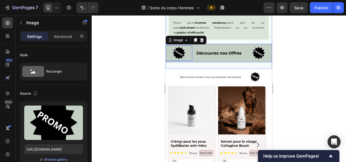
click at [214, 38] on div "Hydratation longue durée : Protégez votre peau contre le dessèchement , les agr…" at bounding box center [219, 0] width 100 height 77
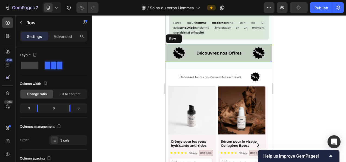
click at [212, 60] on div "Image 0 Découvrez nos Offres Text Block Image Row" at bounding box center [219, 53] width 106 height 19
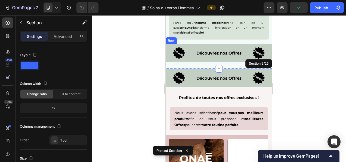
click at [237, 46] on div "Découvrez nos Offres Text Block" at bounding box center [218, 53] width 53 height 16
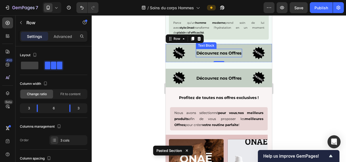
click at [240, 61] on div "Découvrez nos Offres Text Block" at bounding box center [218, 53] width 53 height 16
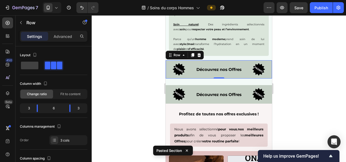
click at [242, 63] on div "Découvrez nos Offres Text Block" at bounding box center [218, 69] width 53 height 16
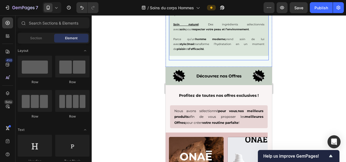
click at [232, 51] on p "Parce qu’un homme moderne prend soin de lui avec style , Onaé transforme l’hydr…" at bounding box center [218, 44] width 91 height 15
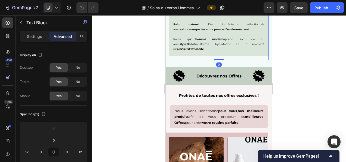
drag, startPoint x: 218, startPoint y: 62, endPoint x: 230, endPoint y: 63, distance: 12.2
click at [220, 62] on div "Hydratation longue durée : Protégez votre peau contre le dessèchement , les agr…" at bounding box center [219, 23] width 106 height 88
click at [232, 63] on div "Hydratation longue durée : Protégez votre peau contre le dessèchement , les agr…" at bounding box center [219, 23] width 106 height 88
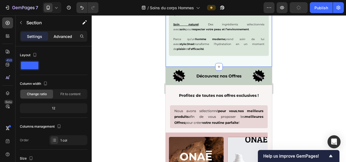
click at [63, 37] on p "Advanced" at bounding box center [63, 36] width 19 height 6
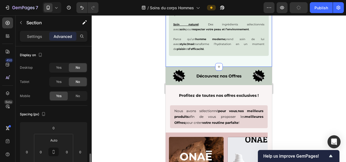
scroll to position [86, 0]
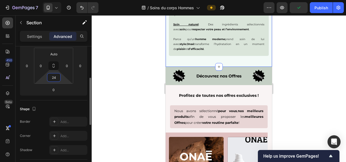
click at [54, 79] on input "24" at bounding box center [53, 77] width 11 height 8
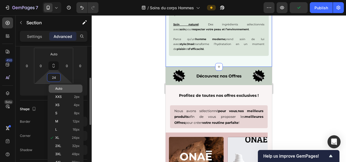
scroll to position [86, 0]
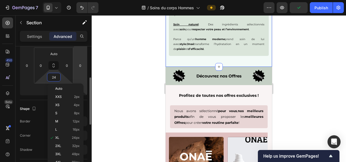
click at [61, 89] on span "Auto" at bounding box center [58, 89] width 7 height 4
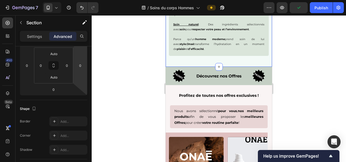
click at [130, 85] on div at bounding box center [219, 88] width 254 height 146
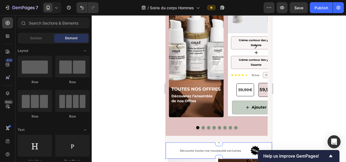
scroll to position [1026, 0]
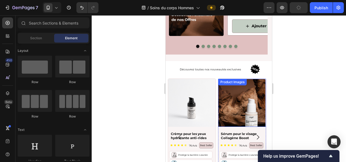
click at [187, 46] on div at bounding box center [217, 46] width 102 height 3
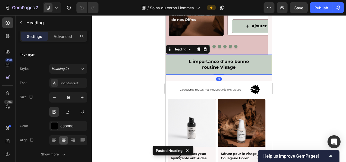
click at [288, 58] on div at bounding box center [219, 88] width 254 height 146
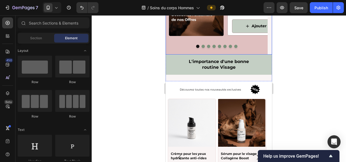
click at [254, 45] on div at bounding box center [217, 46] width 102 height 3
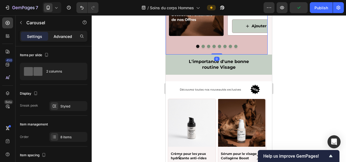
click at [57, 34] on p "Advanced" at bounding box center [63, 36] width 19 height 6
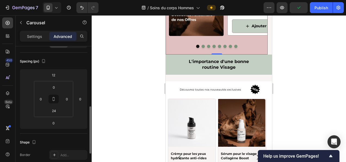
scroll to position [83, 0]
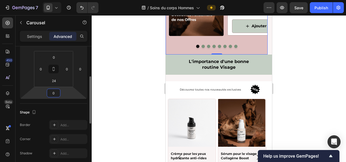
click at [53, 92] on input "0" at bounding box center [53, 93] width 11 height 8
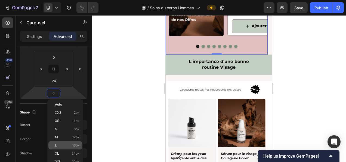
click at [71, 145] on p "L 16px" at bounding box center [67, 145] width 24 height 4
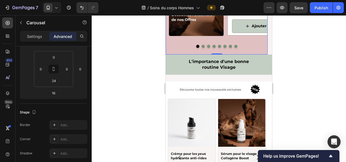
click at [140, 50] on div at bounding box center [219, 88] width 254 height 146
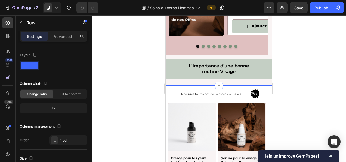
click at [188, 72] on h2 "L'importance d'une bonne routine Visage" at bounding box center [219, 69] width 106 height 20
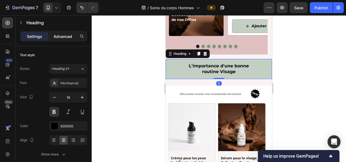
click at [66, 35] on p "Advanced" at bounding box center [63, 36] width 19 height 6
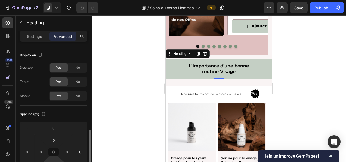
scroll to position [61, 0]
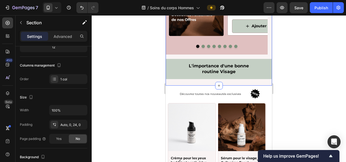
scroll to position [0, 0]
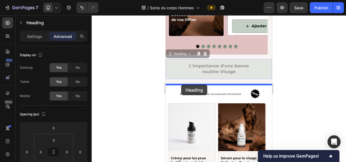
drag, startPoint x: 180, startPoint y: 68, endPoint x: 450, endPoint y: 89, distance: 270.2
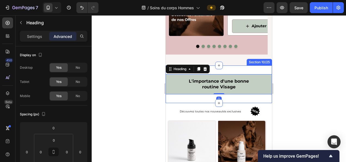
click at [230, 70] on div "L'importance d'une bonne routine Visage Heading 0 Section 10/25" at bounding box center [219, 84] width 106 height 38
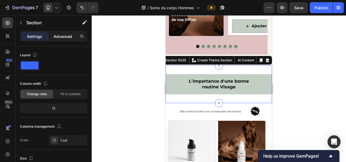
click at [69, 33] on p "Advanced" at bounding box center [63, 36] width 19 height 6
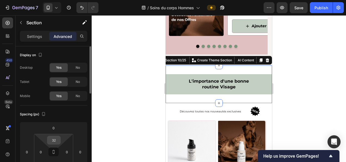
click at [50, 139] on input "32" at bounding box center [53, 140] width 11 height 8
click at [67, 153] on p "Auto" at bounding box center [67, 151] width 24 height 4
type input "Auto"
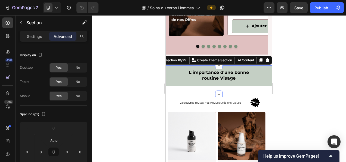
click at [130, 90] on div at bounding box center [219, 88] width 254 height 146
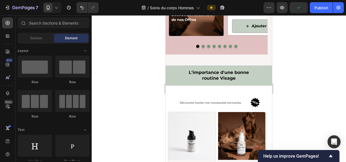
click at [203, 83] on h2 "L'importance d'une bonne routine Visage" at bounding box center [219, 75] width 106 height 20
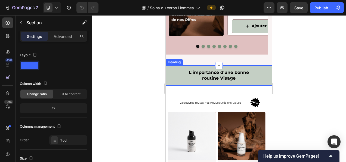
click at [214, 83] on h2 "L'importance d'une bonne routine Visage" at bounding box center [219, 75] width 106 height 20
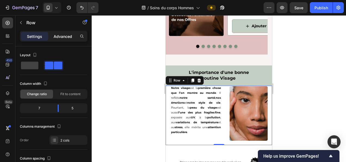
click at [65, 35] on p "Advanced" at bounding box center [63, 36] width 19 height 6
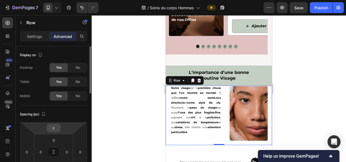
click at [52, 124] on input "0" at bounding box center [53, 128] width 11 height 8
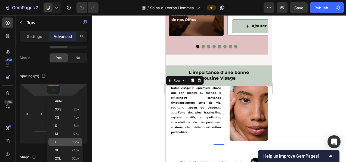
click at [73, 141] on span "16px" at bounding box center [75, 142] width 7 height 4
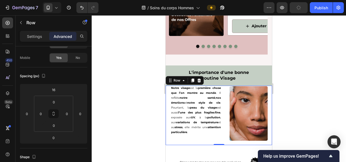
click at [135, 84] on div at bounding box center [219, 88] width 254 height 146
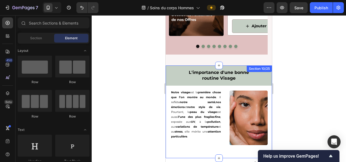
click at [216, 90] on div "Notre visage est la première chose que l’on montre au monde . Il reflète notre …" at bounding box center [196, 119] width 60 height 59
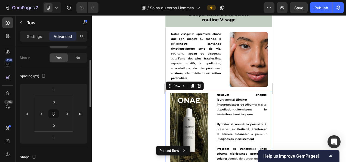
scroll to position [1183, 0]
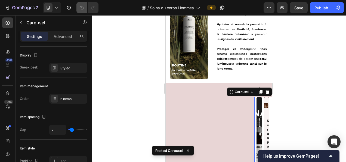
click at [83, 8] on icon "Undo/Redo" at bounding box center [81, 7] width 5 height 5
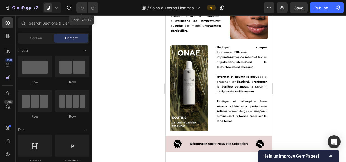
scroll to position [1237, 0]
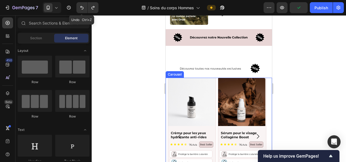
click at [217, 84] on div "Product Images Crème pour les yeux hydratante anti-rides Product Title Icon Ico…" at bounding box center [219, 136] width 102 height 117
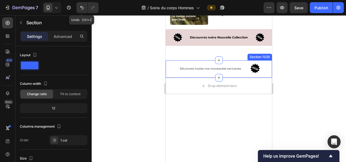
click at [174, 68] on div "Découvrez toutes nos nouveautés exclusives Text Block Image Row" at bounding box center [219, 68] width 106 height 17
click at [187, 69] on div "Drop element here" at bounding box center [219, 68] width 106 height 16
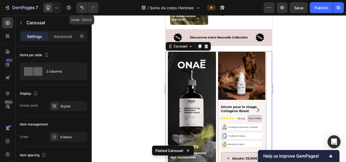
click at [21, 24] on button "button" at bounding box center [21, 22] width 9 height 9
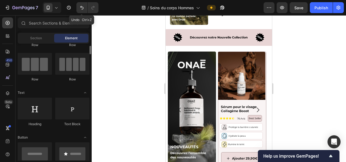
scroll to position [36, 0]
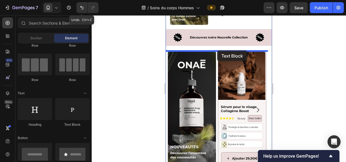
drag, startPoint x: 263, startPoint y: 115, endPoint x: 217, endPoint y: 50, distance: 79.1
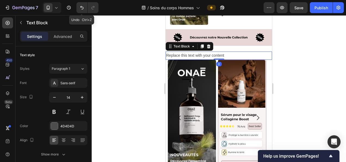
click at [204, 53] on div "Replace this text with your content" at bounding box center [219, 55] width 106 height 8
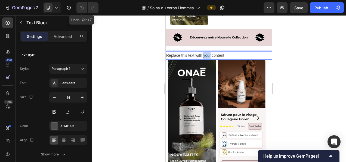
drag, startPoint x: 207, startPoint y: 60, endPoint x: 204, endPoint y: 53, distance: 8.2
click at [204, 53] on p "Replace this text with your content" at bounding box center [218, 55] width 105 height 7
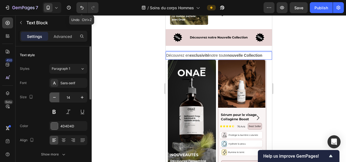
click at [51, 98] on button "button" at bounding box center [55, 97] width 10 height 10
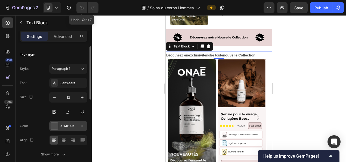
click at [63, 126] on div "4D4D4D" at bounding box center [68, 126] width 16 height 5
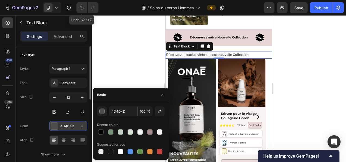
type input "12"
click at [98, 130] on div at bounding box center [100, 131] width 5 height 5
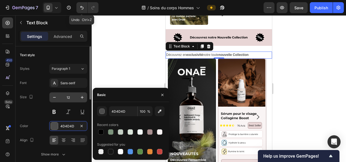
type input "000000"
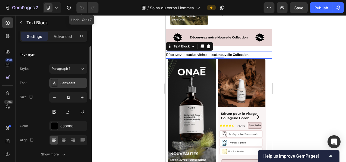
click at [66, 83] on div "Sans-serif" at bounding box center [73, 83] width 26 height 5
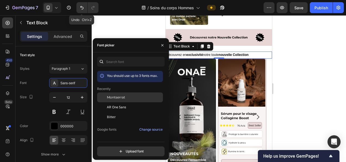
click at [116, 98] on span "Montserrat" at bounding box center [116, 97] width 18 height 5
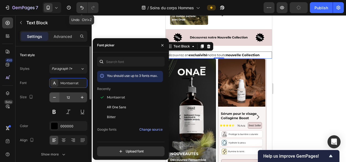
click at [54, 98] on icon "button" at bounding box center [54, 96] width 5 height 5
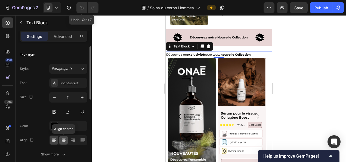
click at [64, 141] on icon at bounding box center [63, 141] width 3 height 1
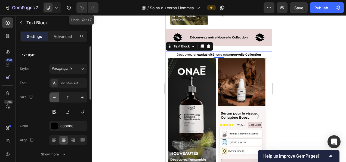
click at [54, 94] on icon "button" at bounding box center [54, 96] width 5 height 5
type input "10"
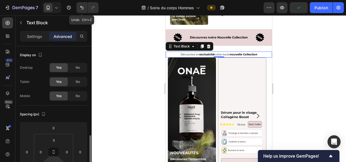
scroll to position [65, 0]
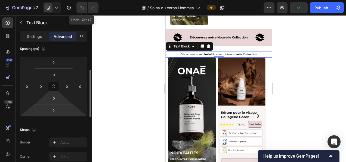
click at [54, 100] on input "0" at bounding box center [53, 98] width 11 height 8
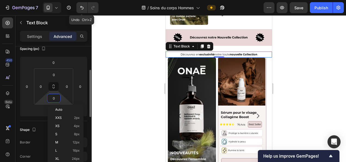
click at [75, 150] on span "16px" at bounding box center [76, 150] width 7 height 4
type input "16"
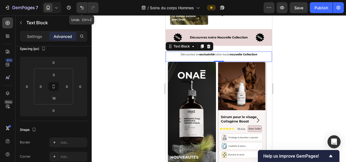
drag, startPoint x: 153, startPoint y: 79, endPoint x: 74, endPoint y: 44, distance: 86.1
click at [153, 79] on div at bounding box center [219, 88] width 254 height 146
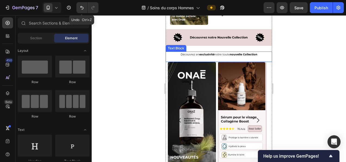
click at [217, 55] on p "Découvrez en exclusivité notre toute nouvelle Collection" at bounding box center [218, 54] width 105 height 5
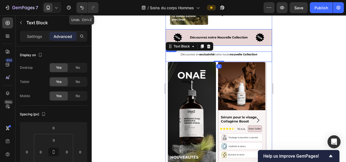
click at [229, 40] on div "Découvrez notre Nouvelle Collection Text Block" at bounding box center [218, 37] width 71 height 11
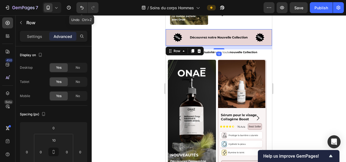
drag, startPoint x: 218, startPoint y: 50, endPoint x: 481, endPoint y: 95, distance: 267.5
click at [220, 48] on div at bounding box center [219, 48] width 11 height 1
type input "13"
drag, startPoint x: 316, startPoint y: 80, endPoint x: 90, endPoint y: 26, distance: 231.9
click at [316, 80] on div at bounding box center [219, 88] width 254 height 146
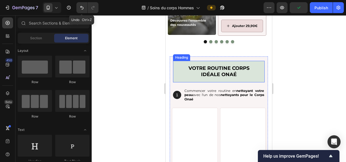
scroll to position [1390, 0]
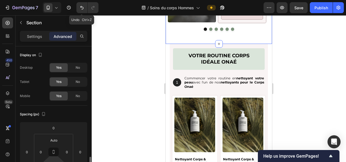
scroll to position [81, 0]
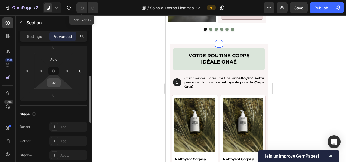
click at [54, 81] on input "32" at bounding box center [53, 82] width 11 height 8
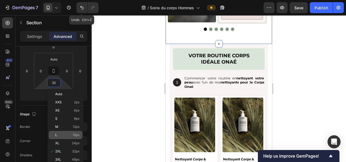
click at [76, 137] on div "L 16px" at bounding box center [66, 135] width 34 height 8
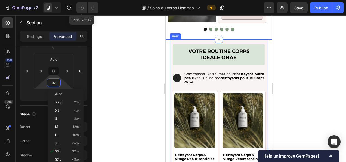
type input "16"
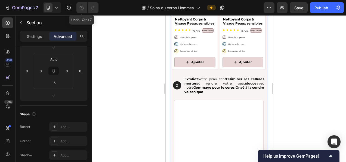
scroll to position [1475, 0]
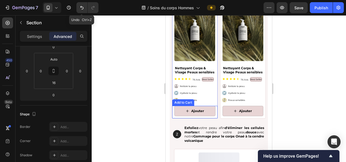
drag, startPoint x: 213, startPoint y: 117, endPoint x: 169, endPoint y: 106, distance: 45.1
click at [213, 117] on div "Ajouter Add to Cart" at bounding box center [194, 112] width 45 height 13
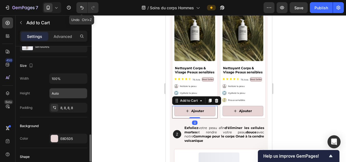
scroll to position [125, 0]
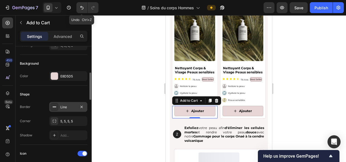
click at [66, 105] on div "Line" at bounding box center [68, 106] width 16 height 5
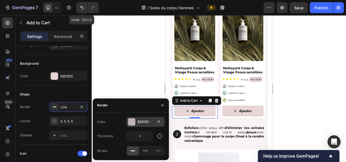
click at [146, 121] on div "BEB1B1" at bounding box center [146, 121] width 16 height 5
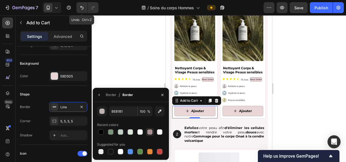
drag, startPoint x: 79, startPoint y: 111, endPoint x: 151, endPoint y: 131, distance: 74.9
click at [151, 131] on div at bounding box center [149, 131] width 5 height 5
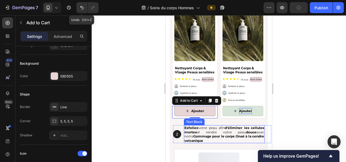
click at [243, 109] on div "Ajouter" at bounding box center [245, 111] width 13 height 6
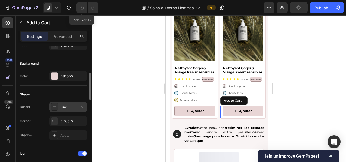
click at [62, 106] on div "Line" at bounding box center [68, 106] width 16 height 5
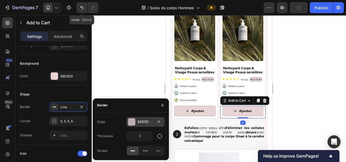
click at [145, 122] on div "BEB1B1" at bounding box center [146, 121] width 16 height 5
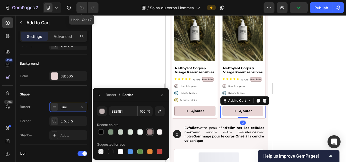
click at [151, 132] on div at bounding box center [149, 131] width 5 height 5
click at [196, 61] on div "Product Images Nettoyant Corps & Visage Peaux sensibles Product Title Icon Icon…" at bounding box center [195, 61] width 46 height 114
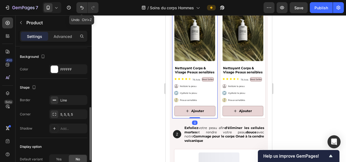
scroll to position [150, 0]
click at [78, 96] on div at bounding box center [81, 99] width 7 height 7
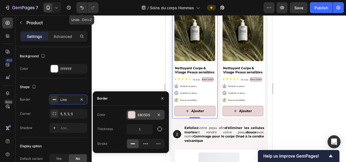
click at [141, 117] on div "E8D5D5" at bounding box center [146, 115] width 38 height 10
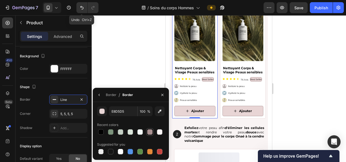
click at [149, 131] on div at bounding box center [149, 131] width 5 height 5
type input "A89090"
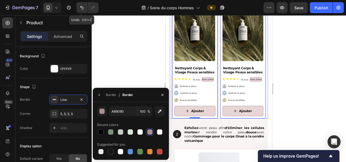
click at [253, 63] on div "Product Images Nettoyant Corps & Visage Peaux sensibles Product Title Icon Icon…" at bounding box center [243, 61] width 46 height 114
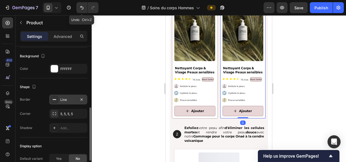
click at [64, 98] on div "Line" at bounding box center [68, 99] width 16 height 5
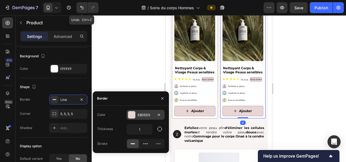
click at [135, 112] on div "E8D5D5" at bounding box center [146, 115] width 38 height 10
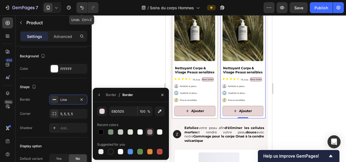
drag, startPoint x: 135, startPoint y: 112, endPoint x: 149, endPoint y: 131, distance: 23.5
click at [149, 131] on div at bounding box center [149, 131] width 5 height 5
type input "A89090"
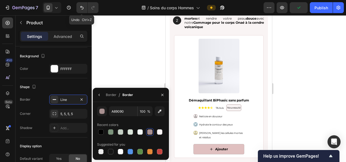
scroll to position [1590, 0]
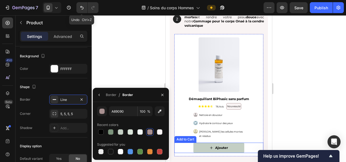
drag, startPoint x: 282, startPoint y: 137, endPoint x: 209, endPoint y: 149, distance: 74.5
click at [210, 149] on span "Ajouter" at bounding box center [211, 147] width 3 height 6
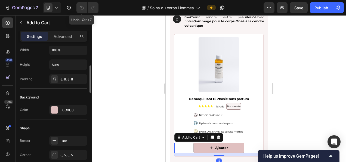
scroll to position [92, 0]
click at [66, 138] on div "Line" at bounding box center [68, 140] width 16 height 5
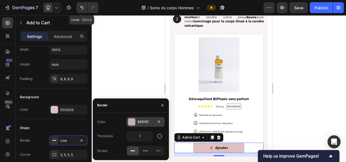
click at [140, 119] on div "BEB1B1" at bounding box center [146, 122] width 38 height 10
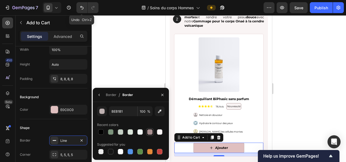
click at [151, 132] on div at bounding box center [149, 131] width 5 height 5
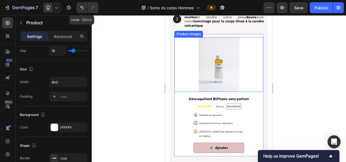
scroll to position [0, 0]
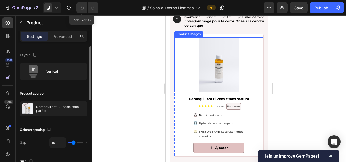
click at [184, 84] on div at bounding box center [218, 64] width 89 height 54
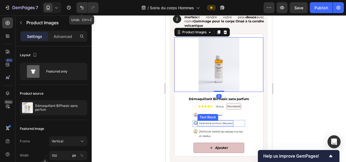
click at [219, 122] on p "Hydrate le contour des yeux" at bounding box center [216, 123] width 34 height 4
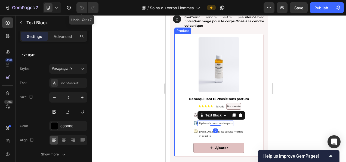
click at [245, 93] on div "Product Images Démaquillant BiPhasic sans parfum Product Title Icon Icon Icon I…" at bounding box center [219, 95] width 90 height 122
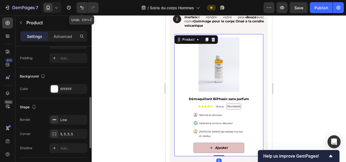
scroll to position [131, 0]
click at [61, 118] on div "Line" at bounding box center [68, 119] width 16 height 5
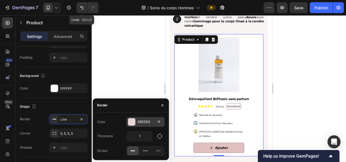
click at [142, 124] on div "E8D5D5" at bounding box center [146, 121] width 16 height 5
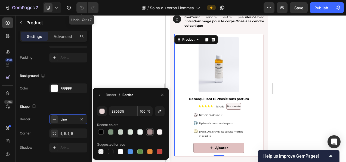
click at [151, 134] on div at bounding box center [149, 131] width 5 height 5
drag, startPoint x: 252, startPoint y: 80, endPoint x: 233, endPoint y: 116, distance: 40.3
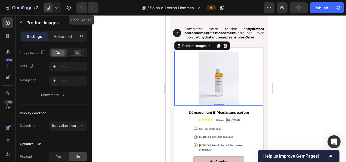
scroll to position [0, 0]
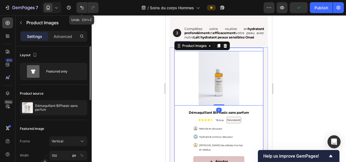
click at [181, 111] on div "Product Images 0 Démaquillant BiPhasic sans parfum Product Title Icon Icon Icon…" at bounding box center [219, 108] width 90 height 122
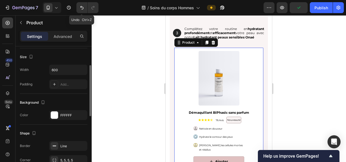
scroll to position [114, 0]
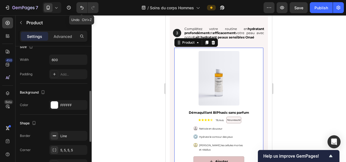
click at [64, 139] on div "Border Line Corner 5, 5, 5, 5 Shadow Add..." at bounding box center [53, 150] width 67 height 38
click at [66, 134] on div "Line" at bounding box center [68, 135] width 16 height 5
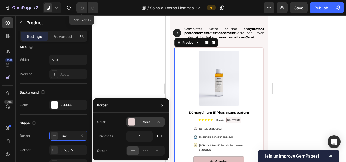
click at [147, 119] on div "E8D5D5" at bounding box center [146, 121] width 16 height 5
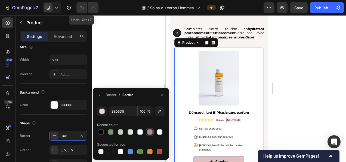
drag, startPoint x: 147, startPoint y: 130, endPoint x: 59, endPoint y: 79, distance: 102.1
click at [147, 130] on div at bounding box center [149, 131] width 5 height 5
type input "A89090"
click at [225, 158] on div "Ajouter" at bounding box center [221, 161] width 13 height 6
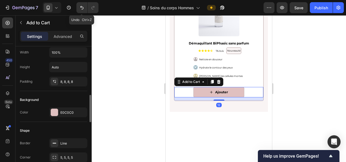
scroll to position [125, 0]
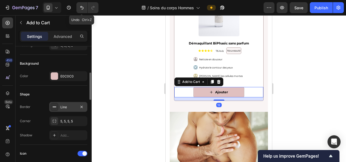
click at [69, 104] on div "Line" at bounding box center [68, 106] width 16 height 5
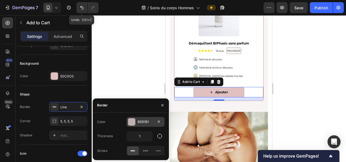
click at [149, 122] on div "BEB1B1" at bounding box center [146, 121] width 16 height 5
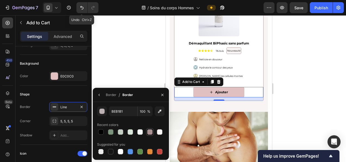
drag, startPoint x: 101, startPoint y: 105, endPoint x: 148, endPoint y: 131, distance: 53.5
click at [148, 131] on div at bounding box center [149, 131] width 5 height 5
type input "A89090"
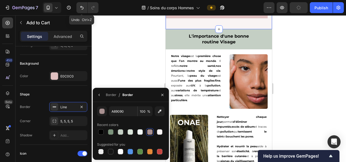
scroll to position [963, 0]
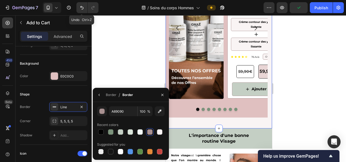
click at [224, 122] on div "Image Découvrez nos Offres Text Block Image Row Profitez de toutes nos offres e…" at bounding box center [219, 7] width 106 height 241
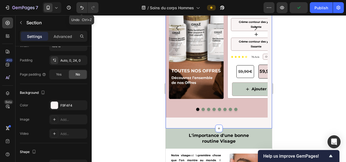
scroll to position [0, 0]
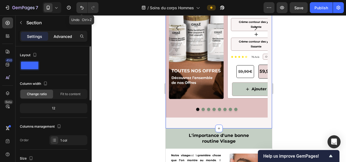
click at [67, 40] on div "Advanced" at bounding box center [62, 36] width 27 height 9
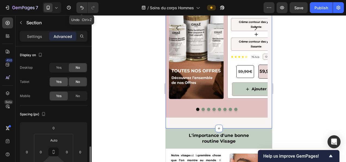
scroll to position [73, 0]
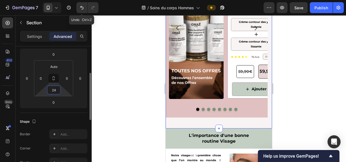
click at [54, 91] on input "24" at bounding box center [53, 90] width 11 height 8
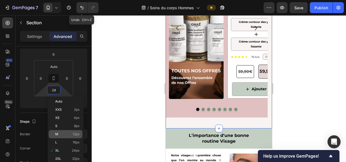
click at [72, 135] on p "M 12px" at bounding box center [67, 134] width 24 height 4
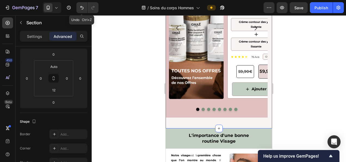
click at [137, 107] on div at bounding box center [219, 88] width 254 height 146
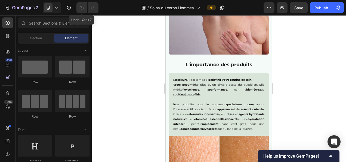
scroll to position [444, 0]
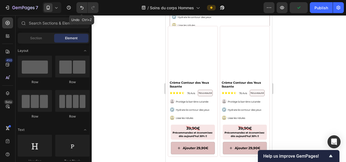
click at [284, 33] on div at bounding box center [219, 88] width 254 height 146
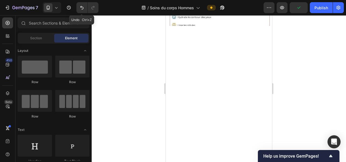
scroll to position [1, 0]
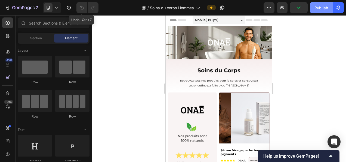
click at [314, 13] on button "Publish" at bounding box center [321, 7] width 23 height 11
